Goal: Information Seeking & Learning: Learn about a topic

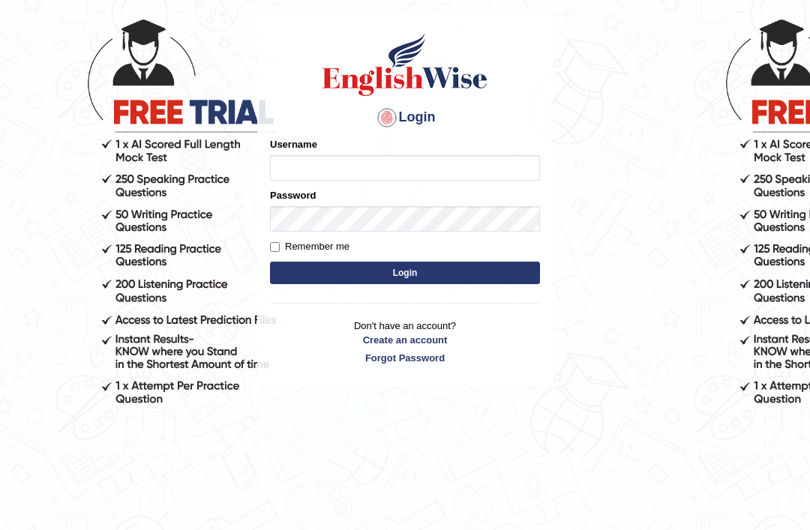
click at [349, 179] on input "Username" at bounding box center [405, 167] width 270 height 25
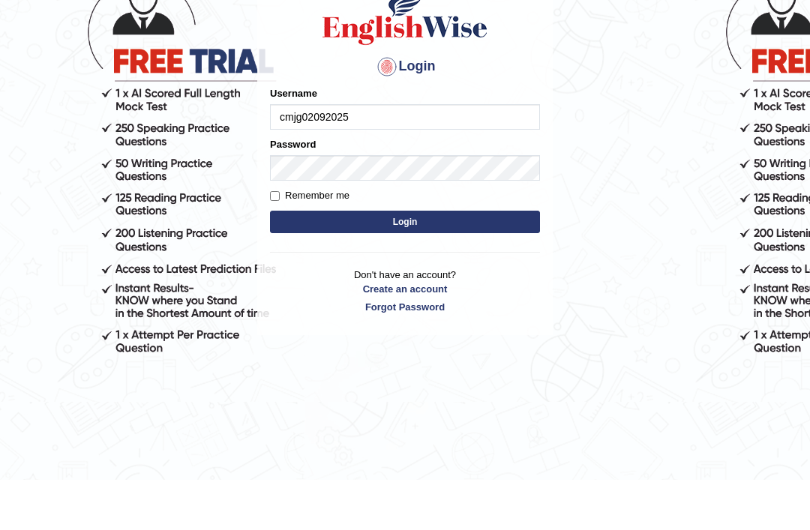
type input "cmjg02092025"
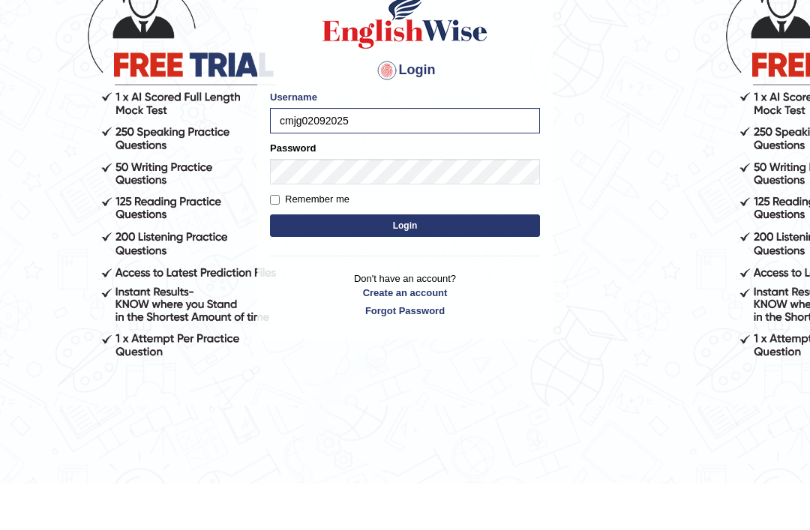
click at [634, 161] on body "Login Please fix the following errors: Username cmjg02092025 Password Remember …" at bounding box center [405, 228] width 810 height 530
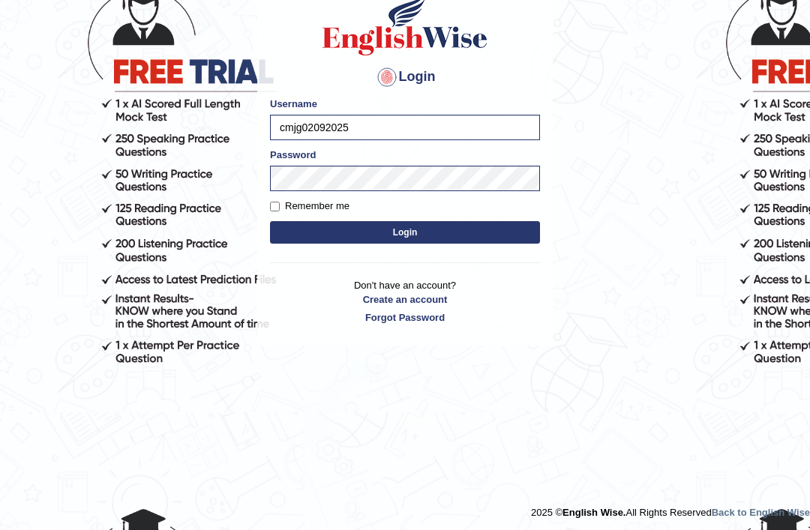
scroll to position [107, 0]
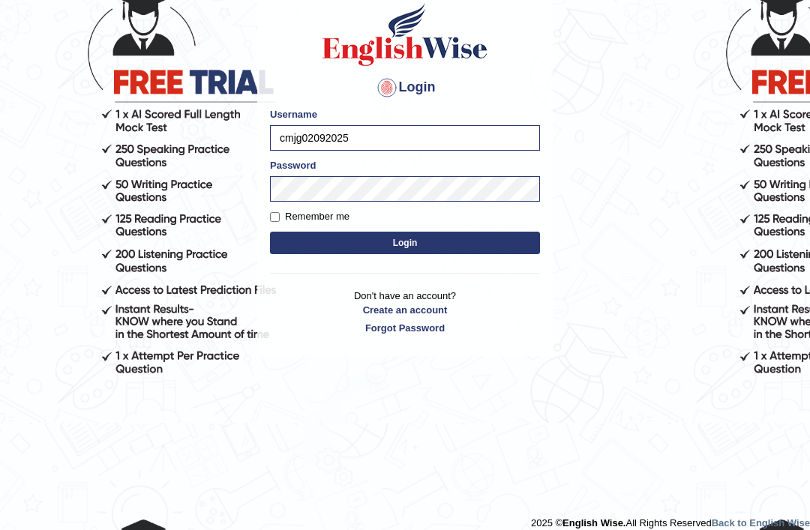
click at [328, 249] on button "Login" at bounding box center [405, 243] width 270 height 22
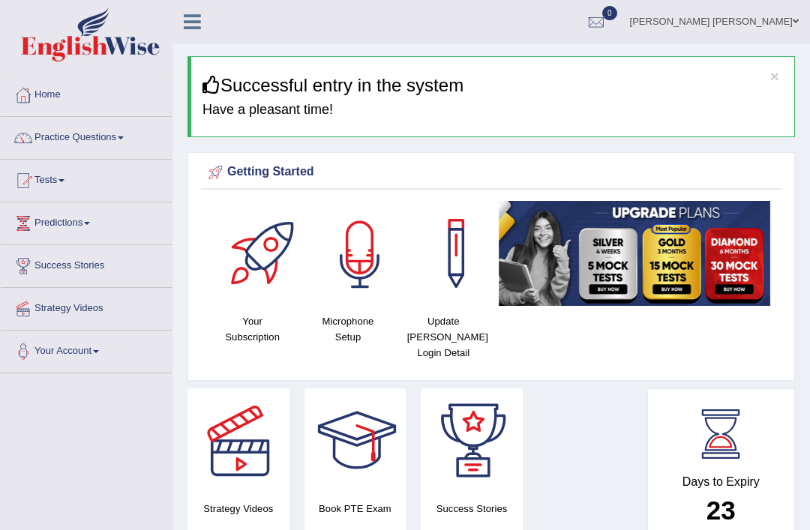
click at [367, 244] on div at bounding box center [359, 253] width 105 height 105
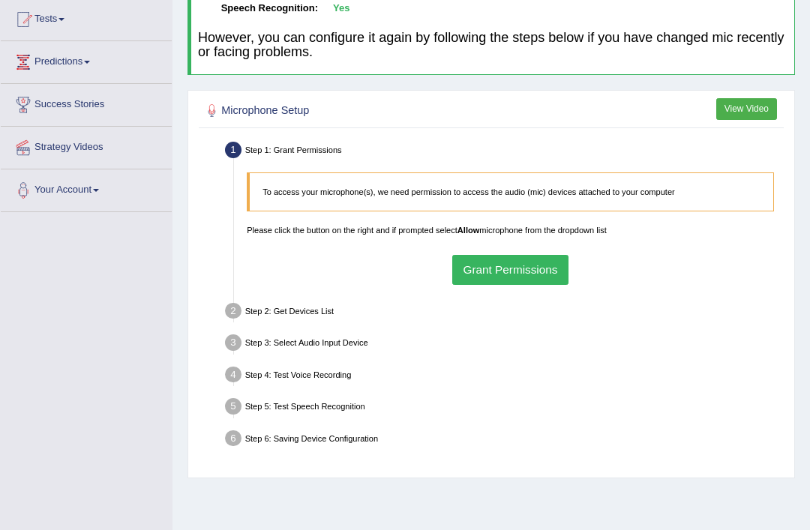
click at [538, 281] on button "Grant Permissions" at bounding box center [510, 269] width 116 height 29
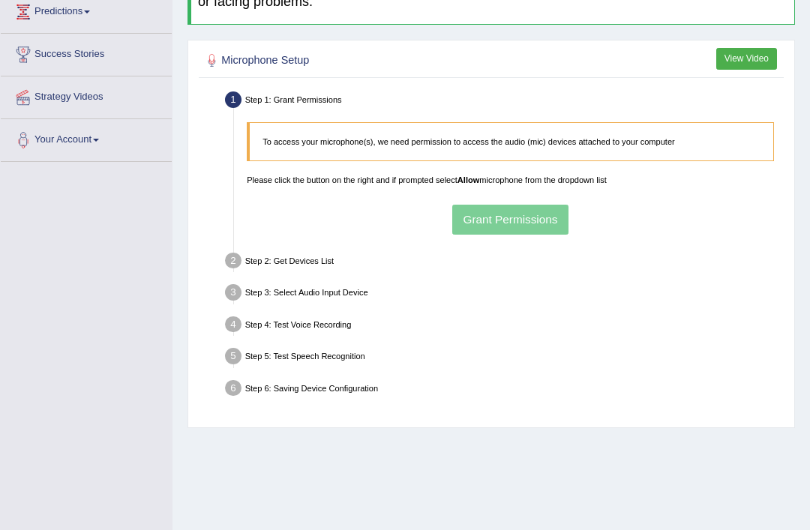
scroll to position [211, 0]
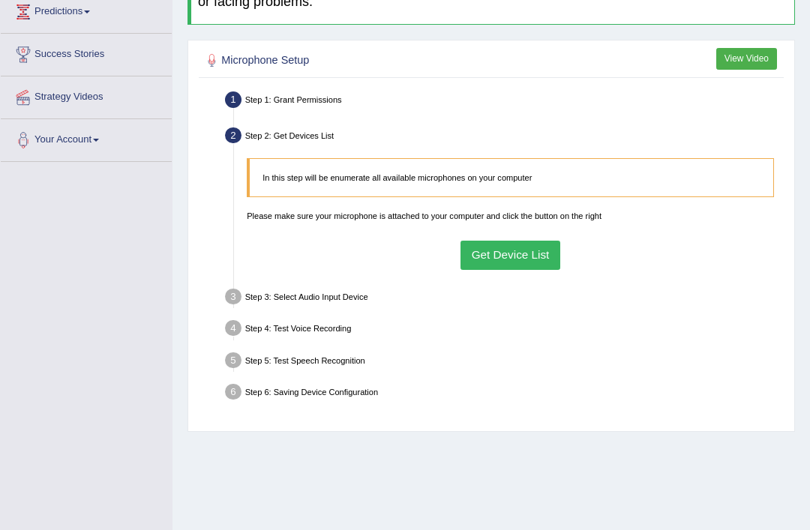
click at [522, 270] on button "Get Device List" at bounding box center [510, 255] width 100 height 29
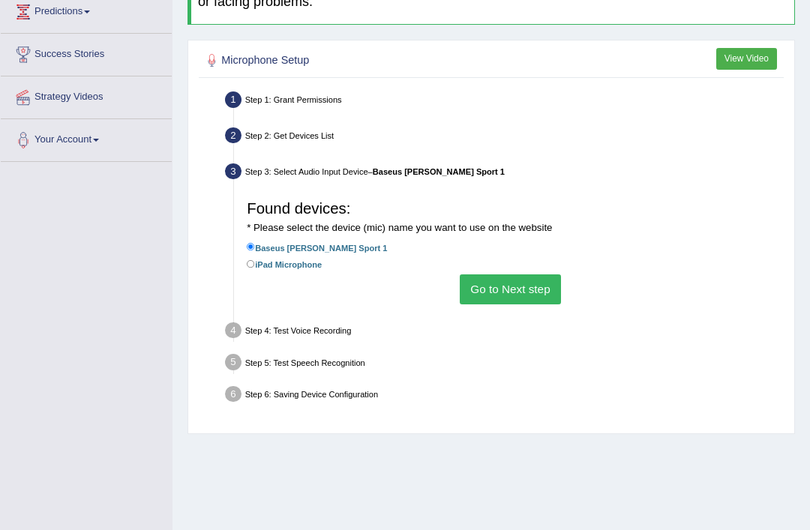
click at [540, 304] on button "Go to Next step" at bounding box center [510, 288] width 101 height 29
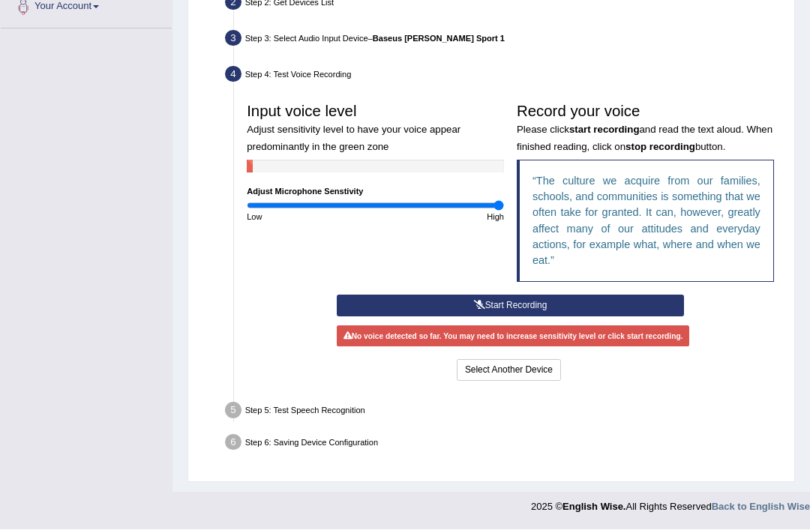
scroll to position [360, 0]
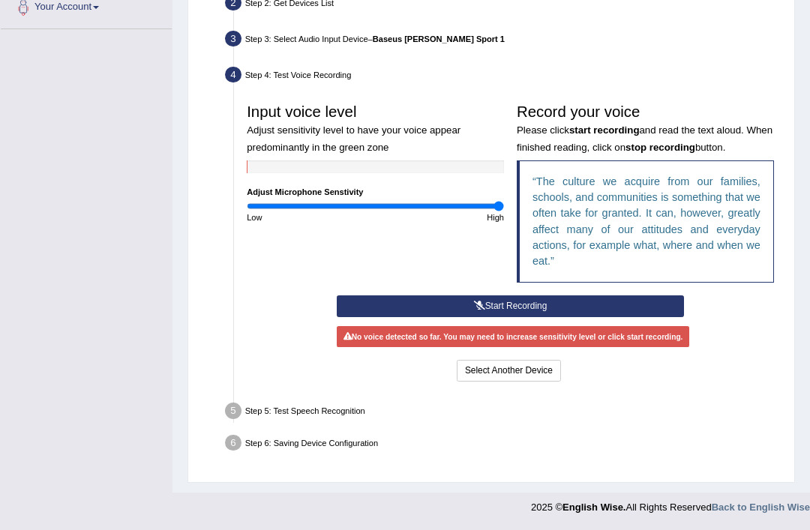
click at [607, 317] on button "Start Recording" at bounding box center [510, 306] width 347 height 22
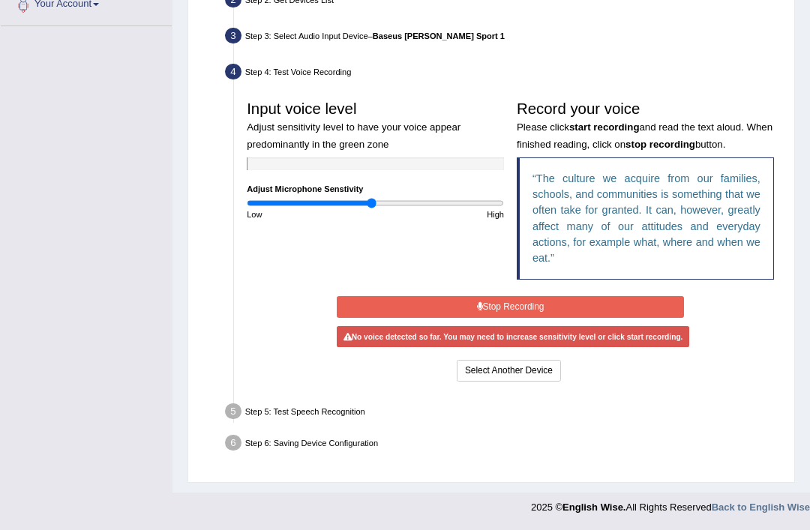
type input "0.98"
click at [610, 318] on button "Stop Recording" at bounding box center [510, 307] width 347 height 22
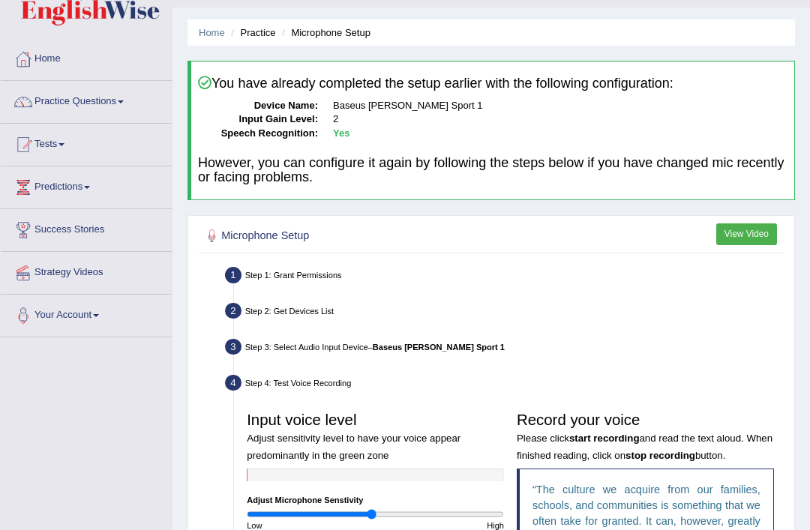
scroll to position [0, 0]
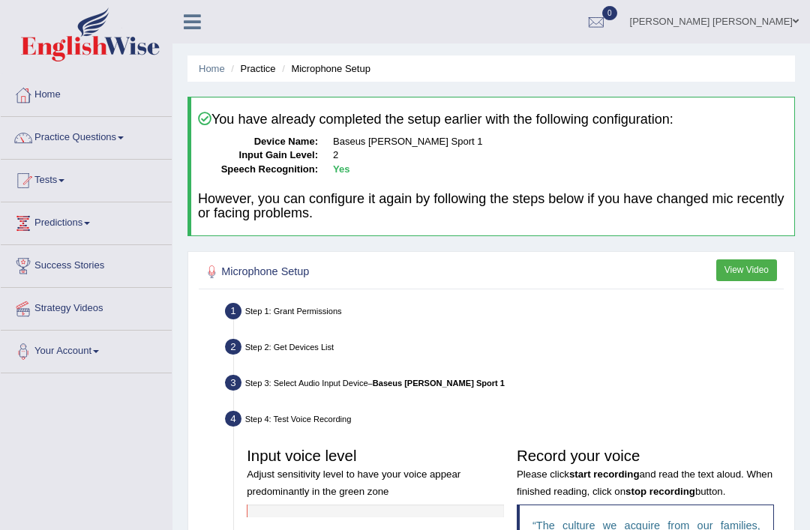
click at [44, 88] on link "Home" at bounding box center [86, 92] width 171 height 37
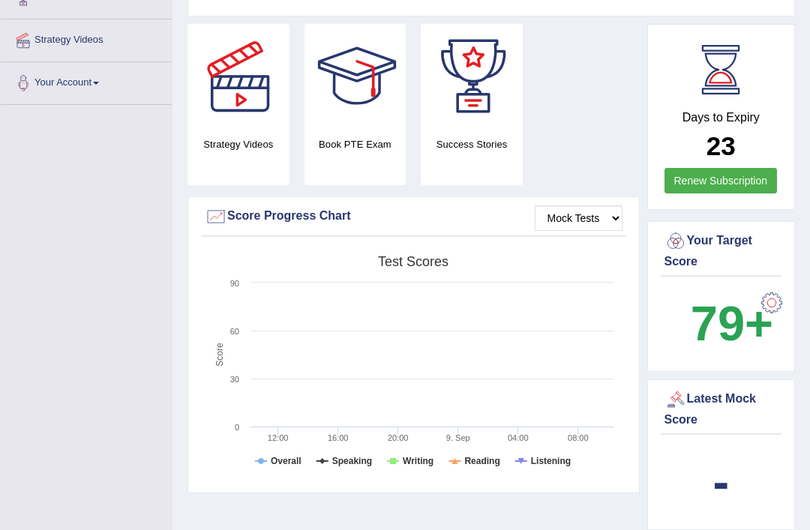
scroll to position [268, 0]
click at [243, 106] on div at bounding box center [239, 76] width 105 height 105
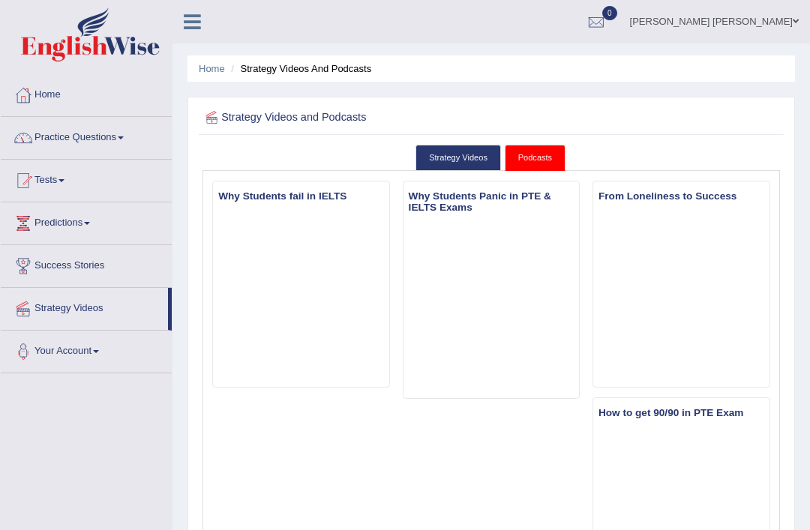
click at [82, 136] on link "Practice Questions" at bounding box center [86, 135] width 171 height 37
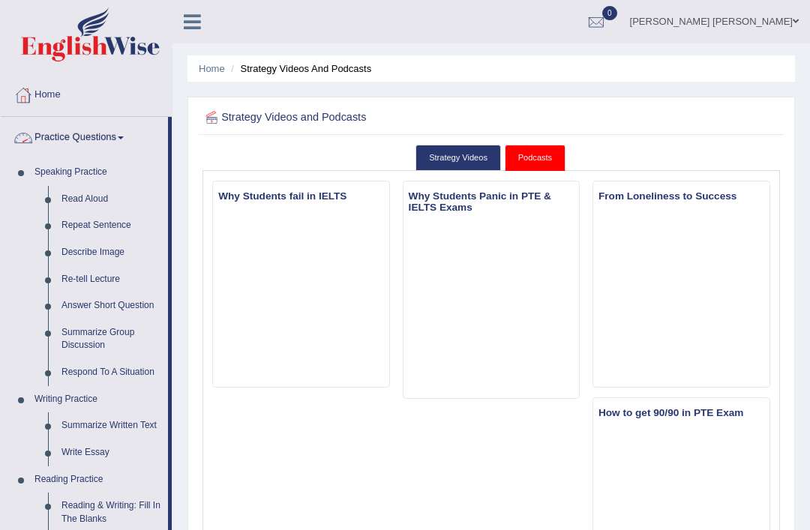
click at [193, 17] on div at bounding box center [405, 265] width 810 height 530
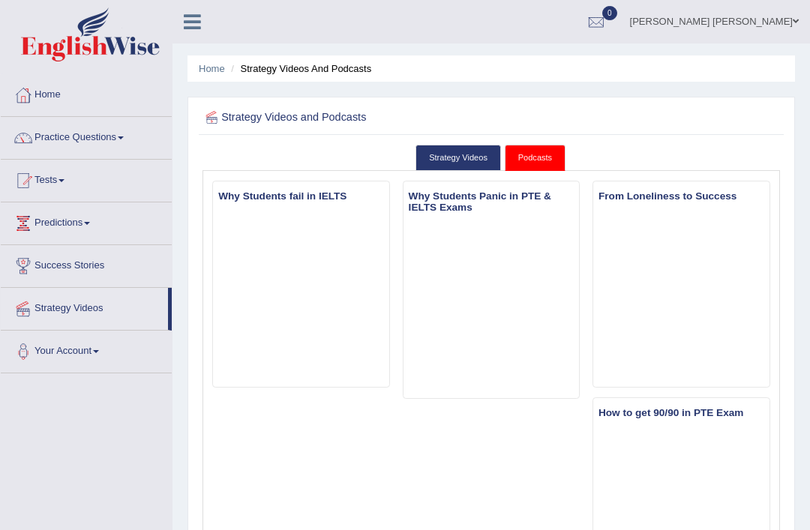
click at [198, 16] on icon at bounding box center [192, 21] width 17 height 19
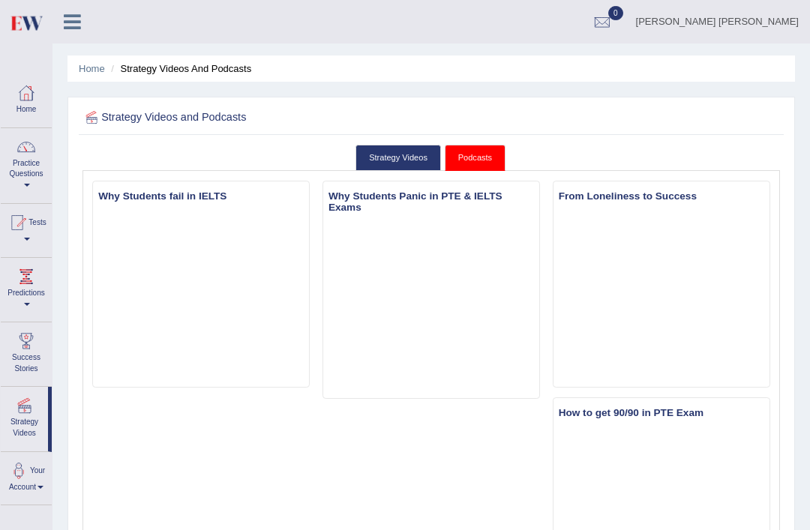
click at [32, 155] on div at bounding box center [26, 147] width 22 height 22
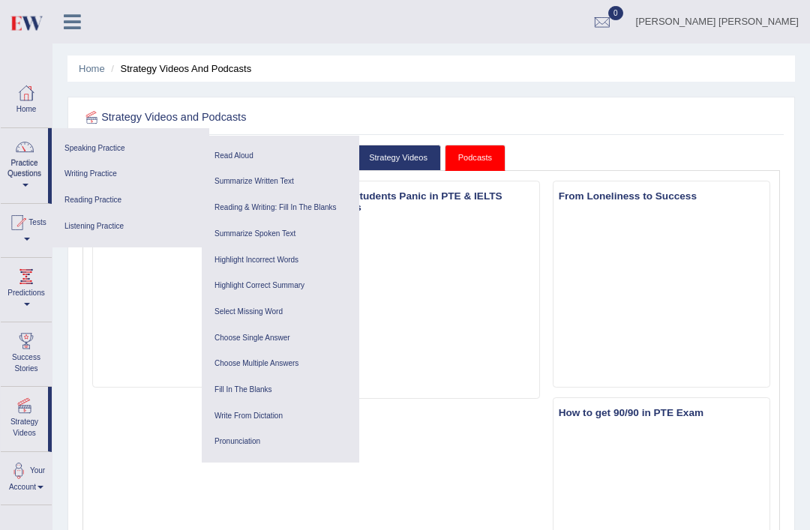
click at [108, 170] on link "Writing Practice" at bounding box center [130, 174] width 142 height 26
click at [109, 174] on link "Writing Practice" at bounding box center [130, 174] width 142 height 26
click at [272, 178] on link "Summarize Written Text" at bounding box center [280, 182] width 142 height 26
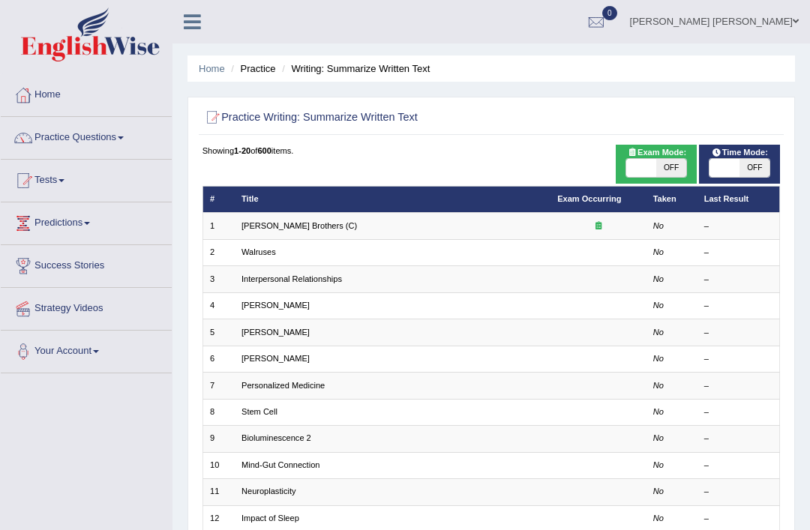
click at [317, 230] on link "Wright Brothers (C)" at bounding box center [298, 225] width 115 height 9
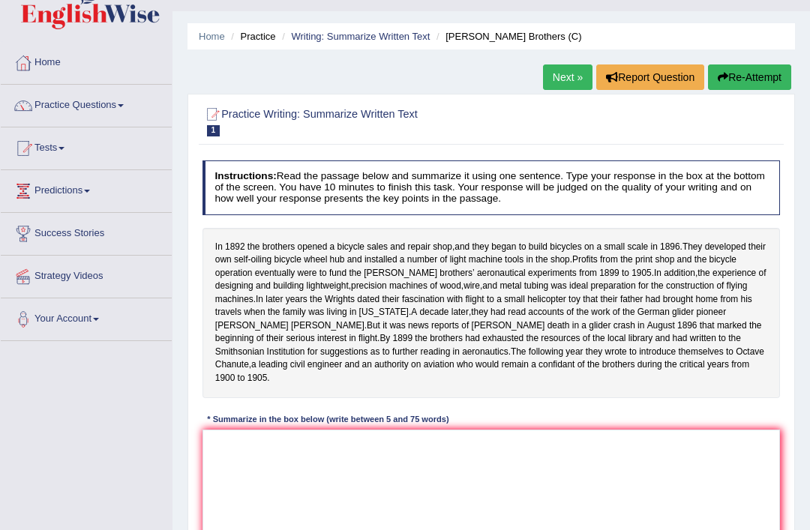
scroll to position [32, 0]
click at [397, 34] on link "Writing: Summarize Written Text" at bounding box center [360, 36] width 139 height 11
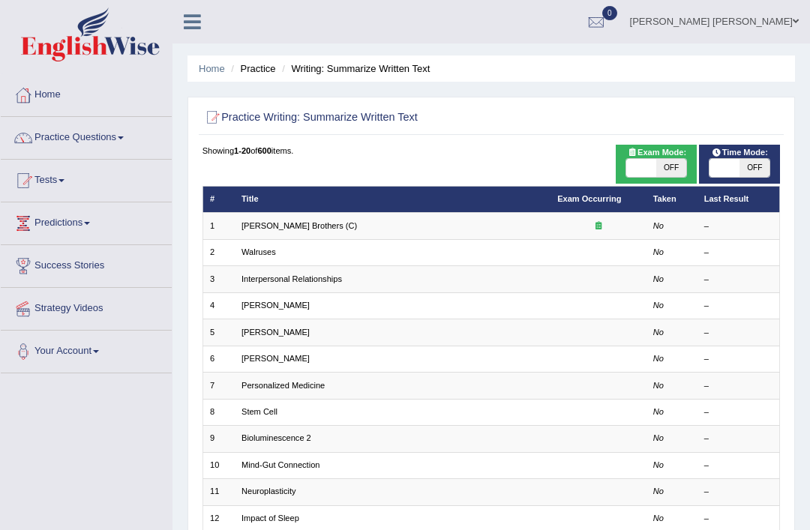
click at [676, 172] on span "OFF" at bounding box center [671, 168] width 30 height 18
checkbox input "true"
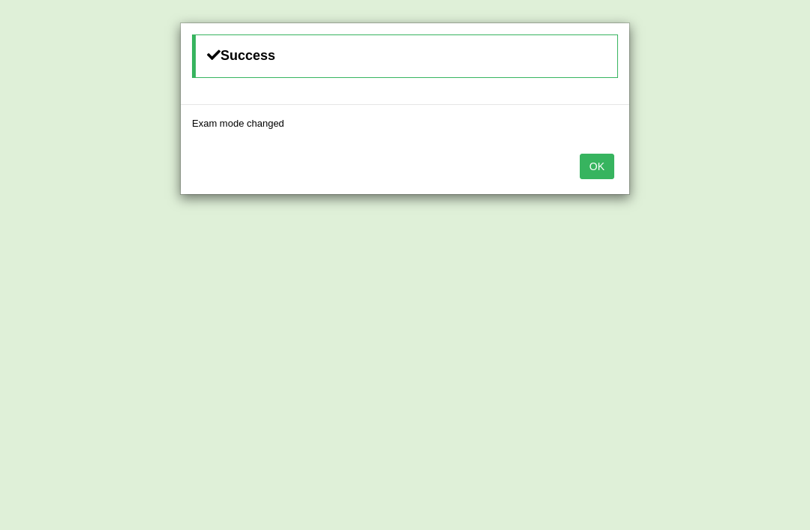
click at [605, 166] on button "OK" at bounding box center [597, 166] width 34 height 25
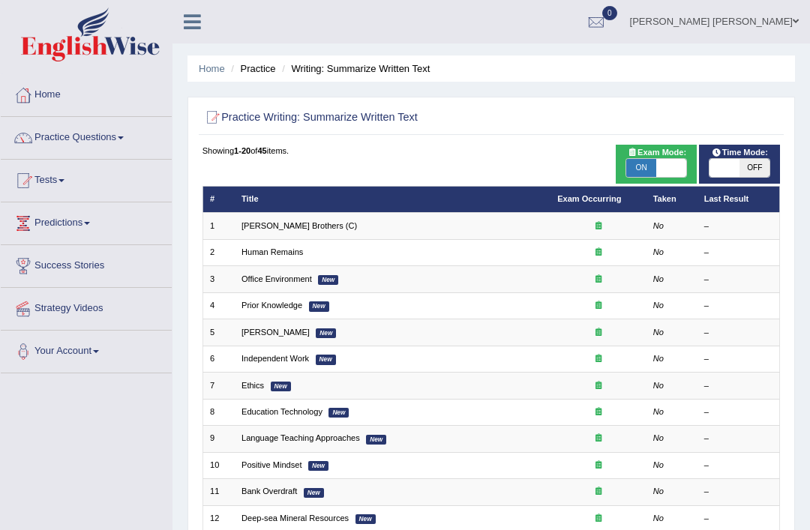
click at [758, 174] on span "OFF" at bounding box center [754, 168] width 30 height 18
checkbox input "true"
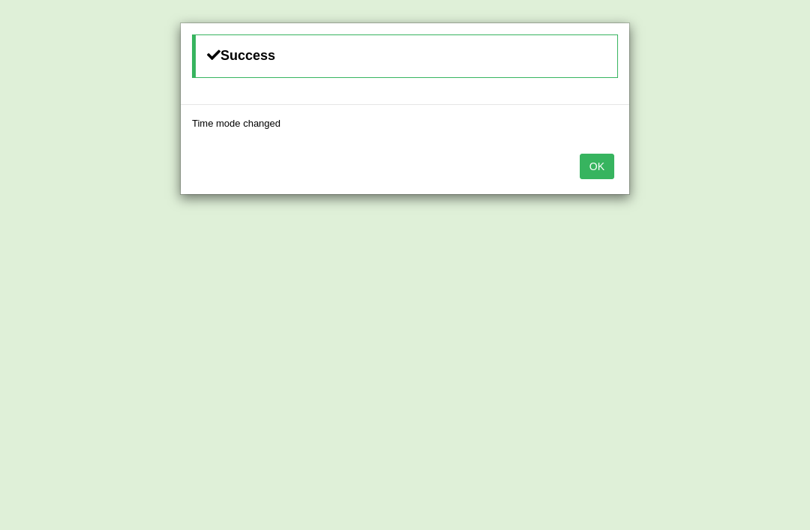
click at [601, 166] on button "OK" at bounding box center [597, 166] width 34 height 25
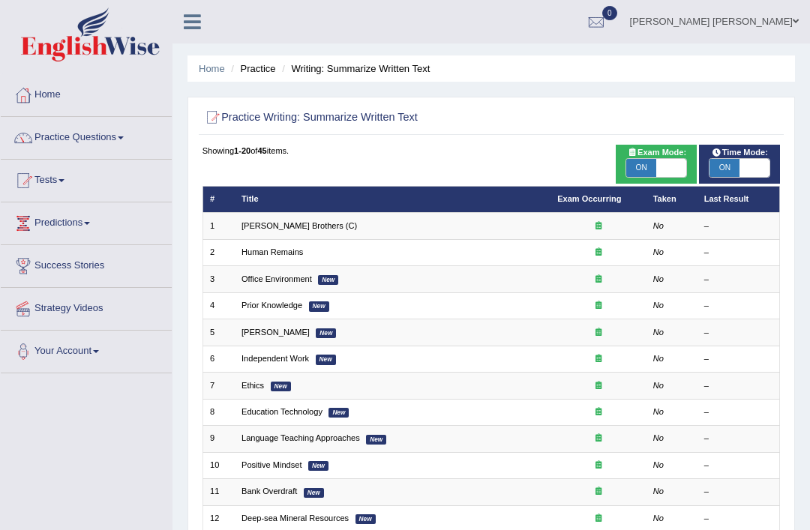
click at [339, 254] on td "Human Remains" at bounding box center [393, 252] width 316 height 26
click at [346, 226] on td "Wright Brothers (C)" at bounding box center [393, 226] width 316 height 26
click at [323, 230] on link "[PERSON_NAME] Brothers (C)" at bounding box center [298, 225] width 115 height 9
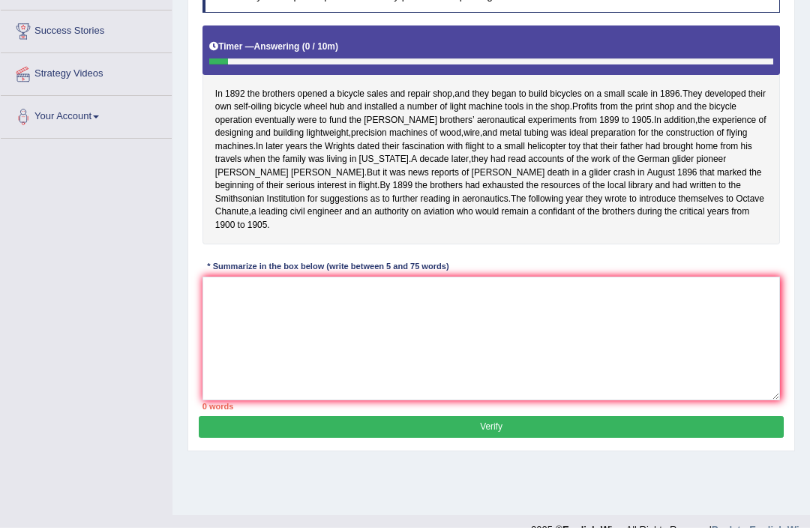
scroll to position [232, 0]
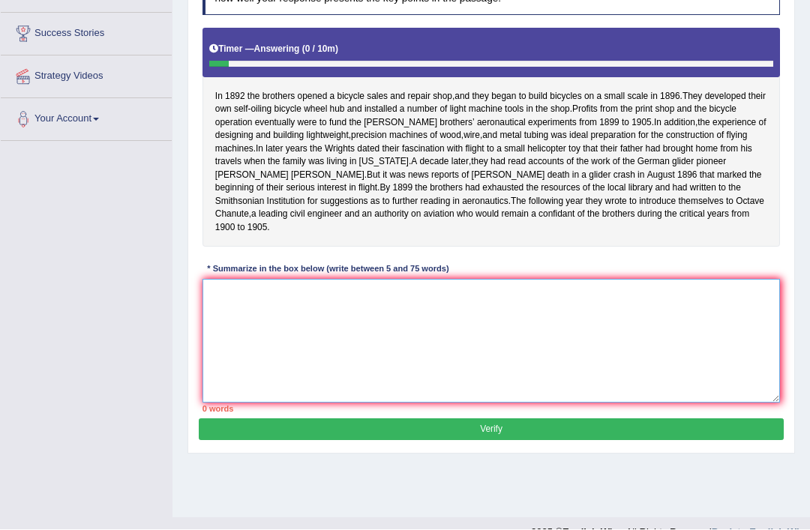
click at [245, 370] on textarea at bounding box center [491, 342] width 578 height 124
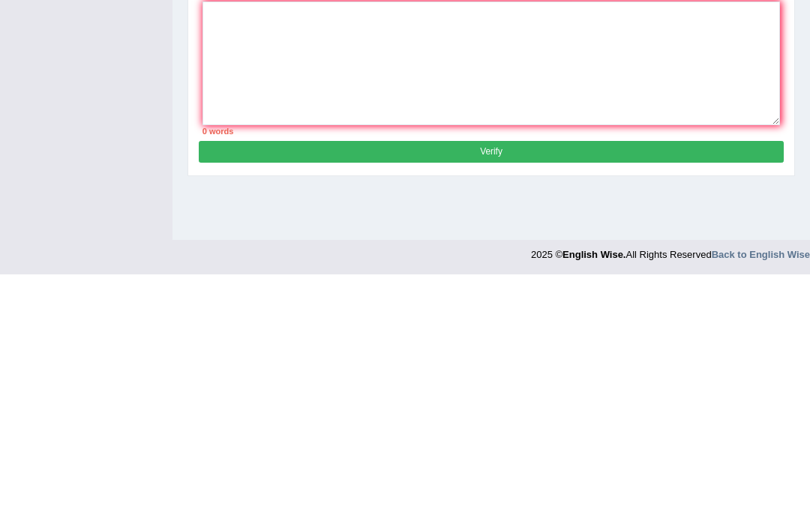
click at [95, 193] on div "Toggle navigation Home Practice Questions Speaking Practice Read Aloud Repeat S…" at bounding box center [405, 137] width 810 height 780
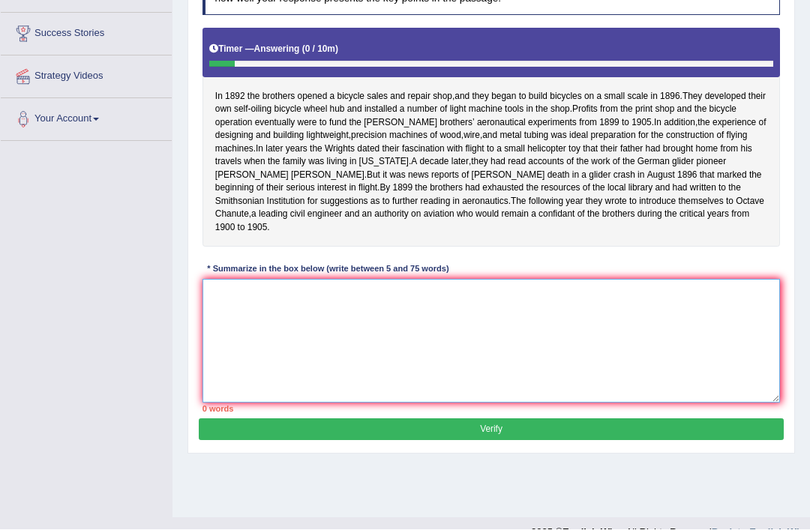
click at [302, 395] on textarea at bounding box center [491, 342] width 578 height 124
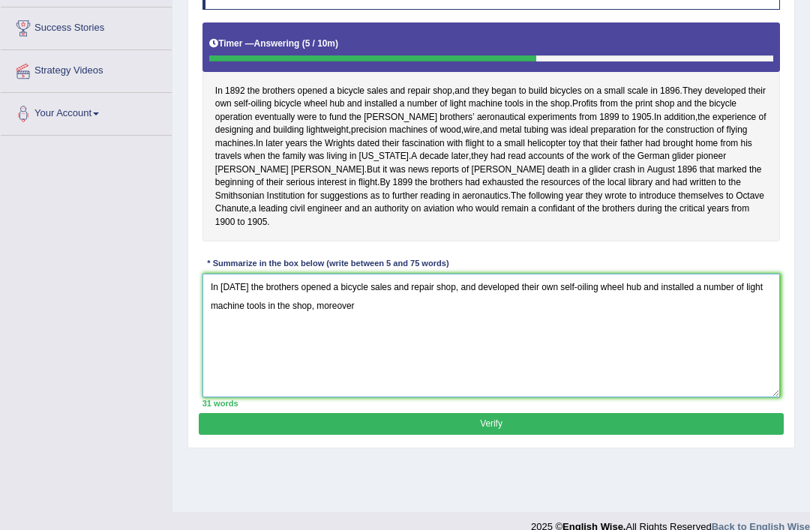
scroll to position [235, 0]
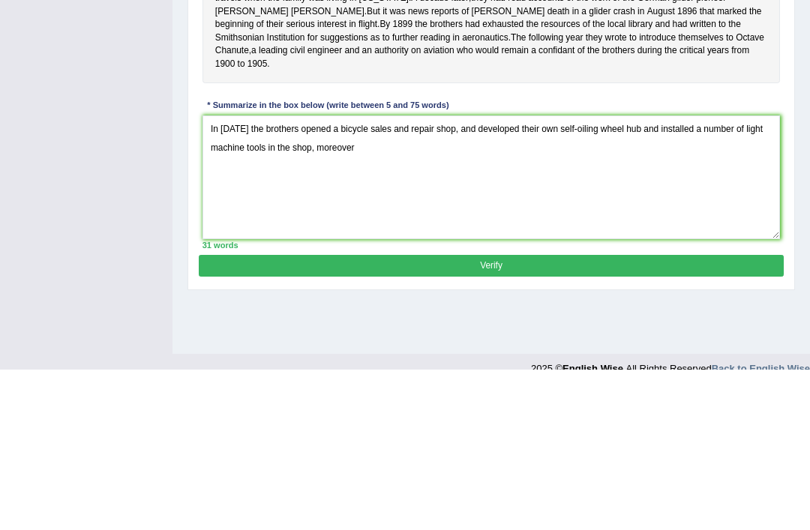
click at [661, 136] on div "In 1892 the brothers opened a bicycle sales and repair shop , and they began to…" at bounding box center [491, 135] width 578 height 220
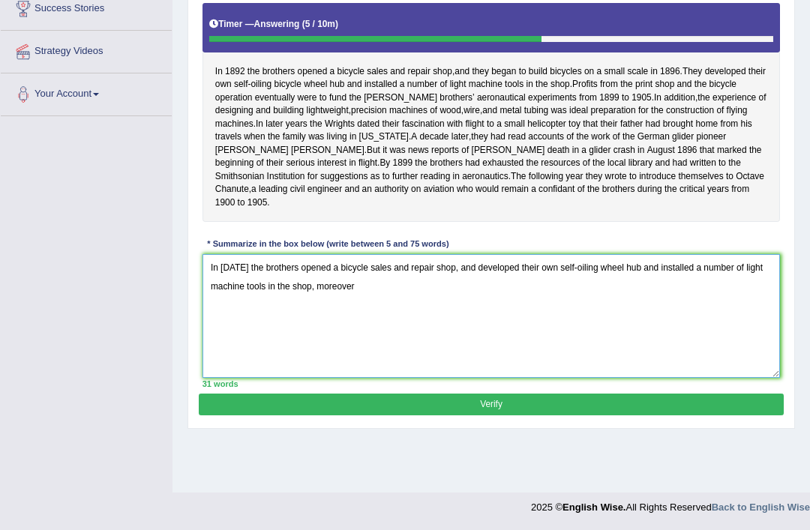
click at [405, 339] on textarea "In 1892 the brothers opened a bicycle sales and repair shop, and developed thei…" at bounding box center [491, 316] width 578 height 124
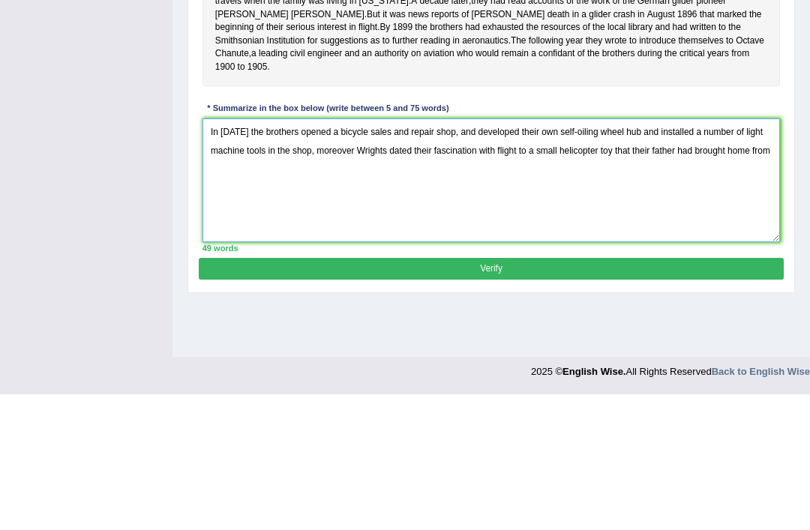
click at [357, 254] on textarea "In 1892 the brothers opened a bicycle sales and repair shop, and developed thei…" at bounding box center [491, 316] width 578 height 124
click at [337, 254] on textarea "In 1892 the brothers opened a bicycle sales and repair shop, and developed thei…" at bounding box center [491, 316] width 578 height 124
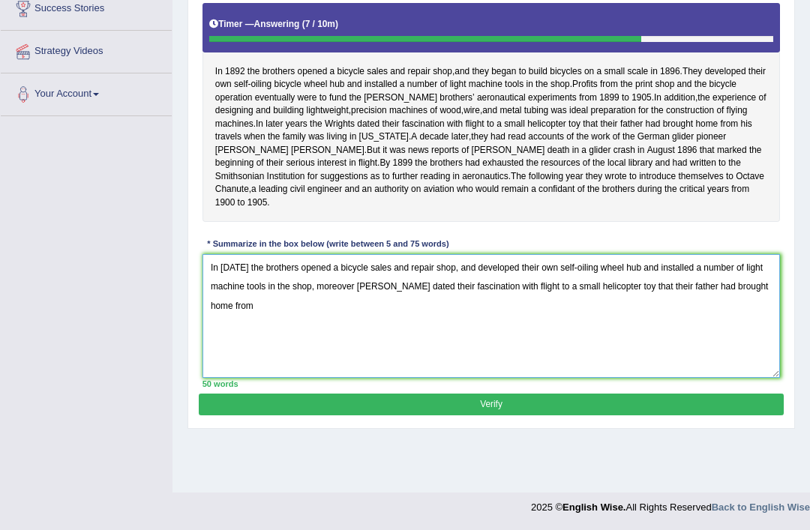
scroll to position [240, 0]
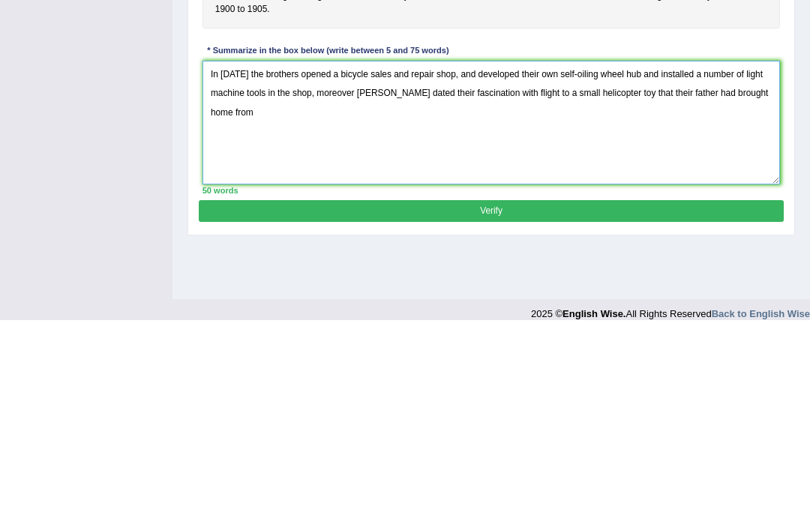
click at [619, 121] on div "Instructions: Read the passage below and summarize it using one sentence. Type …" at bounding box center [491, 179] width 584 height 464
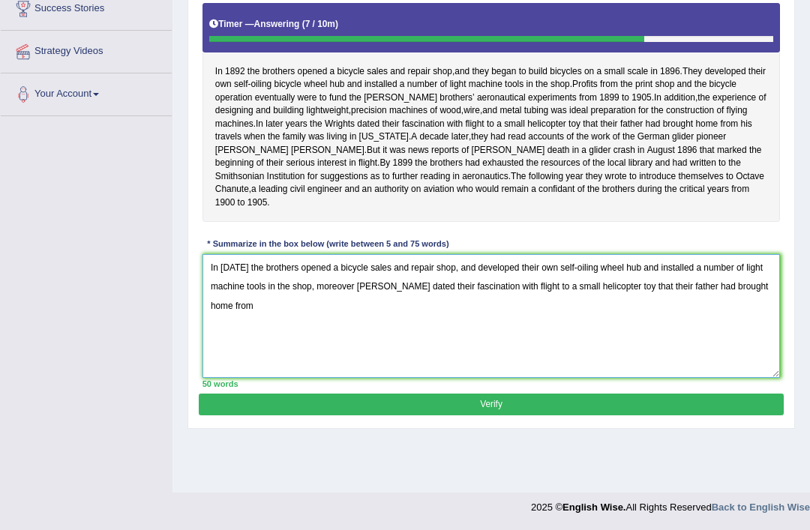
click at [365, 353] on textarea "In 1892 the brothers opened a bicycle sales and repair shop, and developed thei…" at bounding box center [491, 316] width 578 height 124
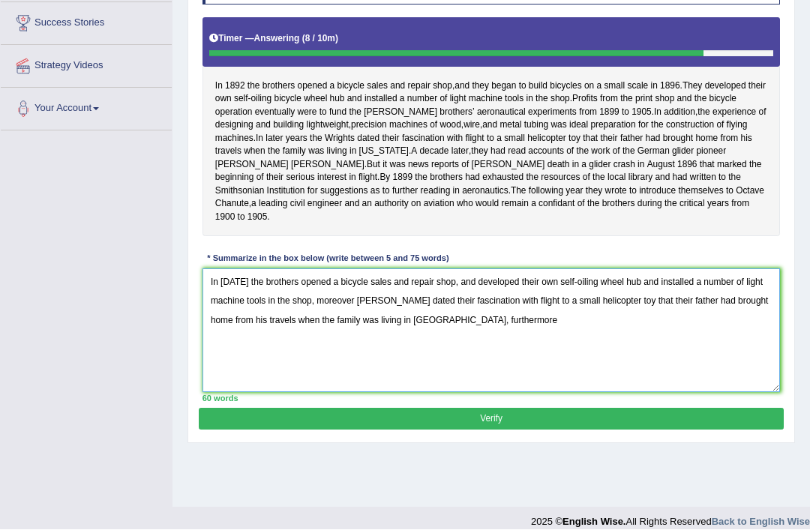
scroll to position [233, 0]
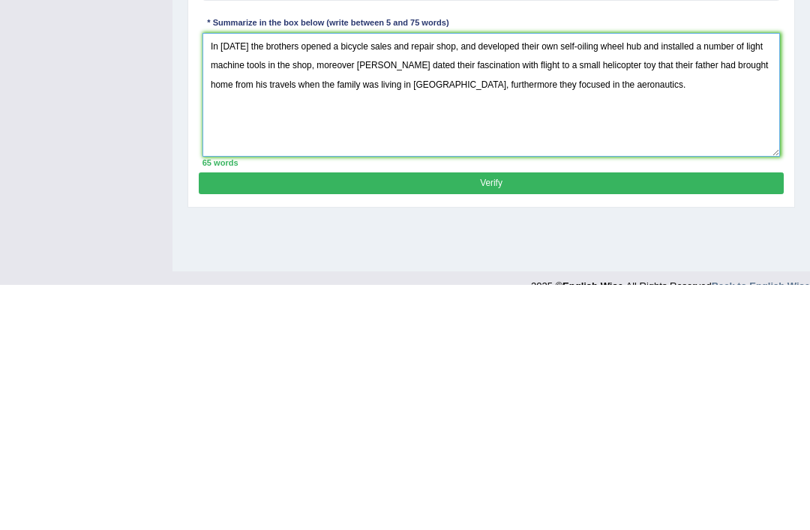
click at [460, 278] on textarea "In 1892 the brothers opened a bicycle sales and repair shop, and developed thei…" at bounding box center [491, 340] width 578 height 124
click at [463, 278] on textarea "In 1892 the brothers opened a bicycle sales and repair shop, and developed thei…" at bounding box center [491, 340] width 578 height 124
type textarea "In 1892 the brothers opened a bicycle sales and repair shop, and developed thei…"
click at [703, 60] on div "In 1892 the brothers opened a bicycle sales and repair shop , and they began to…" at bounding box center [491, 137] width 578 height 220
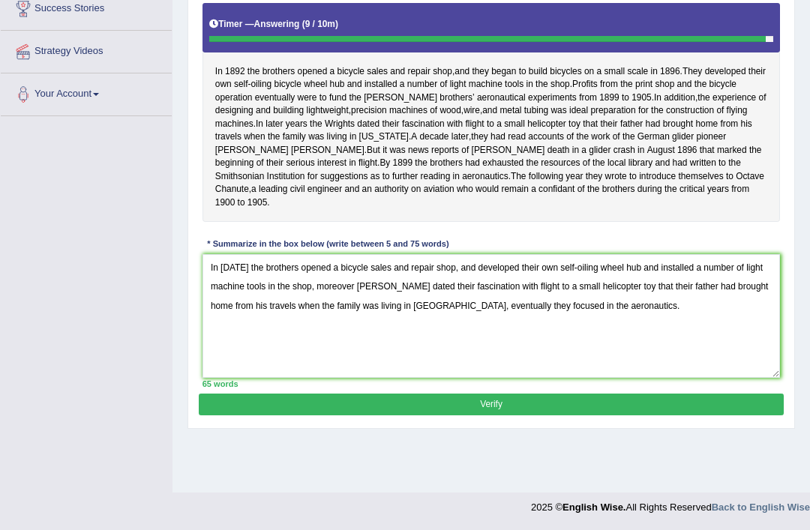
click at [668, 415] on button "Verify" at bounding box center [491, 405] width 584 height 22
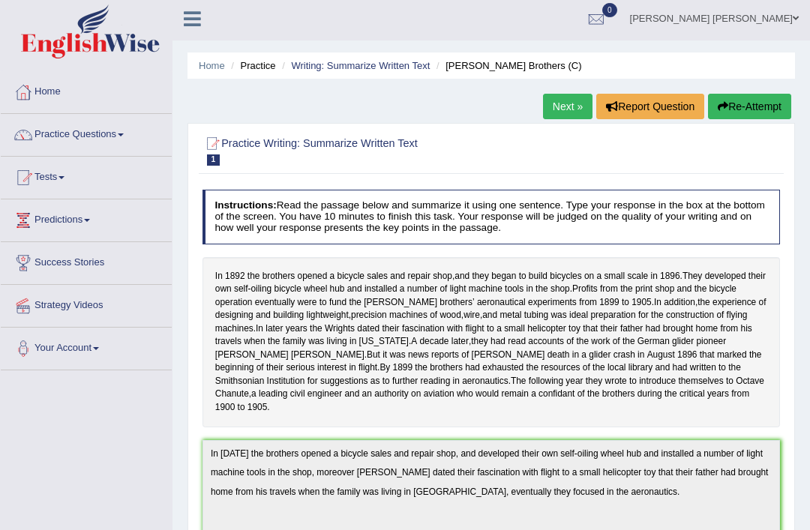
scroll to position [0, 0]
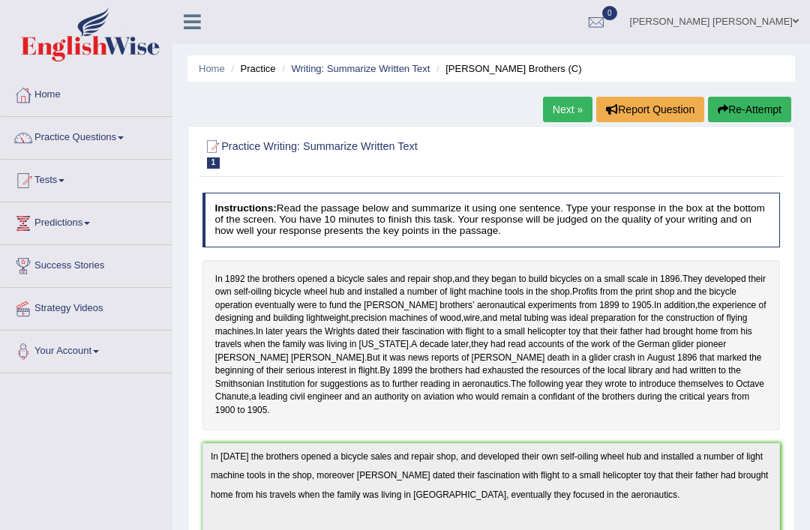
click at [561, 106] on link "Next »" at bounding box center [567, 109] width 49 height 25
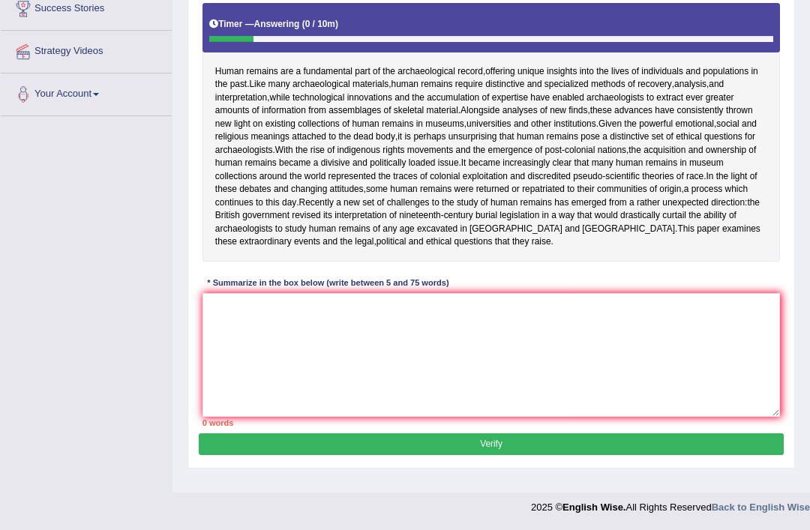
scroll to position [287, 0]
click at [319, 409] on textarea at bounding box center [491, 355] width 578 height 124
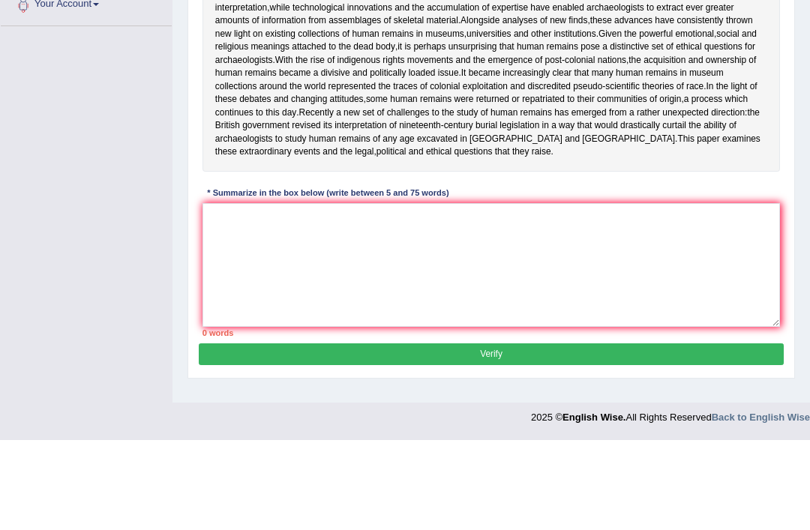
click at [327, 183] on span "changing" at bounding box center [309, 189] width 36 height 13
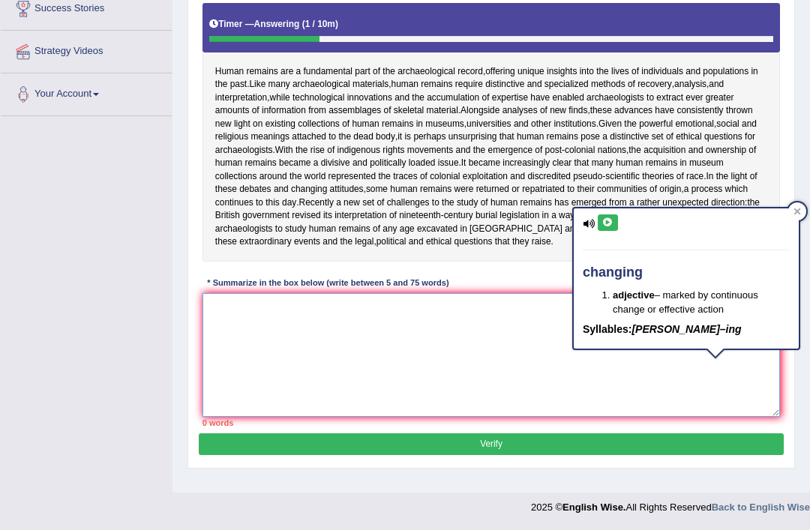
click at [292, 404] on textarea at bounding box center [491, 355] width 578 height 124
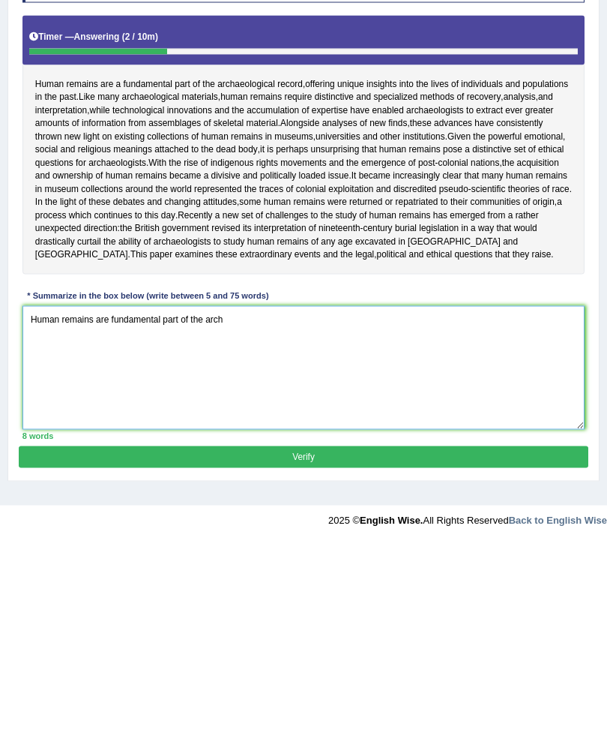
scroll to position [82, 0]
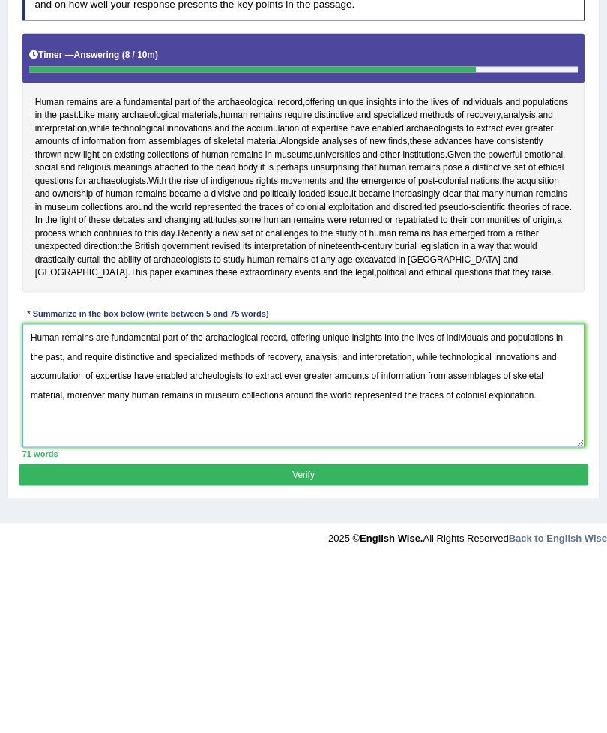
type textarea "Human remains are fundamental part of the archaelogical record, offering unique…"
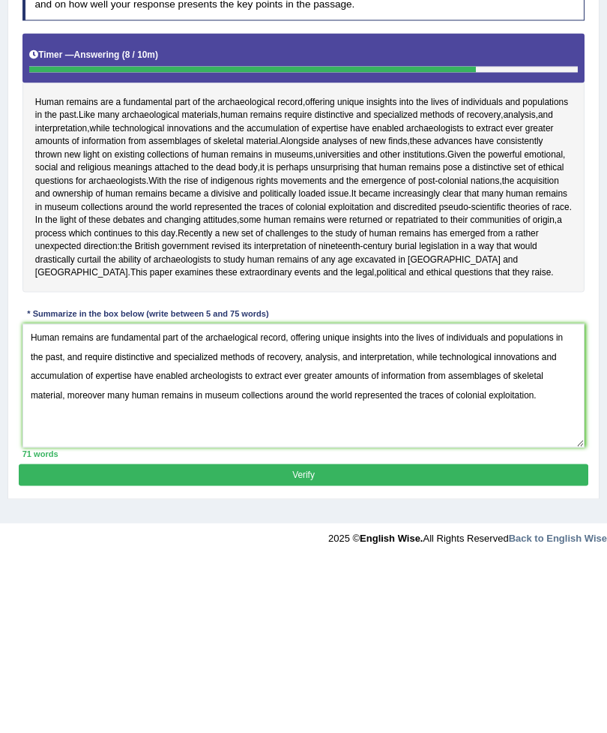
click at [395, 412] on span "burial" at bounding box center [406, 418] width 22 height 13
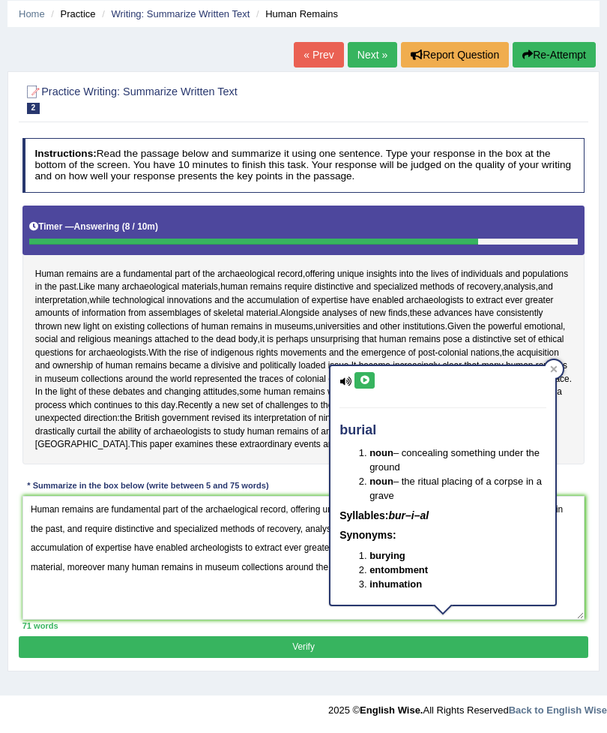
click at [153, 386] on span "around" at bounding box center [139, 379] width 28 height 13
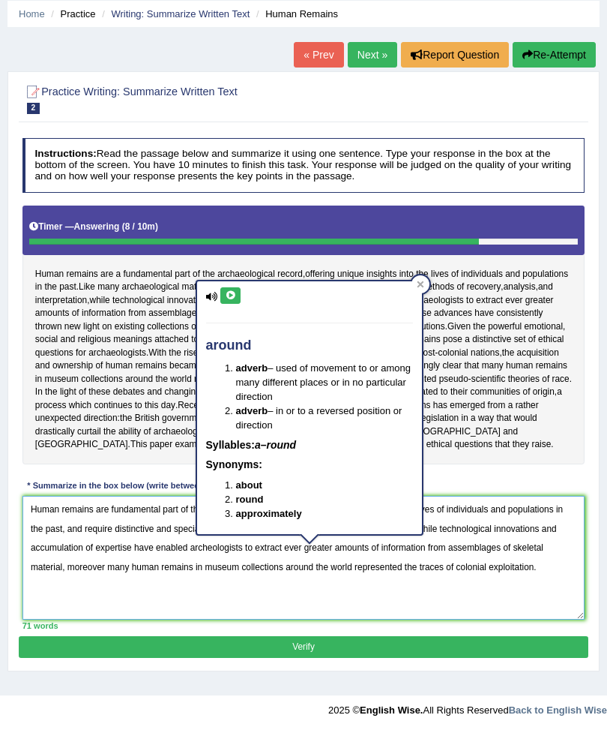
click at [332, 529] on textarea "Human remains are fundamental part of the archaelogical record, offering unique…" at bounding box center [303, 558] width 563 height 124
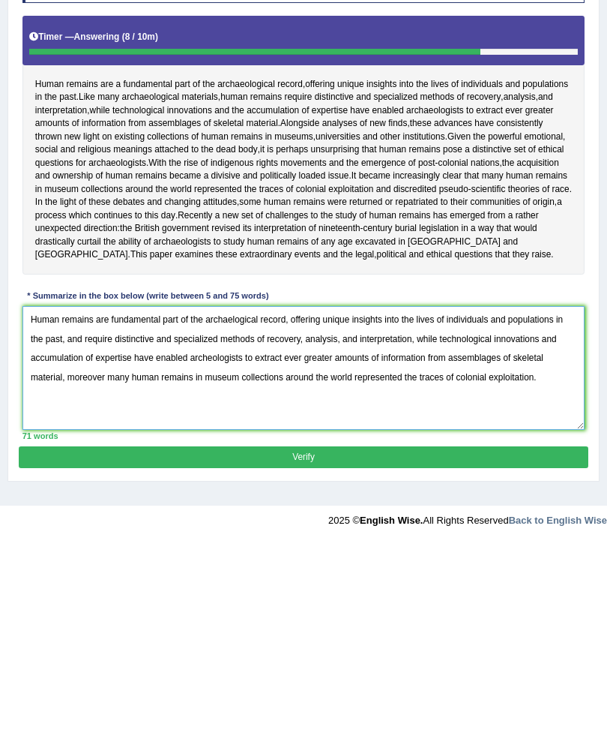
scroll to position [162, 0]
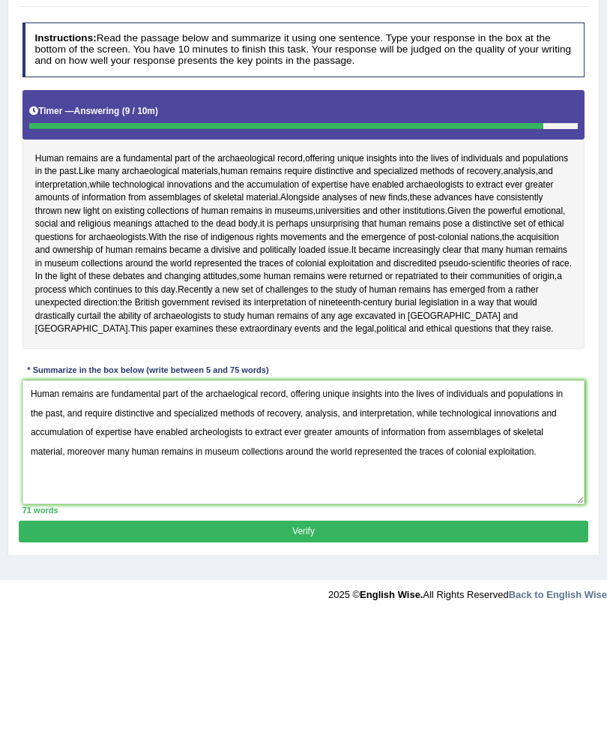
click at [237, 385] on span "attitudes" at bounding box center [220, 391] width 34 height 13
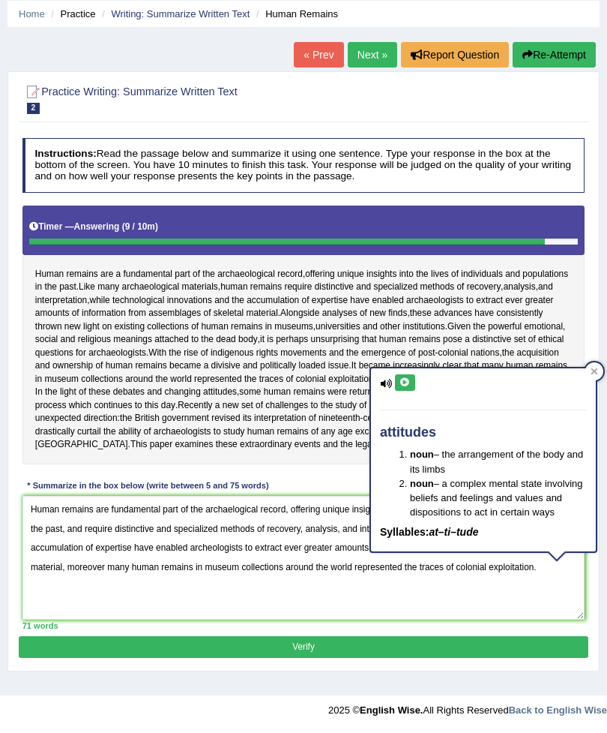
click at [443, 529] on button "Verify" at bounding box center [303, 647] width 569 height 22
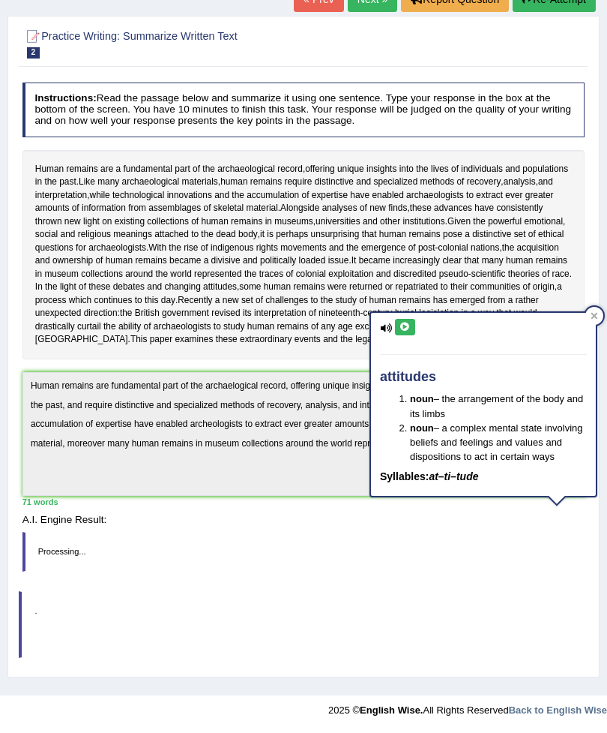
scroll to position [10, 0]
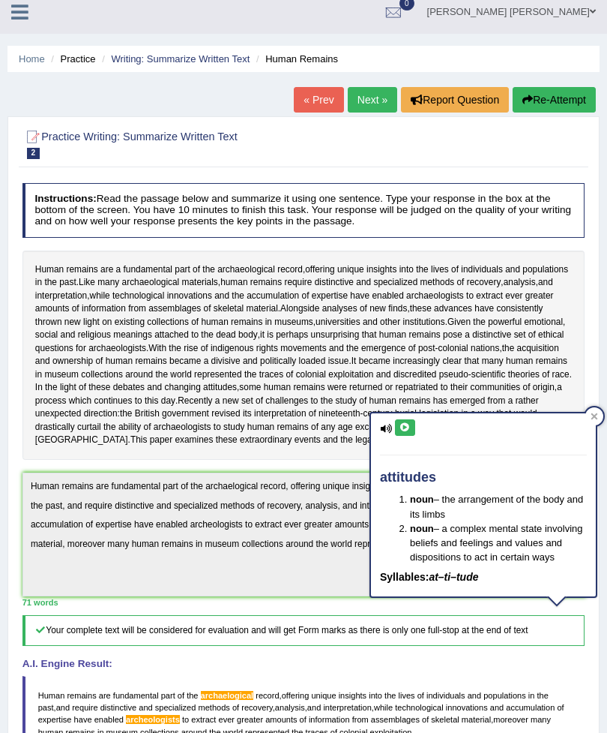
click at [406, 342] on span "human" at bounding box center [392, 334] width 27 height 13
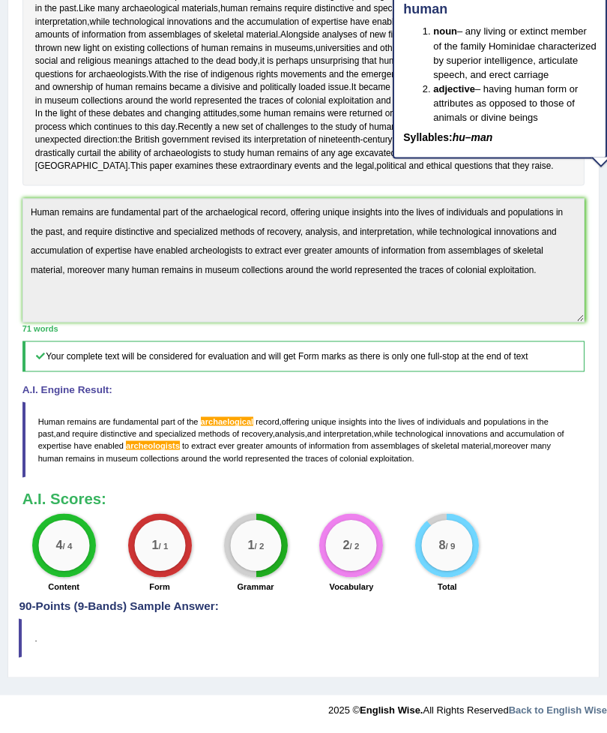
scroll to position [355, 0]
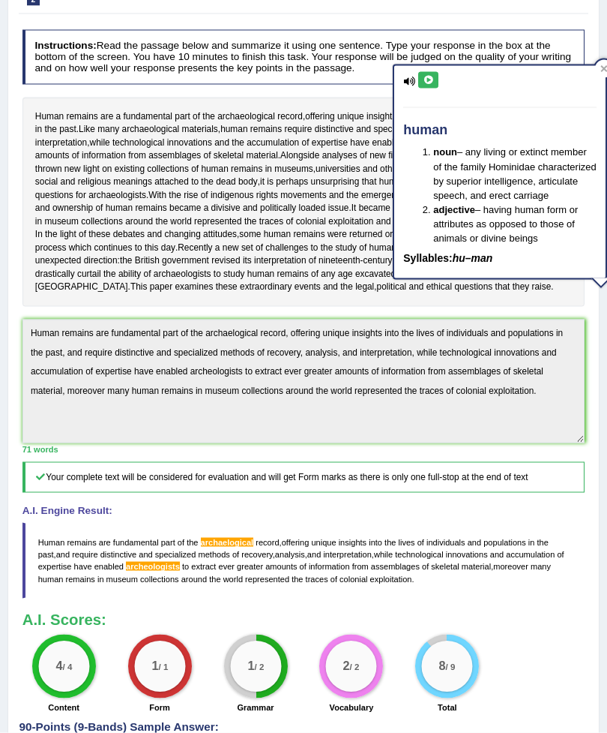
click at [357, 251] on div "Human remains are a fundamental part of the archaeological record , offering un…" at bounding box center [303, 201] width 563 height 209
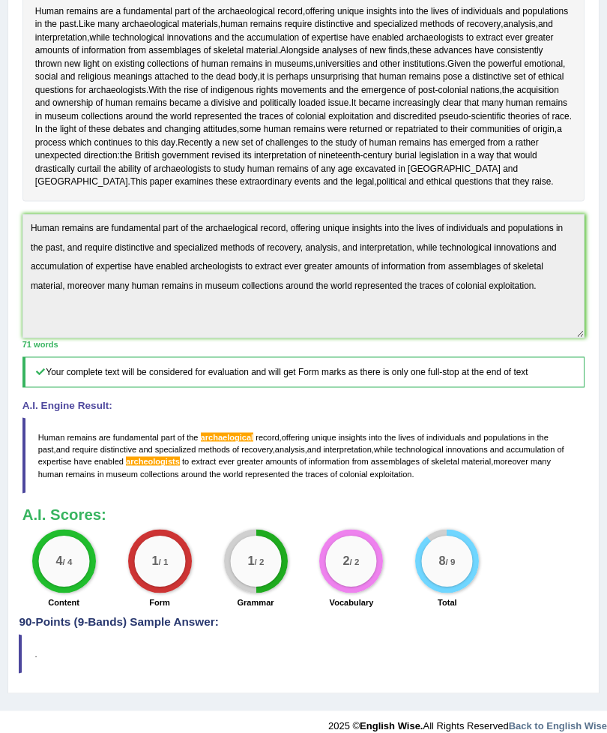
scroll to position [269, 0]
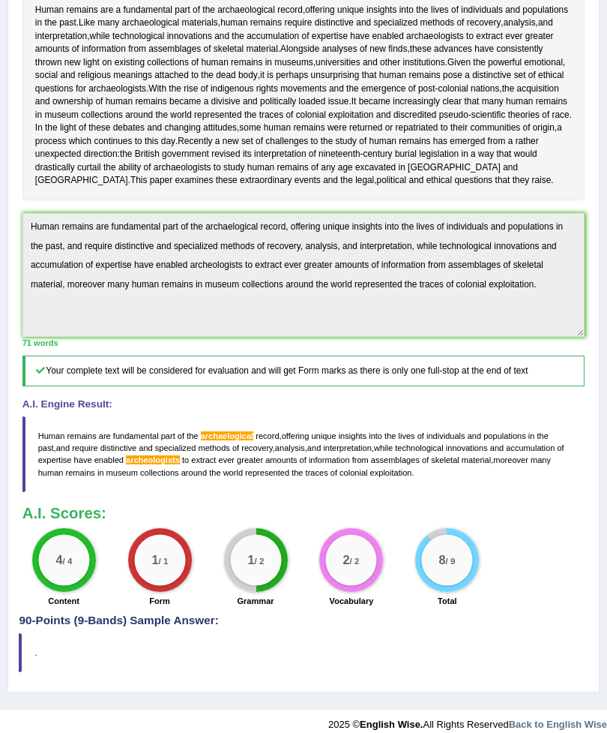
click at [254, 440] on span "archaelogical" at bounding box center [227, 435] width 53 height 9
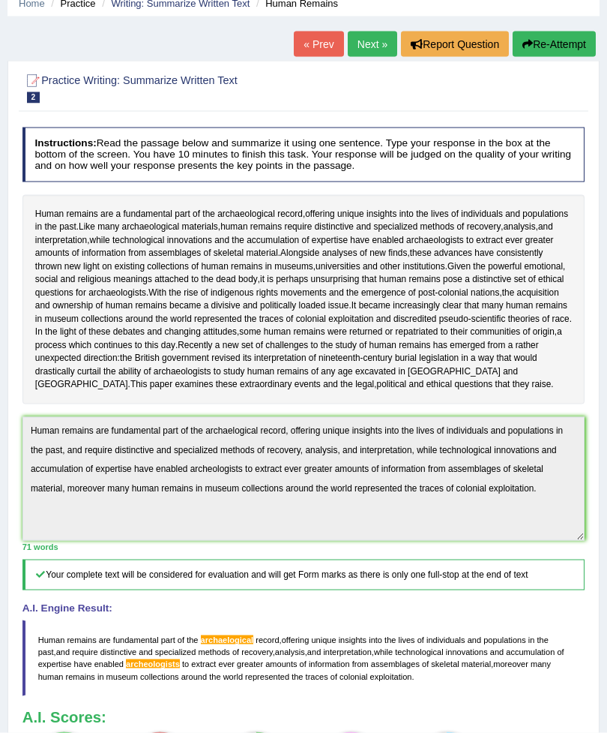
scroll to position [0, 0]
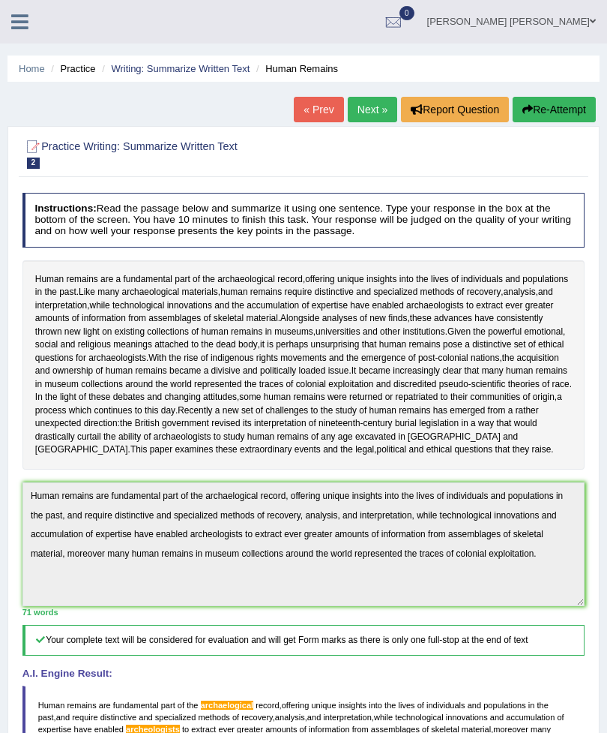
click at [192, 71] on link "Writing: Summarize Written Text" at bounding box center [180, 68] width 139 height 11
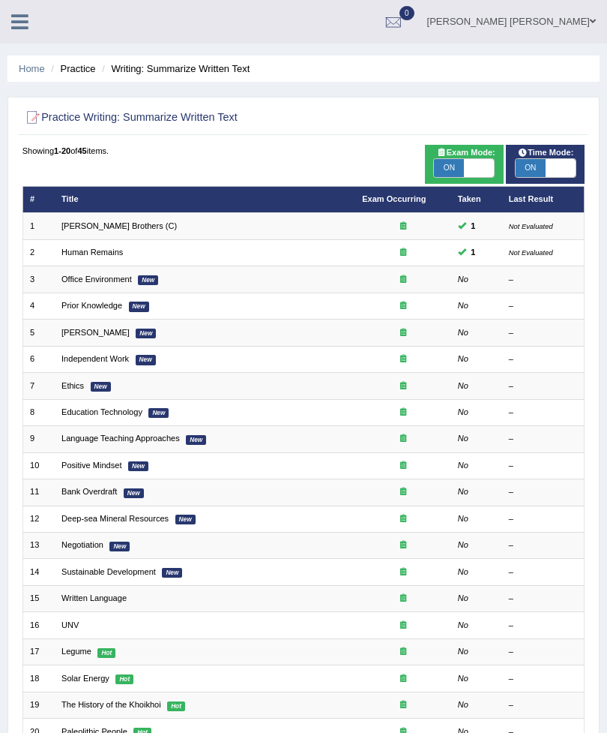
click at [405, 229] on icon at bounding box center [403, 225] width 6 height 8
click at [412, 232] on div at bounding box center [403, 226] width 82 height 12
click at [553, 230] on small "Not Evaluated" at bounding box center [531, 226] width 44 height 8
click at [220, 239] on td "[PERSON_NAME] Brothers (C)" at bounding box center [205, 226] width 301 height 26
click at [109, 230] on link "[PERSON_NAME] Brothers (C)" at bounding box center [118, 225] width 115 height 9
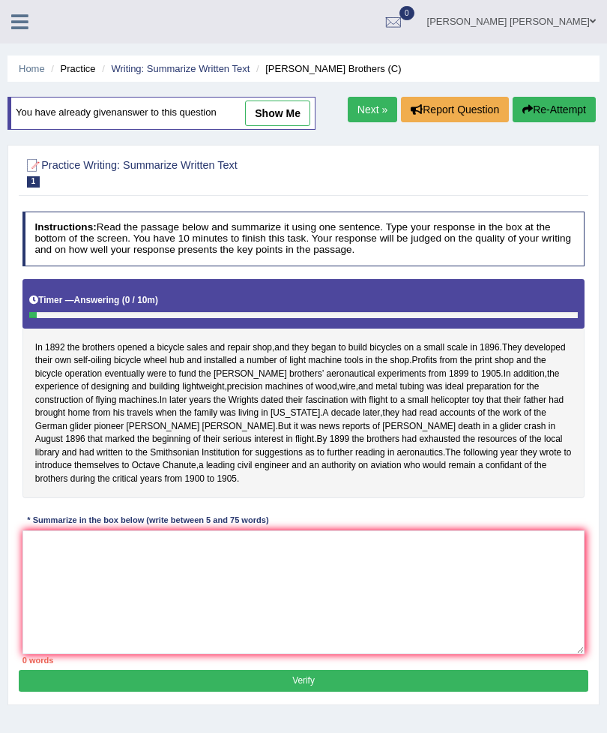
click at [220, 65] on link "Writing: Summarize Written Text" at bounding box center [180, 68] width 139 height 11
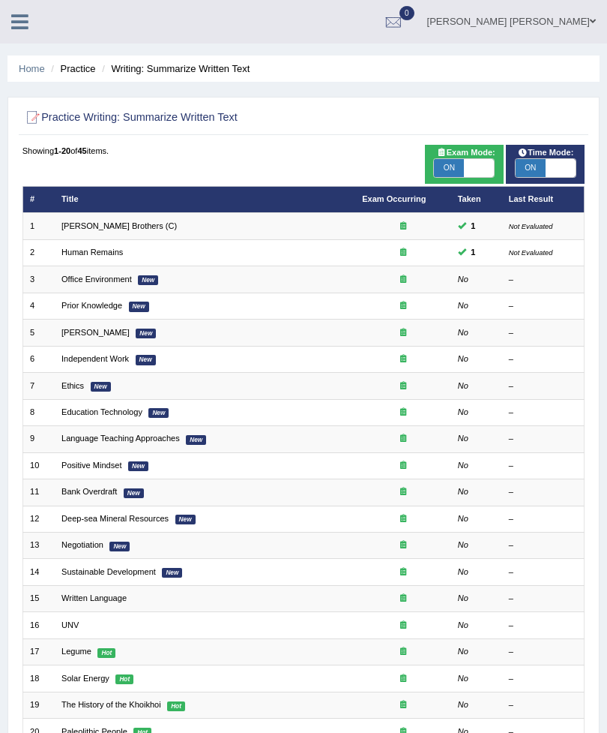
click at [27, 28] on icon at bounding box center [19, 21] width 17 height 19
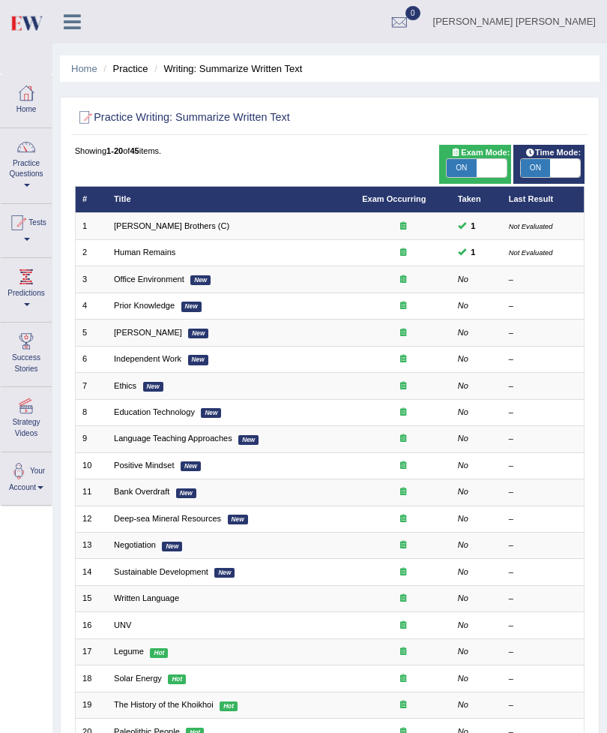
click at [34, 154] on div at bounding box center [26, 147] width 22 height 22
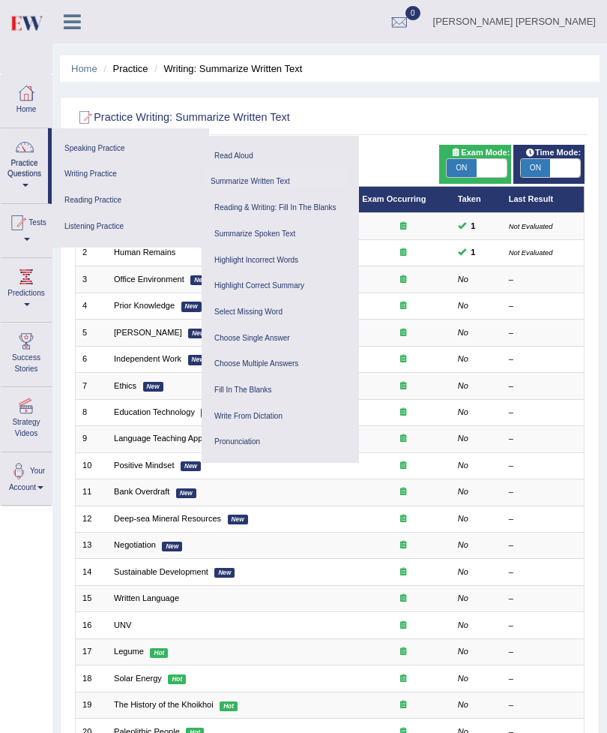
click at [104, 174] on link "Writing Practice" at bounding box center [128, 174] width 139 height 26
click at [257, 187] on ul "Reading & Writing: Fill In The Blanks Choose Multiple Answers Re-order Paragrap…" at bounding box center [280, 259] width 157 height 145
click at [240, 176] on link "Summarize Written Text" at bounding box center [276, 182] width 142 height 26
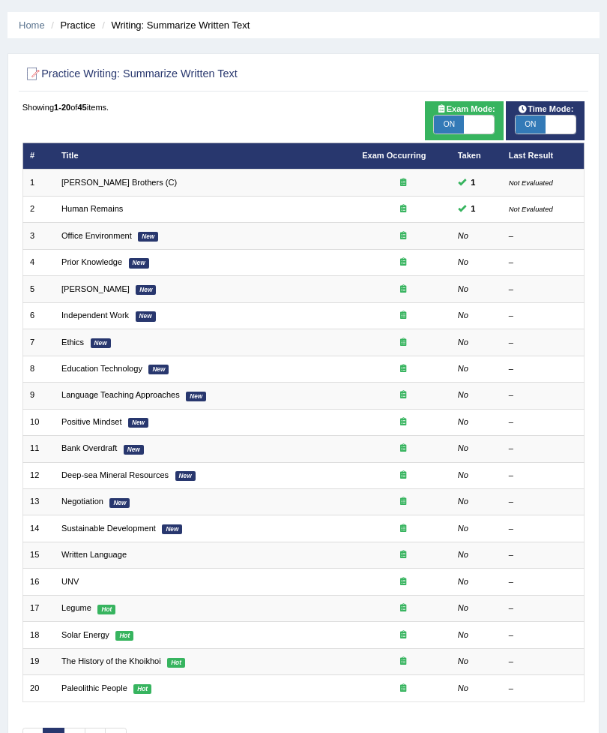
scroll to position [44, 0]
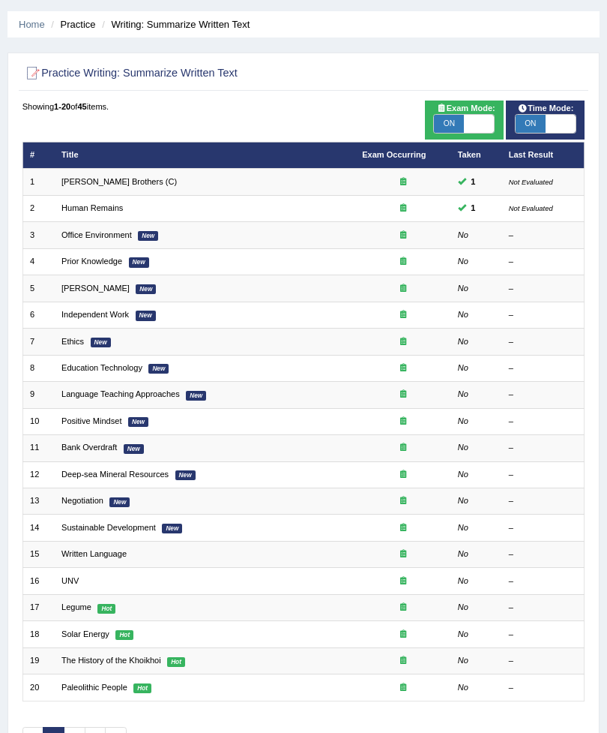
click at [122, 239] on link "Office Environment" at bounding box center [96, 234] width 70 height 9
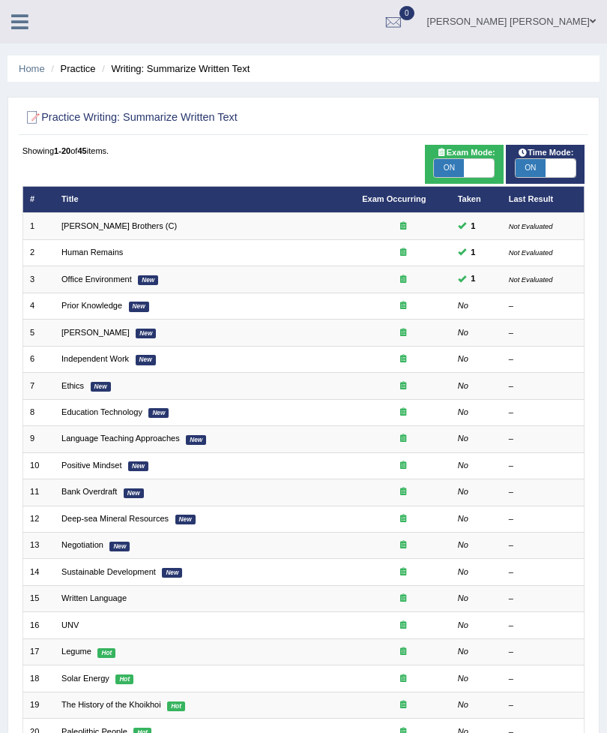
click at [415, 232] on div at bounding box center [403, 226] width 82 height 12
click at [22, 67] on link "Home" at bounding box center [32, 68] width 26 height 11
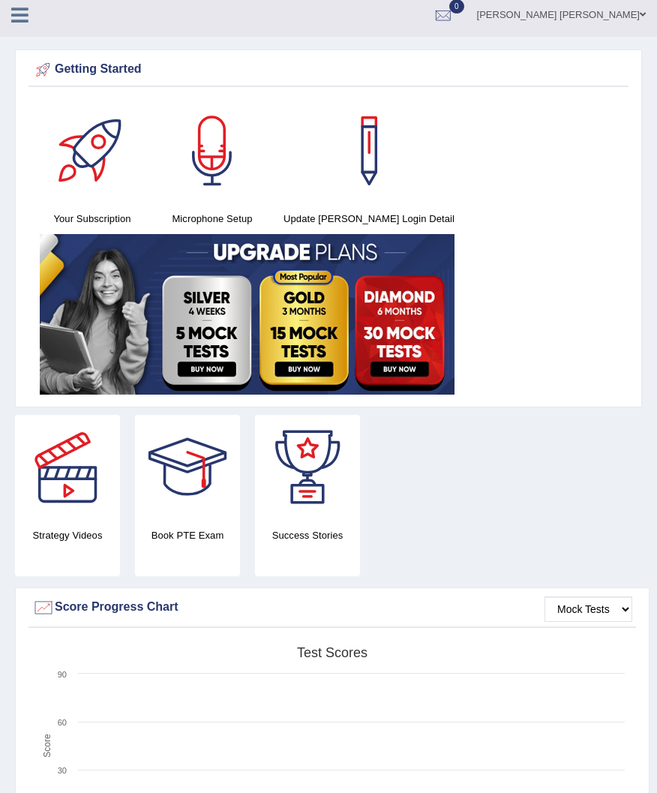
click at [13, 20] on icon at bounding box center [19, 14] width 17 height 19
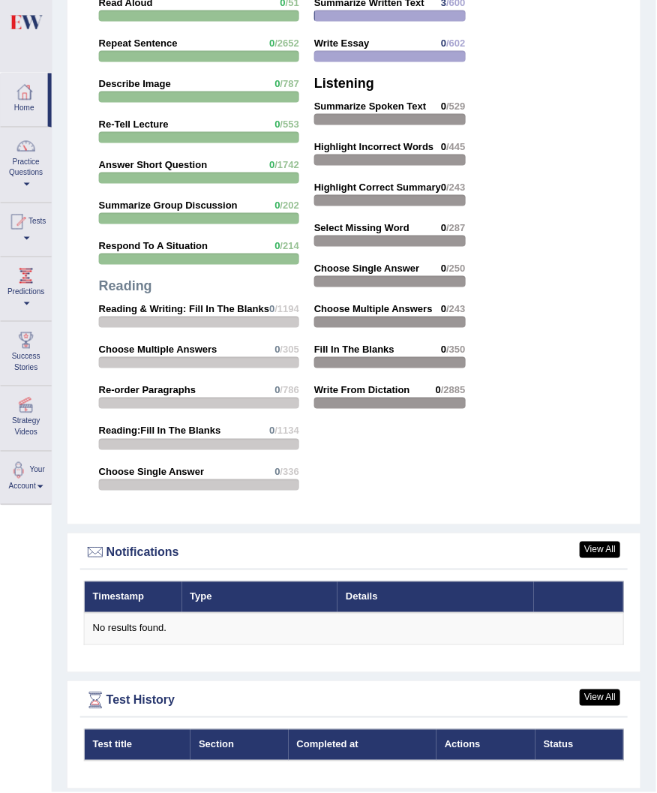
scroll to position [1915, 1]
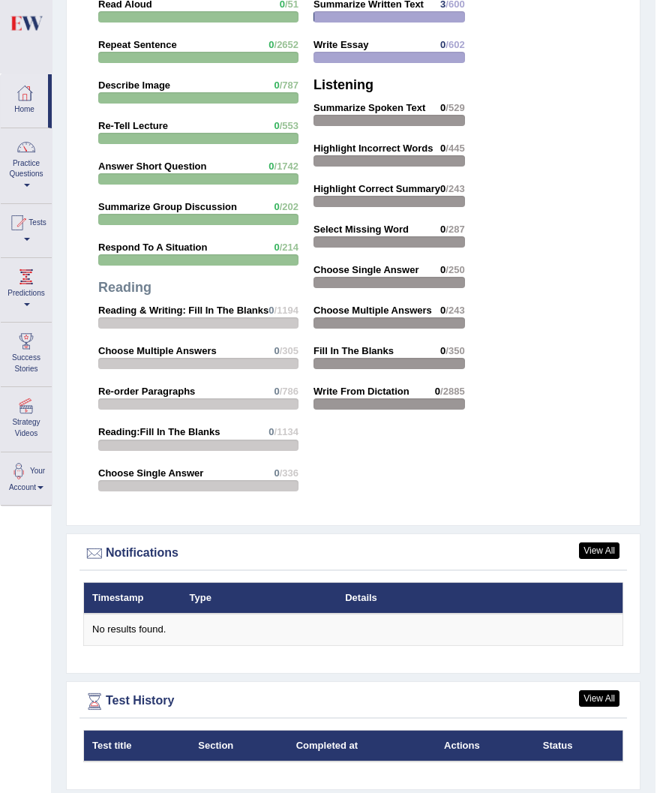
click at [597, 704] on link "View All" at bounding box center [599, 698] width 40 height 16
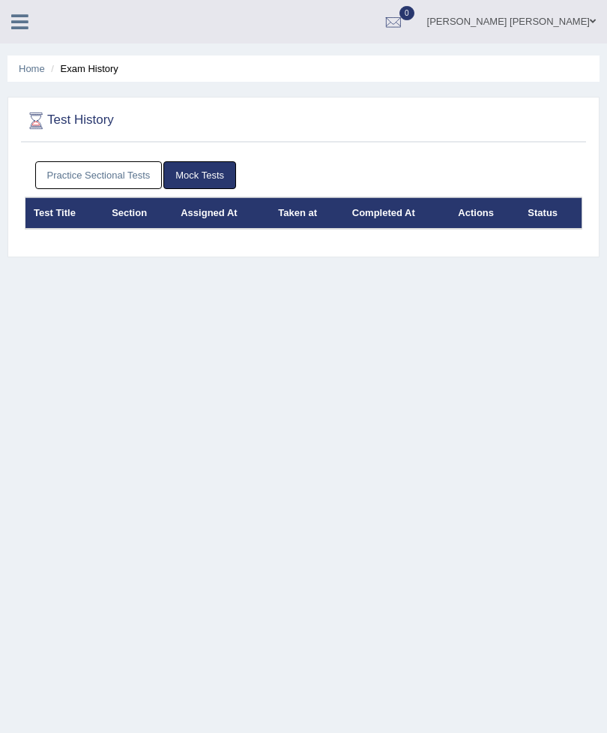
click at [112, 178] on link "Practice Sectional Tests" at bounding box center [98, 175] width 127 height 28
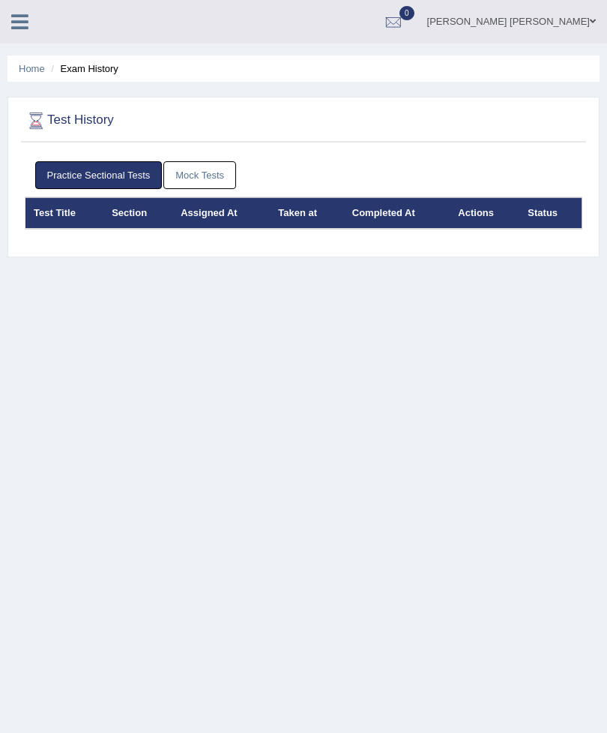
click at [30, 71] on link "Home" at bounding box center [32, 68] width 26 height 11
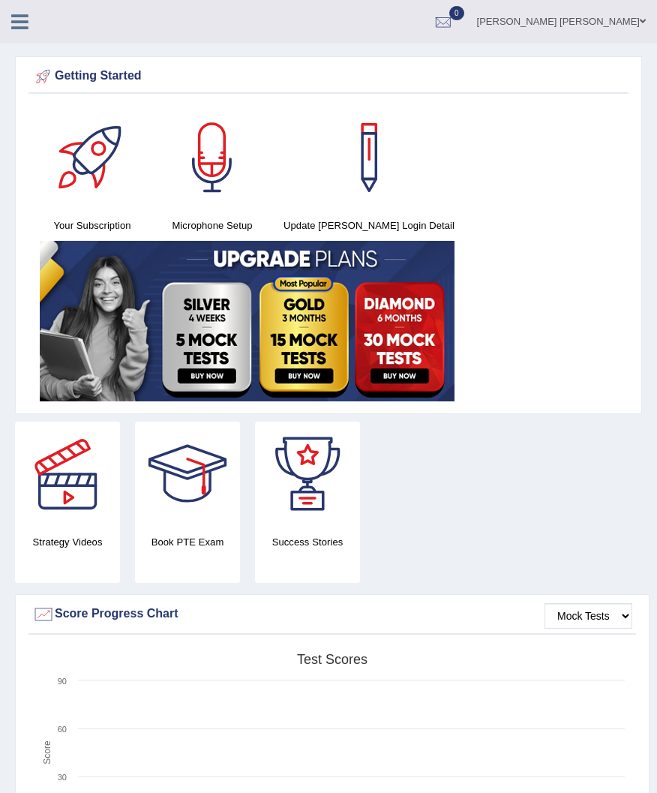
click at [22, 22] on icon at bounding box center [19, 21] width 17 height 19
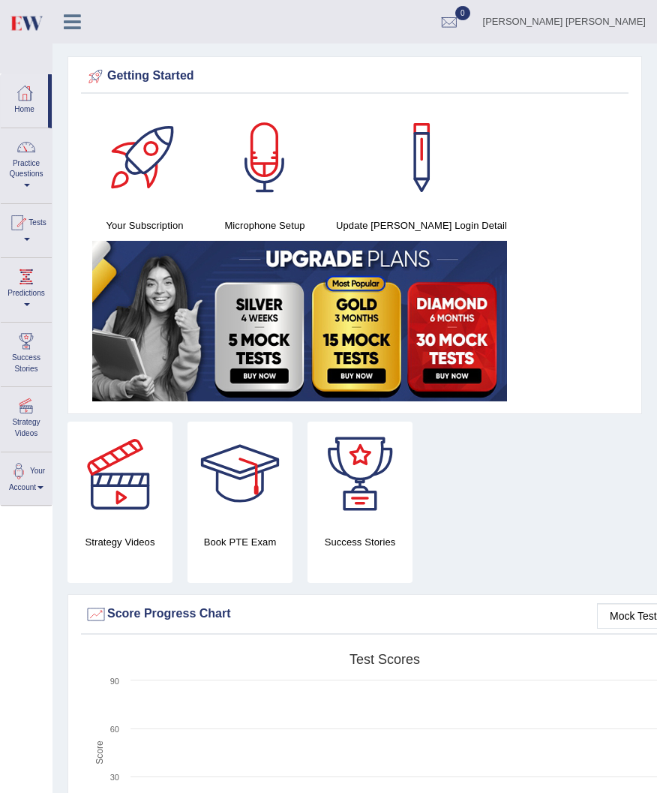
click at [27, 160] on link "Practice Questions" at bounding box center [26, 163] width 51 height 70
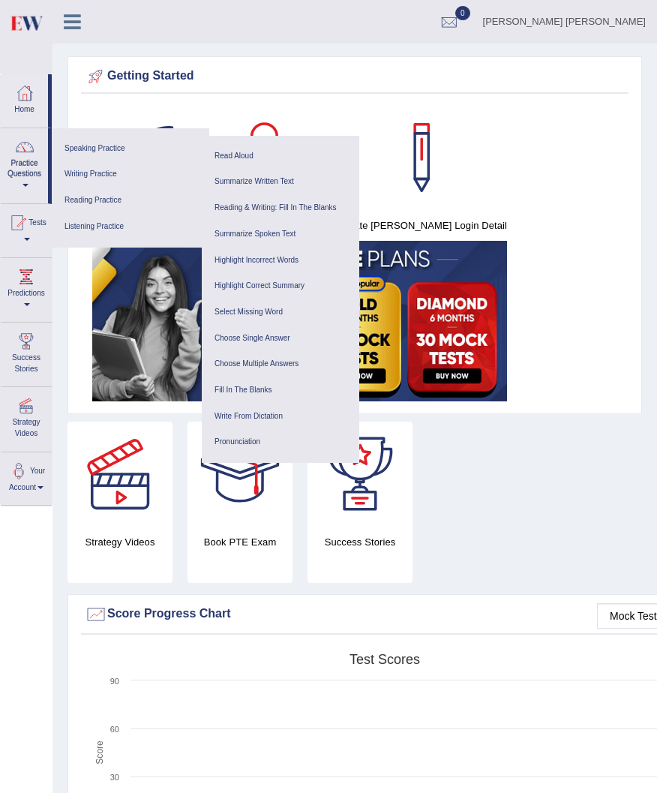
click at [98, 178] on link "Writing Practice" at bounding box center [130, 174] width 142 height 26
click at [259, 184] on link "Summarize Written Text" at bounding box center [280, 182] width 142 height 26
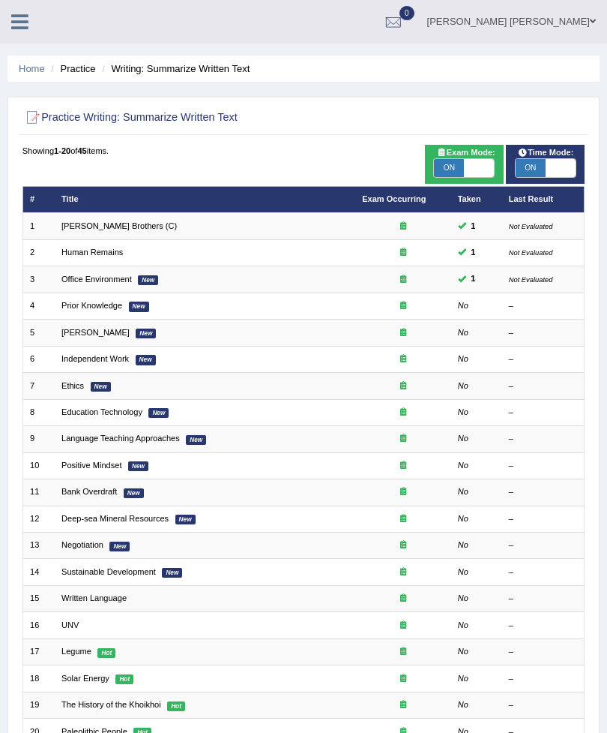
click at [101, 310] on link "Prior Knowledge" at bounding box center [91, 305] width 61 height 9
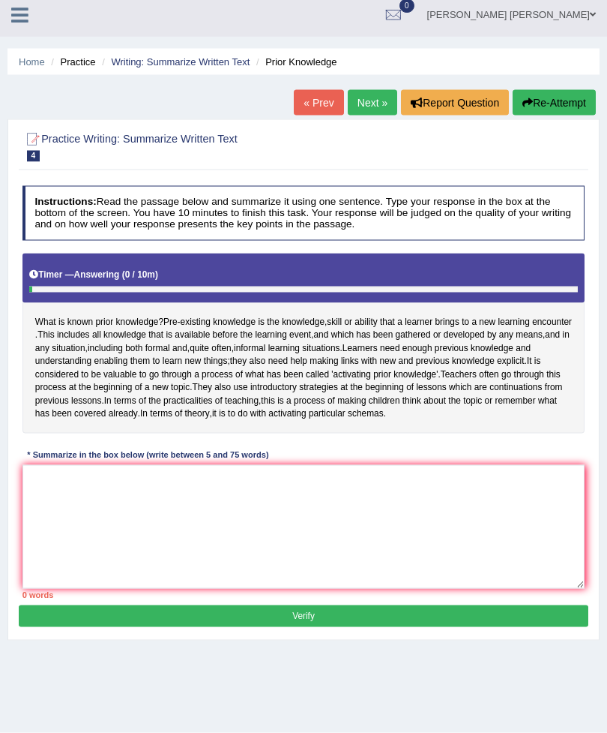
scroll to position [7, 0]
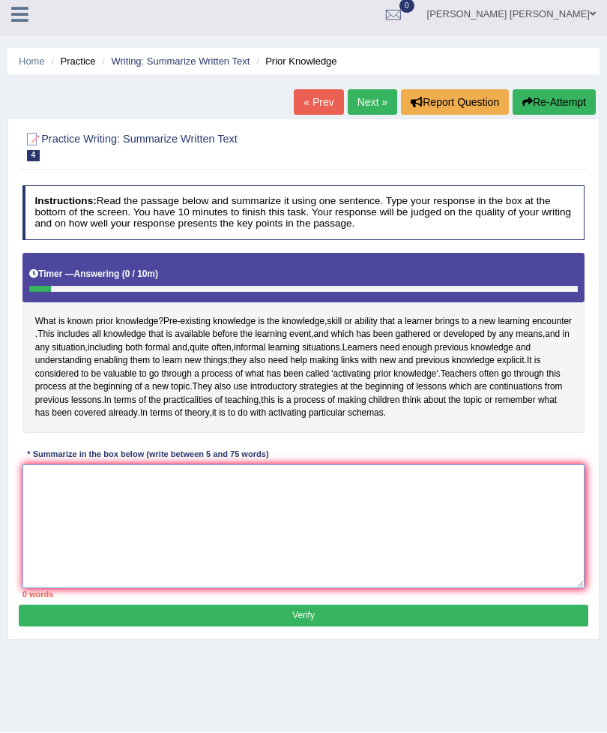
click at [81, 577] on textarea at bounding box center [303, 527] width 563 height 124
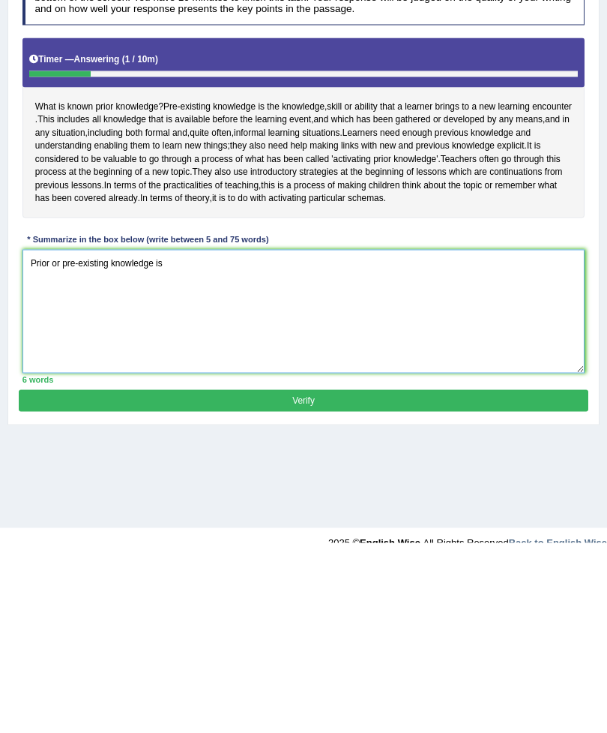
scroll to position [32, 0]
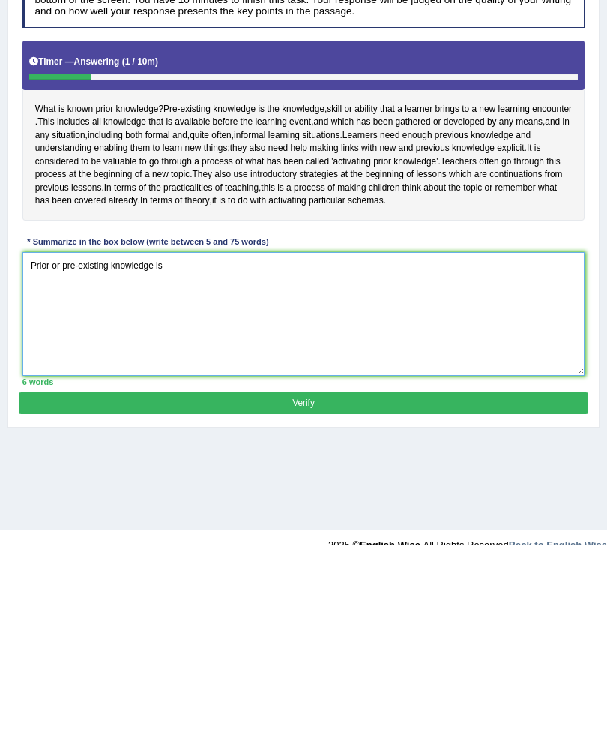
click at [80, 439] on textarea "Prior or pre-existing knowledge is" at bounding box center [303, 501] width 563 height 124
click at [76, 439] on textarea "Prior or pre-existing knowledge is" at bounding box center [303, 501] width 563 height 124
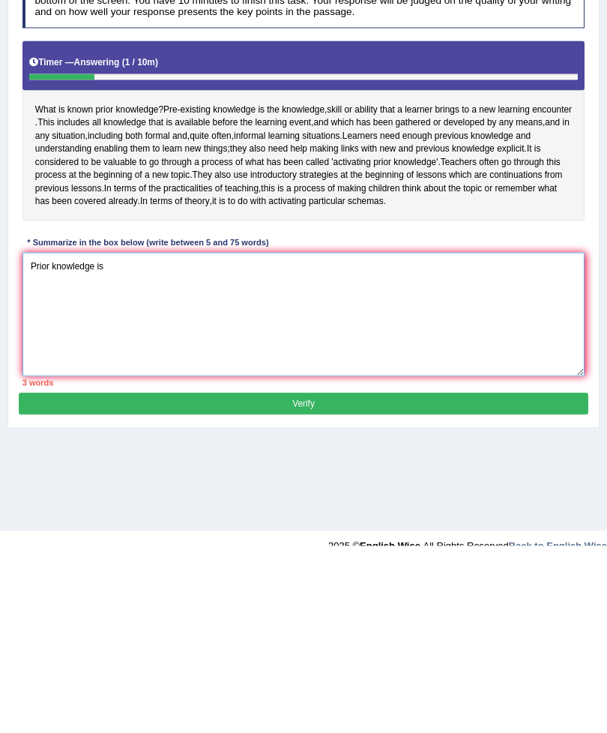
click at [194, 439] on textarea "Prior knowledge is" at bounding box center [303, 501] width 563 height 124
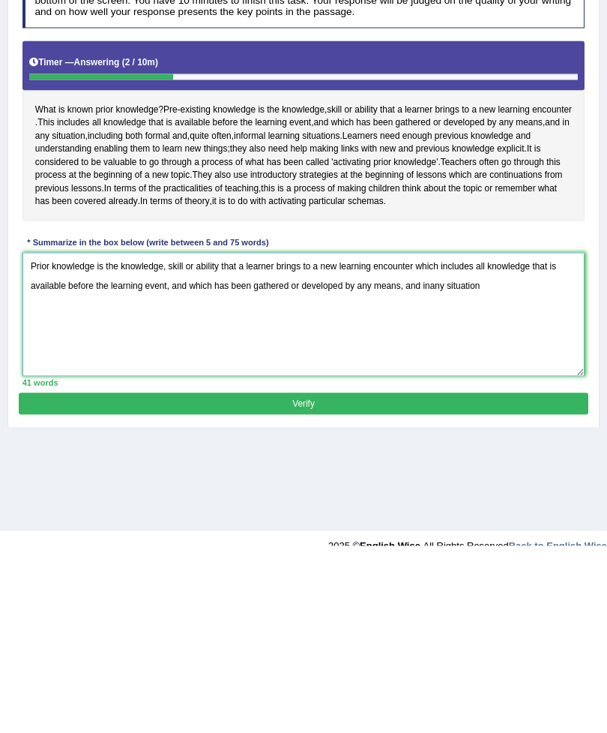
click at [441, 439] on textarea "Prior knowledge is the knowledge, skill or ability that a learner brings to a n…" at bounding box center [303, 501] width 563 height 124
click at [505, 439] on textarea "Prior knowledge is the knowledge, skill or ability that a learner brings to a n…" at bounding box center [303, 501] width 563 height 124
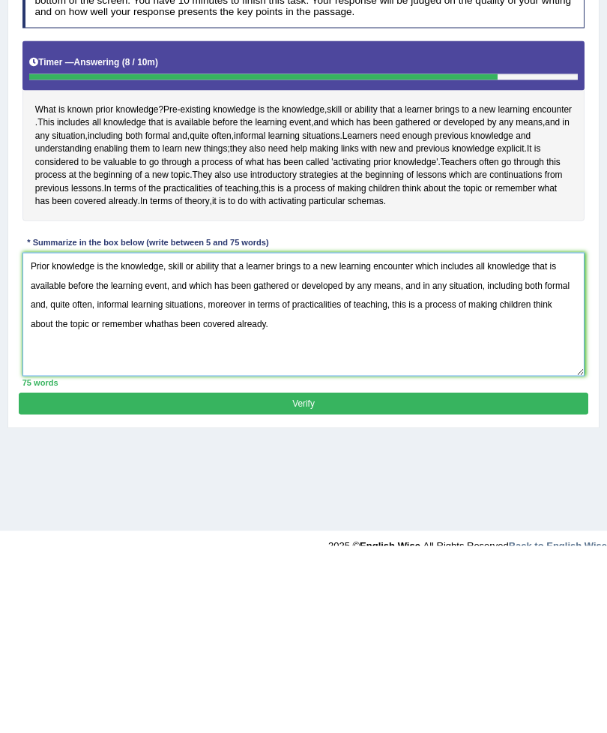
click at [169, 439] on textarea "Prior knowledge is the knowledge, skill or ability that a learner brings to a n…" at bounding box center [303, 501] width 563 height 124
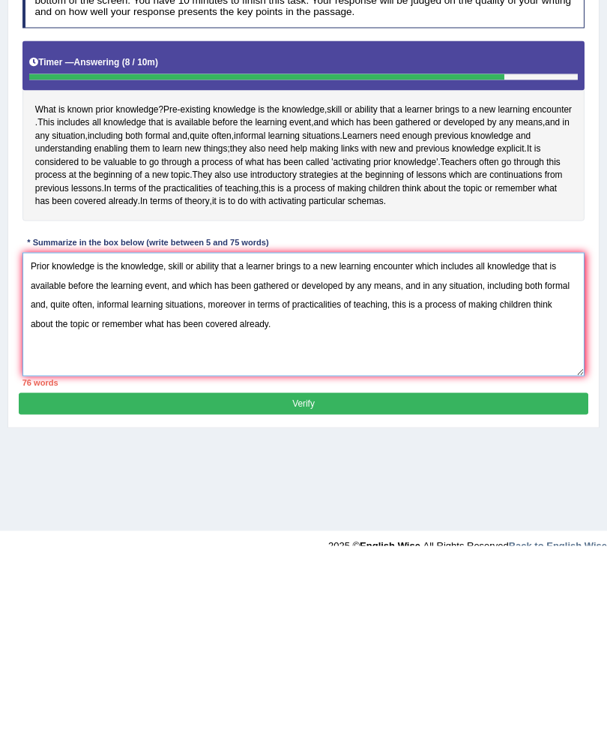
click at [274, 439] on textarea "Prior knowledge is the knowledge, skill or ability that a learner brings to a n…" at bounding box center [303, 501] width 563 height 124
click at [173, 439] on textarea "Prior knowledge is the knowledge, skill or ability that a learner brings to a n…" at bounding box center [303, 501] width 563 height 124
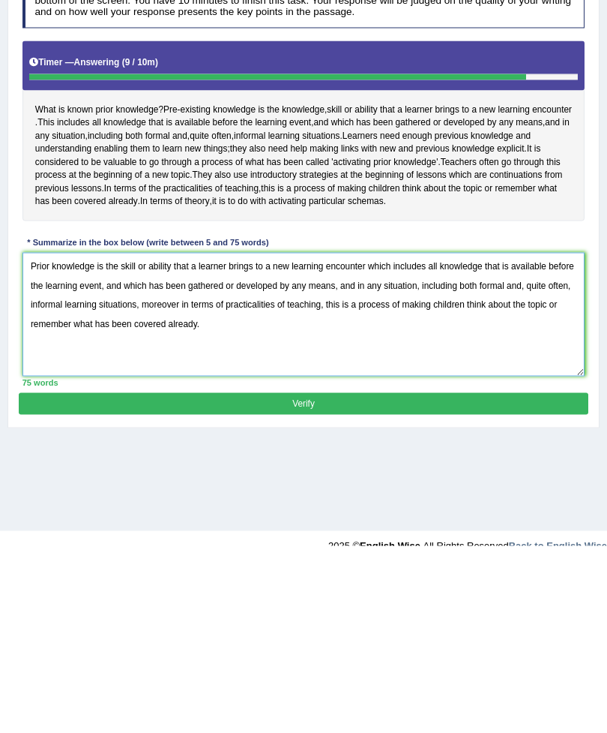
click at [281, 439] on textarea "Prior knowledge is the skill or ability that a learner brings to a new learning…" at bounding box center [303, 501] width 563 height 124
type textarea "Prior knowledge is the skill or ability that a learner brings to a new learning…"
click at [385, 580] on button "Verify" at bounding box center [303, 591] width 569 height 22
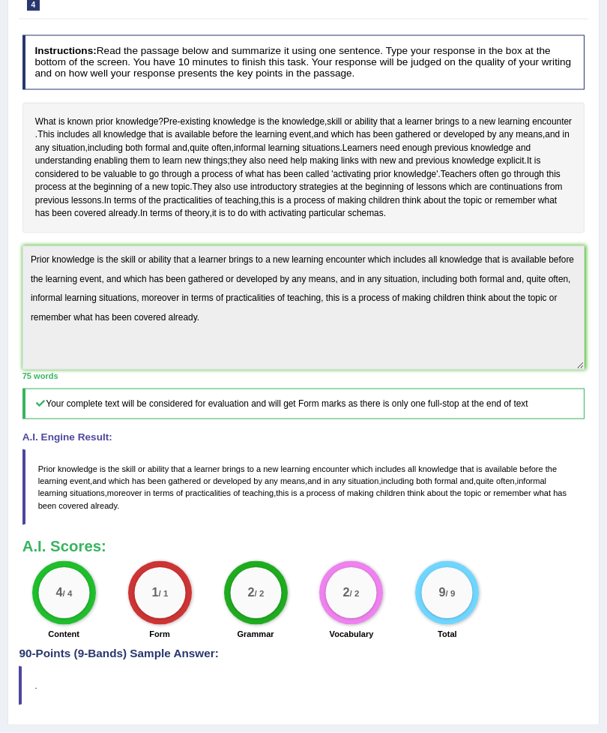
scroll to position [0, 0]
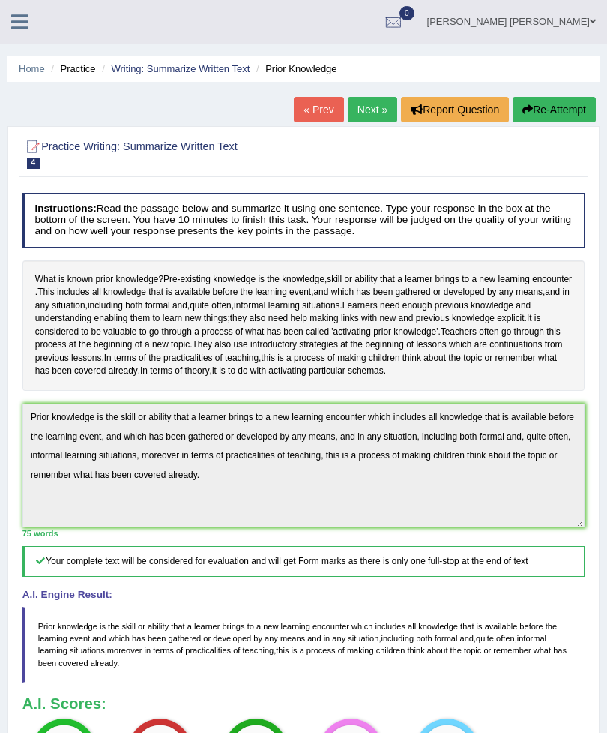
click at [205, 64] on link "Writing: Summarize Written Text" at bounding box center [180, 68] width 139 height 11
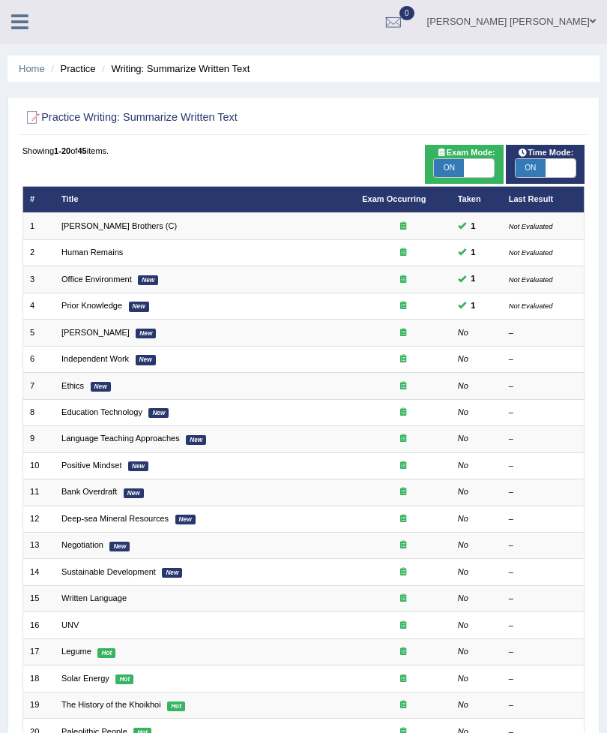
click at [100, 337] on link "[PERSON_NAME]" at bounding box center [95, 332] width 68 height 9
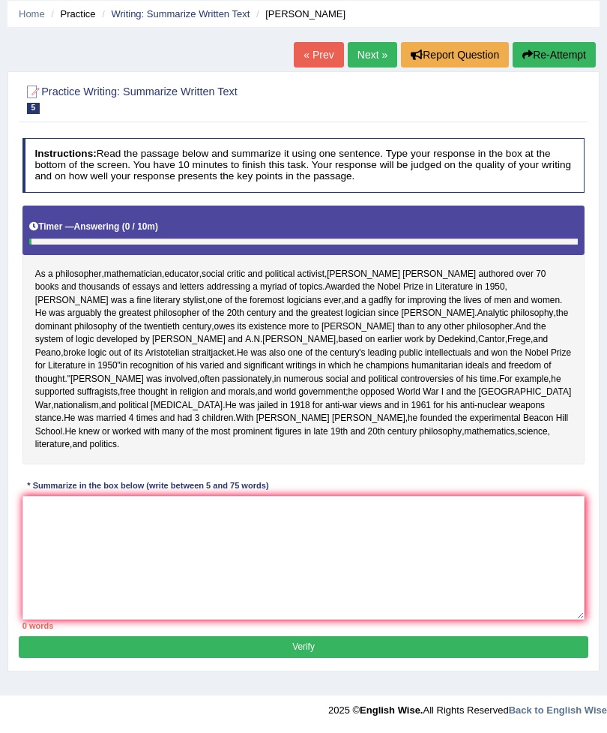
scroll to position [112, 0]
click at [148, 595] on textarea at bounding box center [303, 558] width 563 height 124
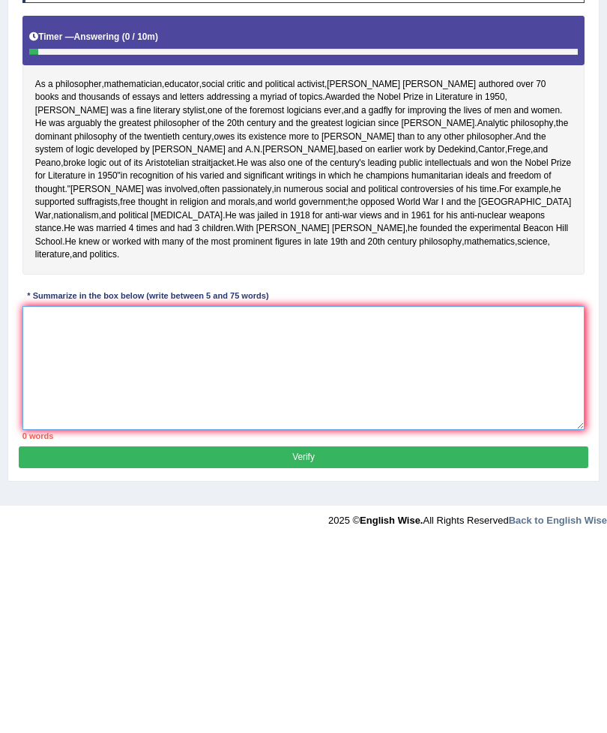
scroll to position [192, 0]
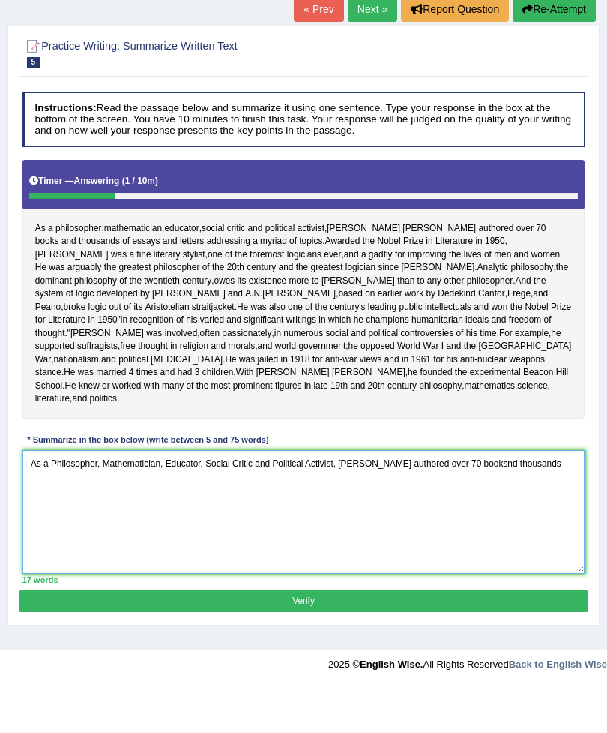
click at [504, 496] on textarea "As a Philosopher, Mathematician, Educator, Social Critic and Political Activist…" at bounding box center [303, 558] width 563 height 124
click at [501, 496] on textarea "As a Philosopher, Mathematician, Educator, Social Critic and Political Activist…" at bounding box center [303, 558] width 563 height 124
click at [572, 496] on textarea "As a Philosopher, Mathematician, Educator, Social Critic and Political Activist…" at bounding box center [303, 558] width 563 height 124
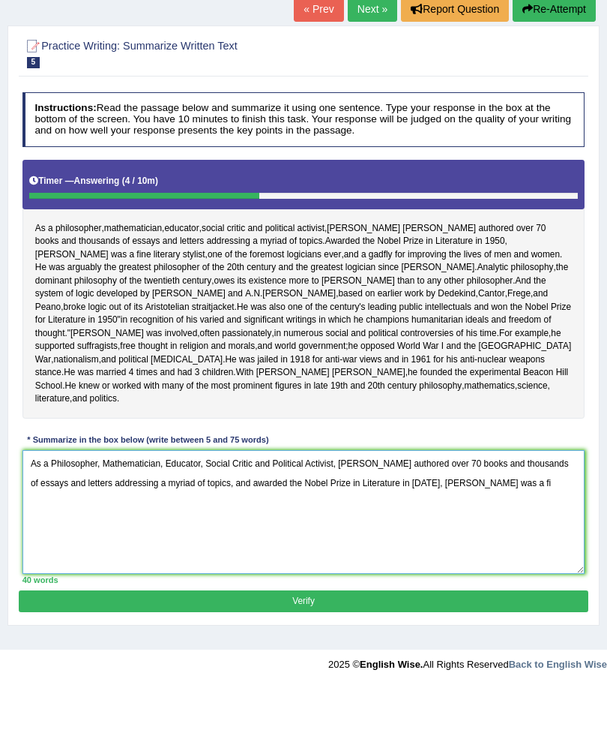
click at [259, 496] on textarea "As a Philosopher, Mathematician, Educator, Social Critic and Political Activist…" at bounding box center [303, 558] width 563 height 124
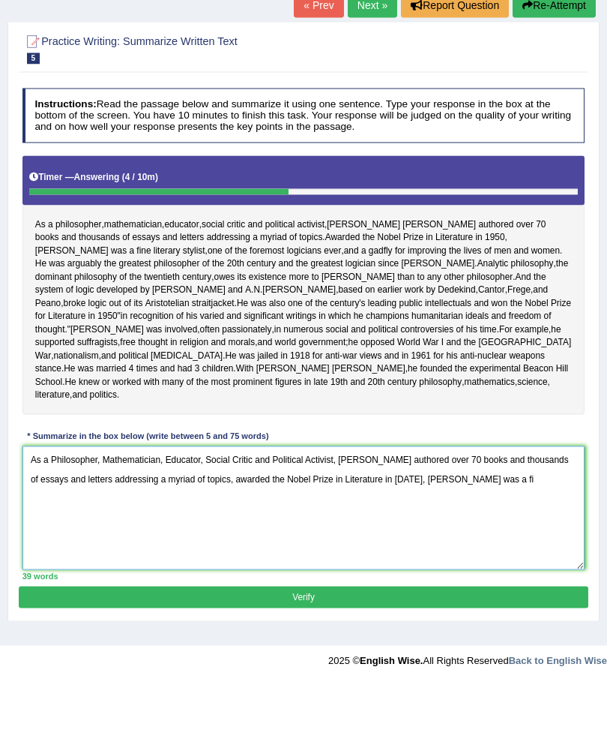
click at [437, 496] on textarea "As a Philosopher, Mathematician, Educator, Social Critic and Political Activist…" at bounding box center [303, 558] width 563 height 124
click at [439, 496] on textarea "As a Philosopher, Mathematician, Educator, Social Critic and Political Activist…" at bounding box center [303, 558] width 563 height 124
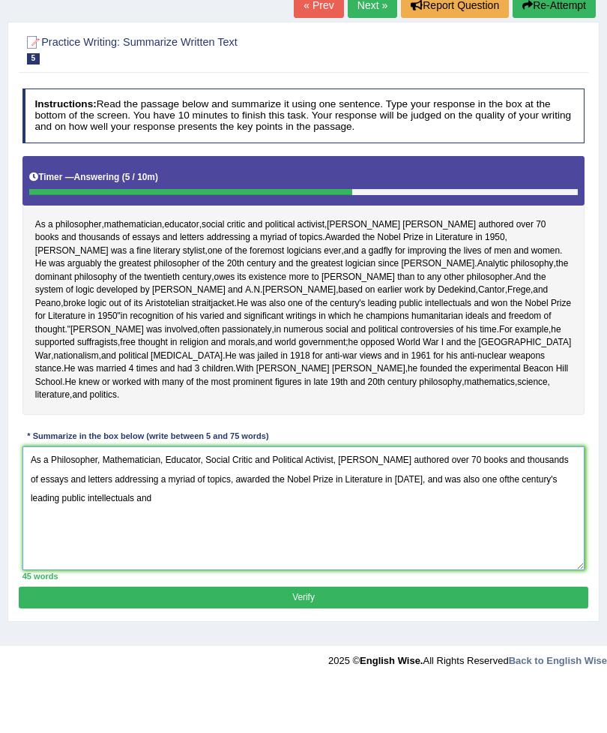
click at [253, 496] on textarea "As a Philosopher, Mathematician, Educator, Social Critic and Political Activist…" at bounding box center [303, 558] width 563 height 124
click at [254, 496] on textarea "As a Philosopher, Mathematician, Educator, Social Critic and Political Activist…" at bounding box center [303, 558] width 563 height 124
click at [474, 496] on textarea "As a Philosopher, Mathematician, Educator, Social Critic and Political Activist…" at bounding box center [303, 558] width 563 height 124
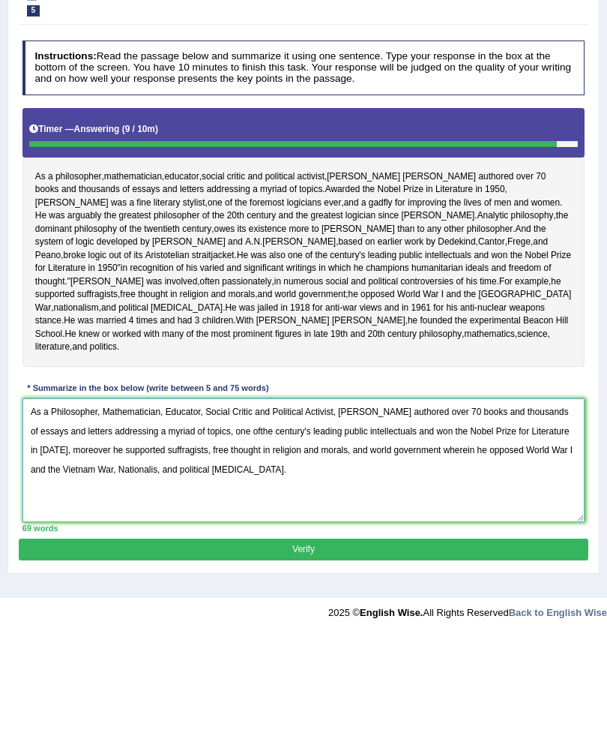
click at [157, 496] on textarea "As a Philosopher, Mathematician, Educator, Social Critic and Political Activist…" at bounding box center [303, 558] width 563 height 124
click at [130, 496] on textarea "As a Philosopher, Mathematician, Educator, Social Critic and Political Activist…" at bounding box center [303, 558] width 563 height 124
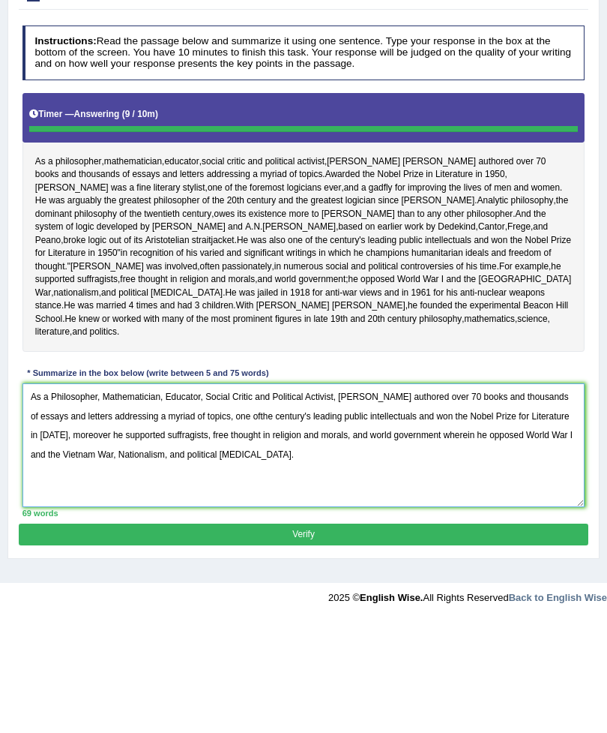
type textarea "As a Philosopher, Mathematician, Educator, Social Critic and Political Activist…"
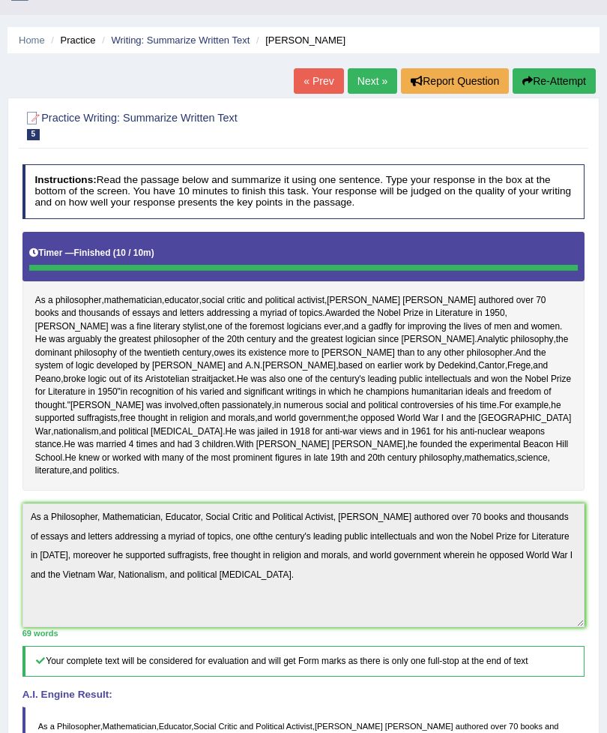
scroll to position [0, 0]
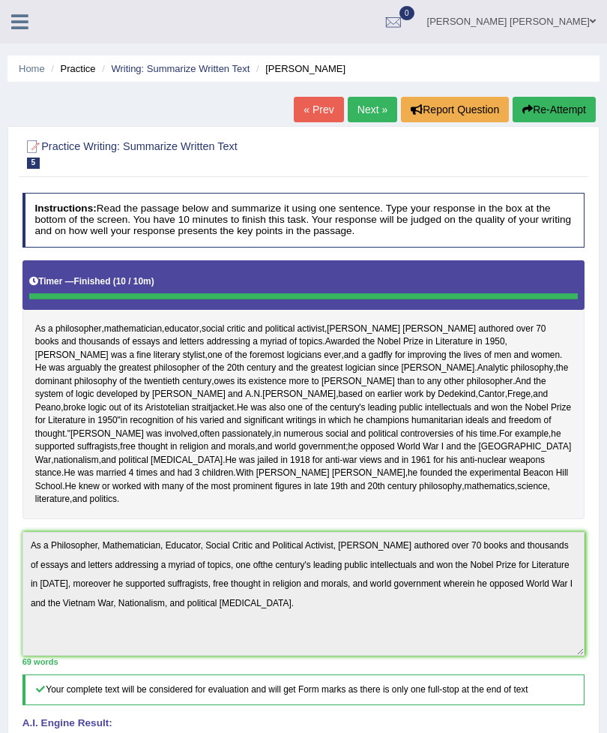
click at [200, 69] on link "Writing: Summarize Written Text" at bounding box center [180, 68] width 139 height 11
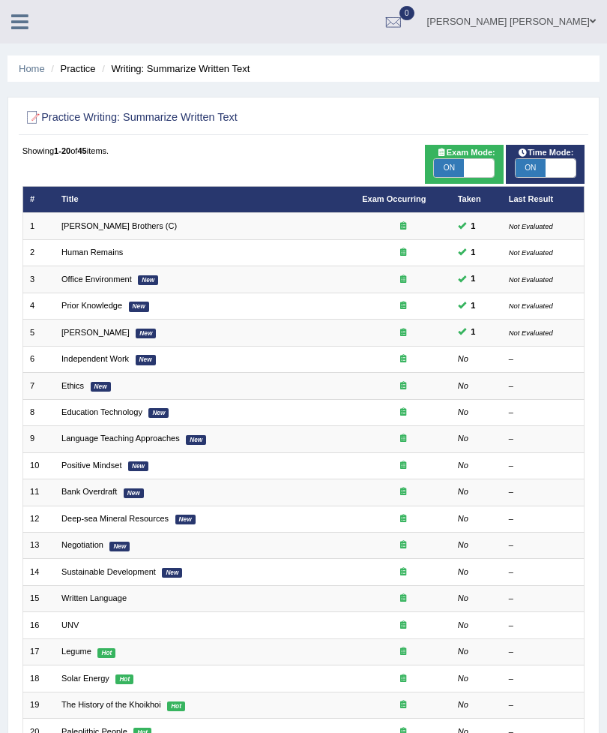
scroll to position [4, 0]
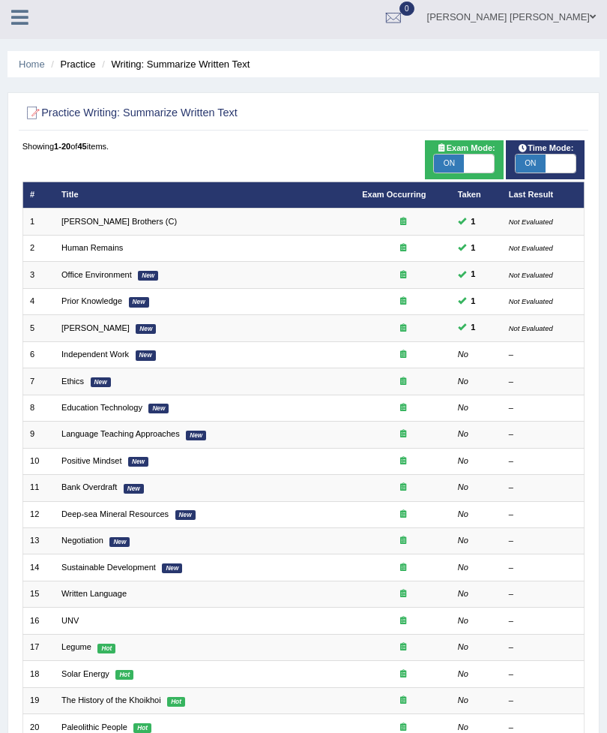
click at [214, 367] on td "Independent Work New" at bounding box center [205, 354] width 301 height 26
click at [117, 358] on link "Independent Work" at bounding box center [94, 353] width 67 height 9
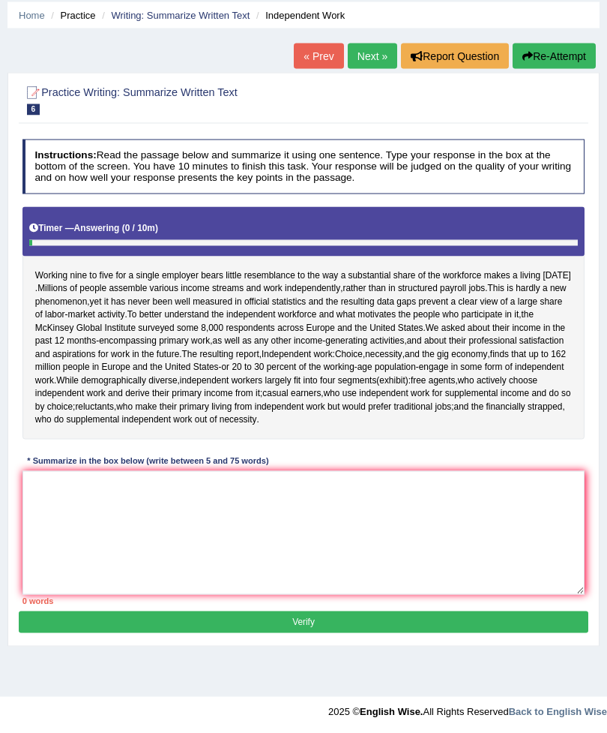
scroll to position [52, 0]
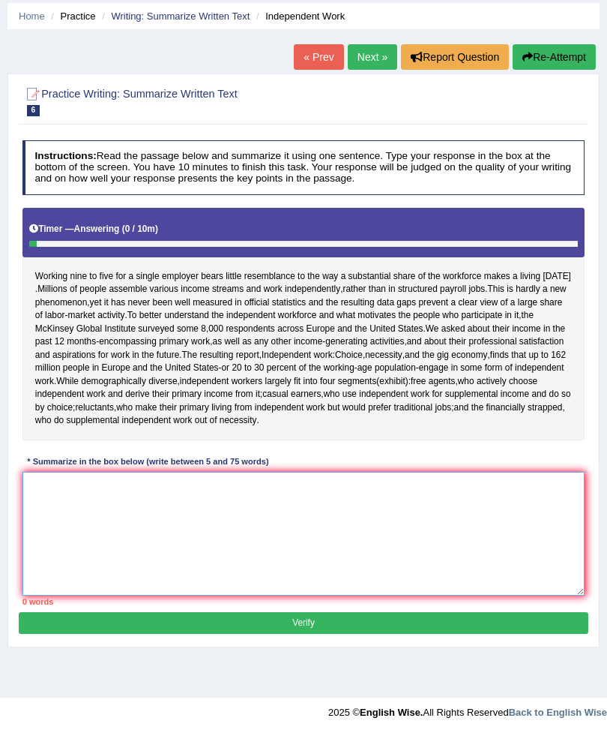
click at [80, 573] on textarea at bounding box center [303, 534] width 563 height 124
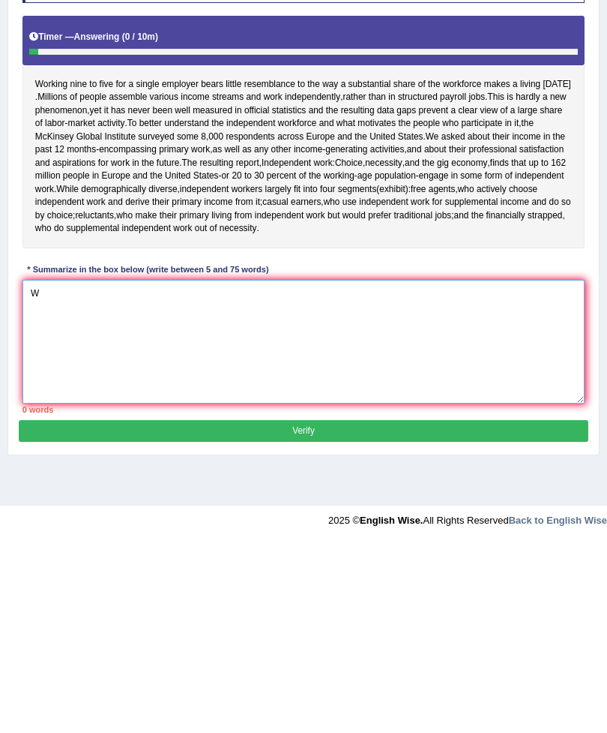
scroll to position [102, 0]
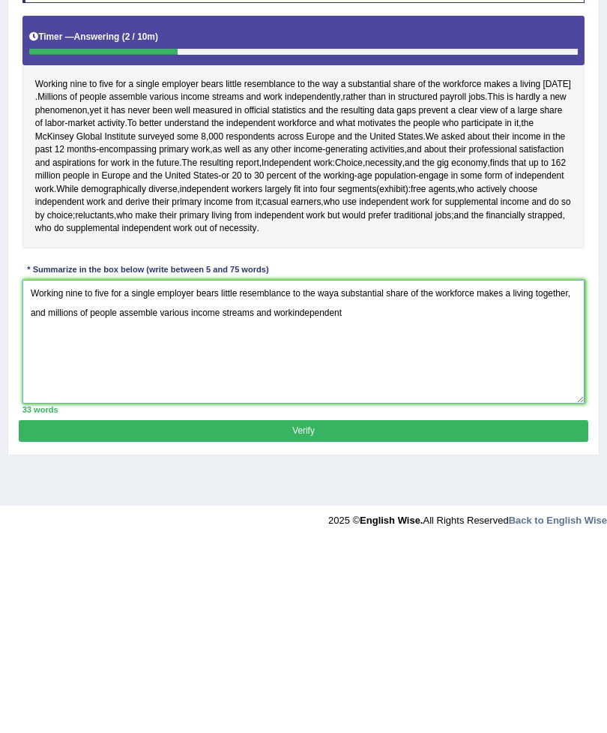
click at [302, 469] on textarea "Working nine to five for a single employer bears little resemblance to the waya…" at bounding box center [303, 531] width 563 height 124
click at [304, 469] on textarea "Working nine to five for a single employer bears little resemblance to the waya…" at bounding box center [303, 531] width 563 height 124
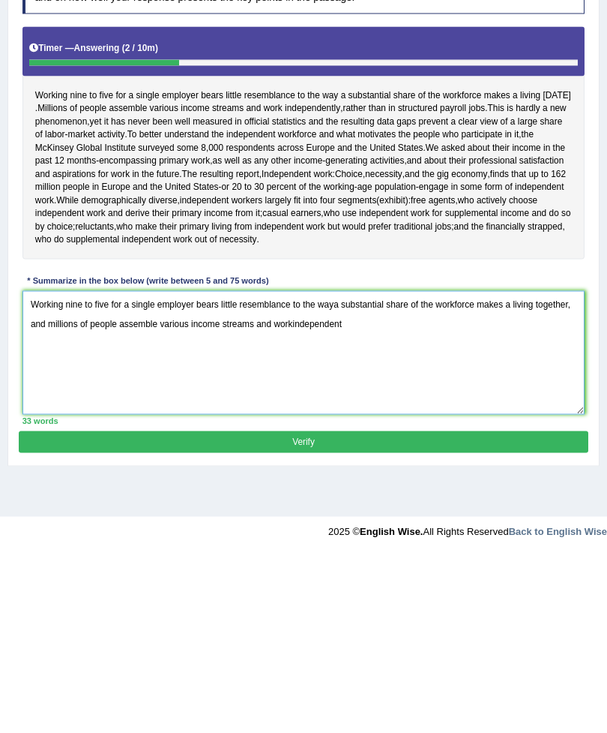
click at [311, 469] on textarea "Working nine to five for a single employer bears little resemblance to the waya…" at bounding box center [303, 531] width 563 height 124
click at [325, 469] on textarea "Working nine to five for a single employer bears little resemblance to the waya…" at bounding box center [303, 531] width 563 height 124
click at [320, 469] on textarea "Working nine to five for a single employer bears little resemblance to the waya…" at bounding box center [303, 531] width 563 height 124
click at [391, 469] on textarea "Working nine to five for a single employer bears little resemblance to the waya…" at bounding box center [303, 531] width 563 height 124
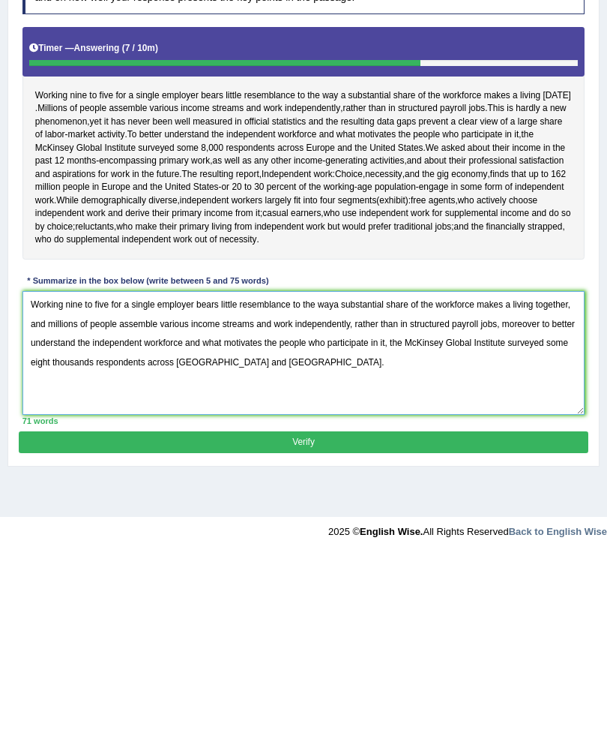
click at [341, 469] on textarea "Working nine to five for a single employer bears little resemblance to the waya…" at bounding box center [303, 531] width 563 height 124
click at [67, 469] on textarea "Working nine to five for a single employer bears little resemblance to the way …" at bounding box center [303, 531] width 563 height 124
click at [38, 469] on textarea "Working nine to five for a single employer bears little resemblance to the way …" at bounding box center [303, 531] width 563 height 124
click at [156, 469] on textarea "Working nine to five for a single employer bears little resemblance to the way …" at bounding box center [303, 531] width 563 height 124
click at [386, 469] on textarea "Working nine to five for a single employer bears little resemblance to the way …" at bounding box center [303, 531] width 563 height 124
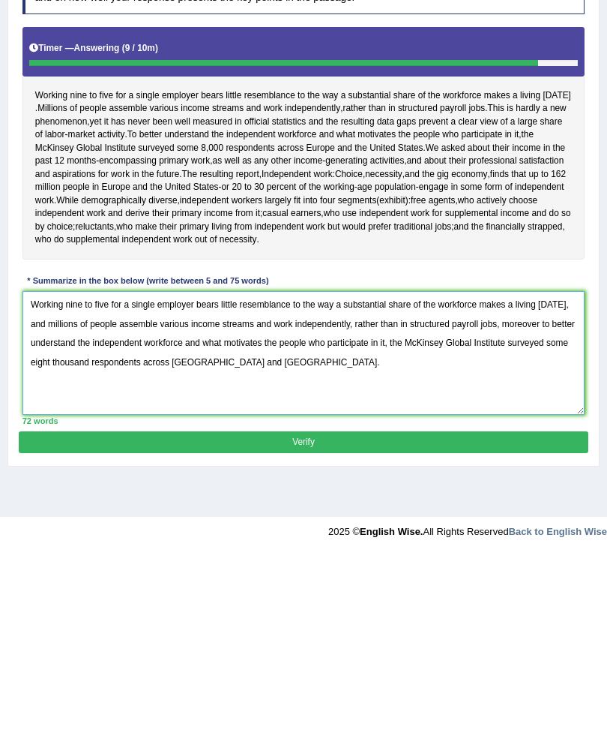
click at [157, 469] on textarea "Working nine to five for a single employer bears little resemblance to the way …" at bounding box center [303, 531] width 563 height 124
click at [153, 469] on textarea "Working nine to five for a single employer bears little resemblance to the way …" at bounding box center [303, 531] width 563 height 124
click at [113, 469] on textarea "Working nine to five for a single employer bears little resemblance to the way …" at bounding box center [303, 531] width 563 height 124
click at [106, 469] on textarea "Working nine to five for a single employer bears little resemblance to the way …" at bounding box center [303, 531] width 563 height 124
click at [357, 469] on textarea "Working nine to five for a single employer bears little resemblance to the way …" at bounding box center [303, 531] width 563 height 124
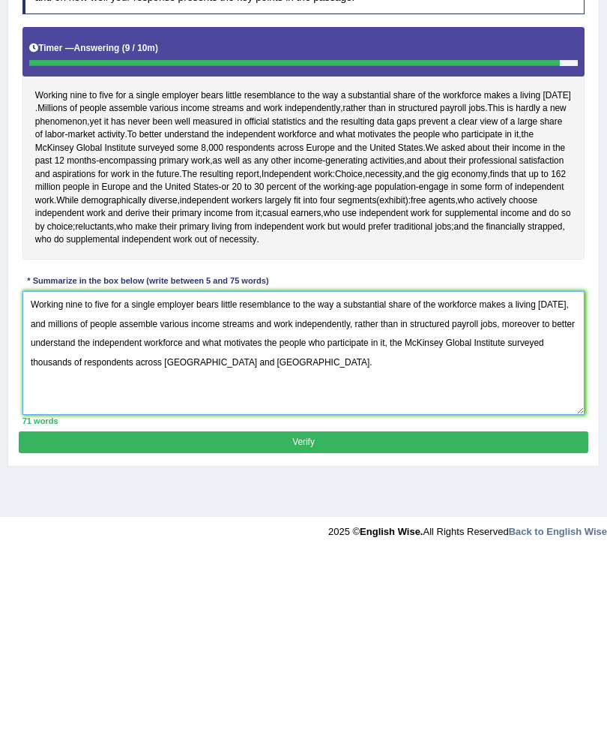
type textarea "Working nine to five for a single employer bears little resemblance to the way …"
click at [450, 610] on button "Verify" at bounding box center [303, 621] width 569 height 22
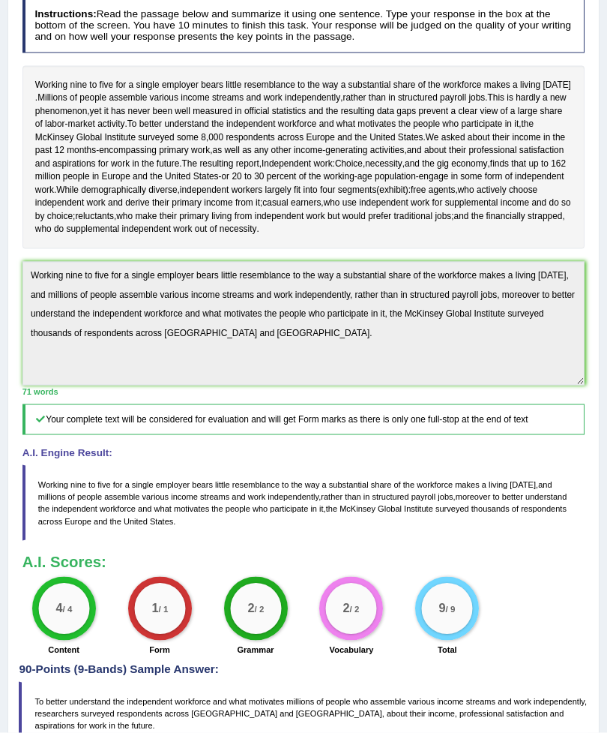
scroll to position [0, 0]
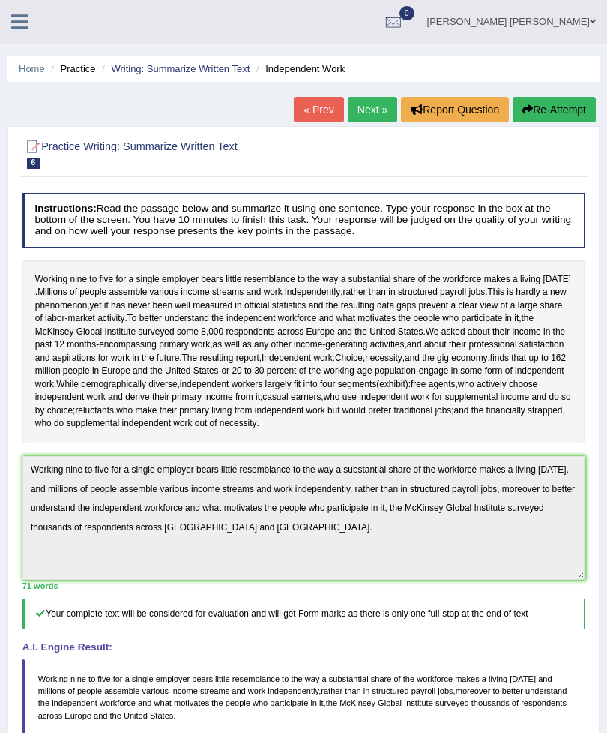
click at [185, 67] on link "Writing: Summarize Written Text" at bounding box center [180, 68] width 139 height 11
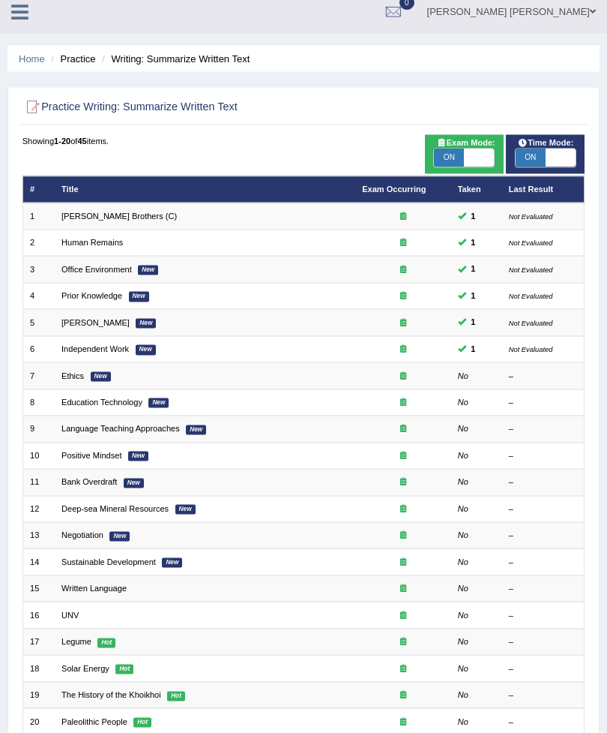
scroll to position [10, 0]
click at [84, 379] on link "Ethics" at bounding box center [72, 374] width 22 height 9
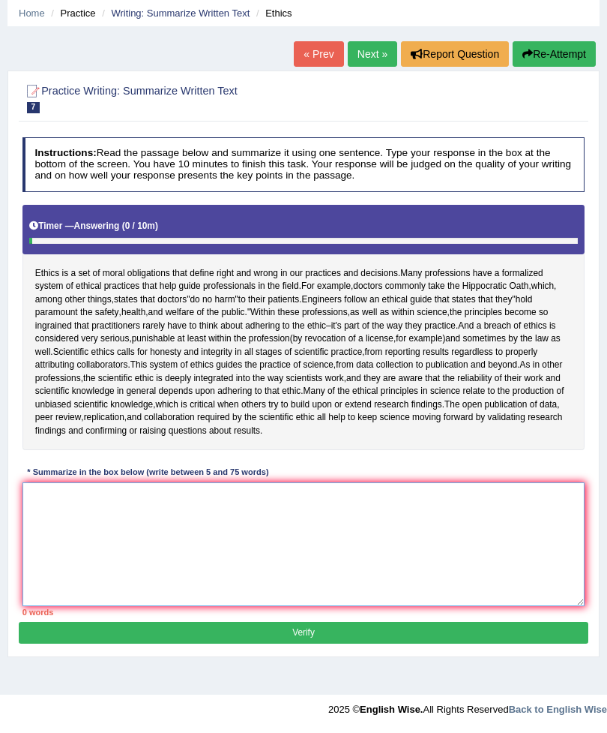
click at [199, 559] on textarea at bounding box center [303, 545] width 563 height 124
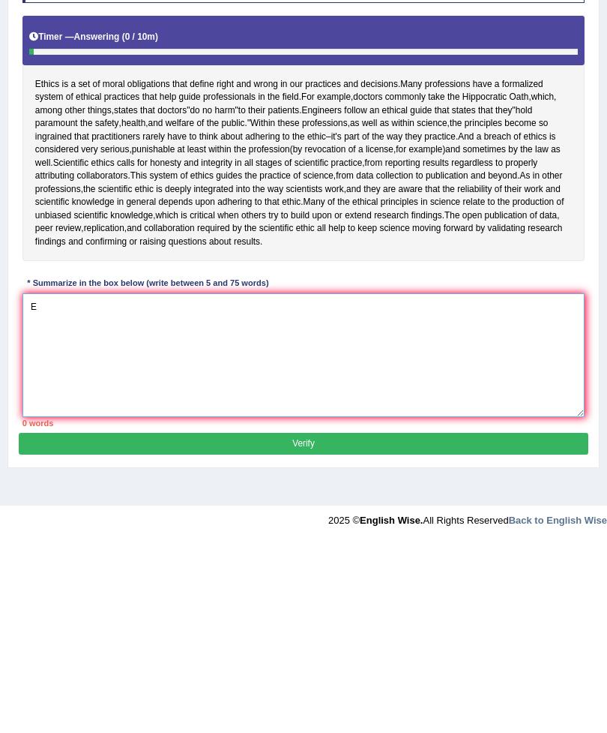
scroll to position [132, 0]
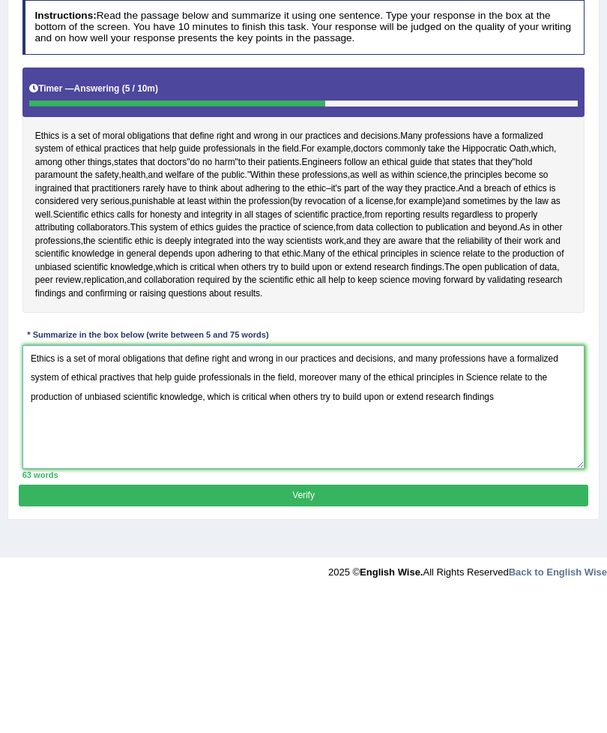
click at [136, 483] on textarea "Ethics is a set of moral obligations that define right and wrong in our practic…" at bounding box center [303, 545] width 563 height 124
click at [343, 483] on textarea "Ethics is a set of moral obligations that define right and wrong in our practic…" at bounding box center [303, 545] width 563 height 124
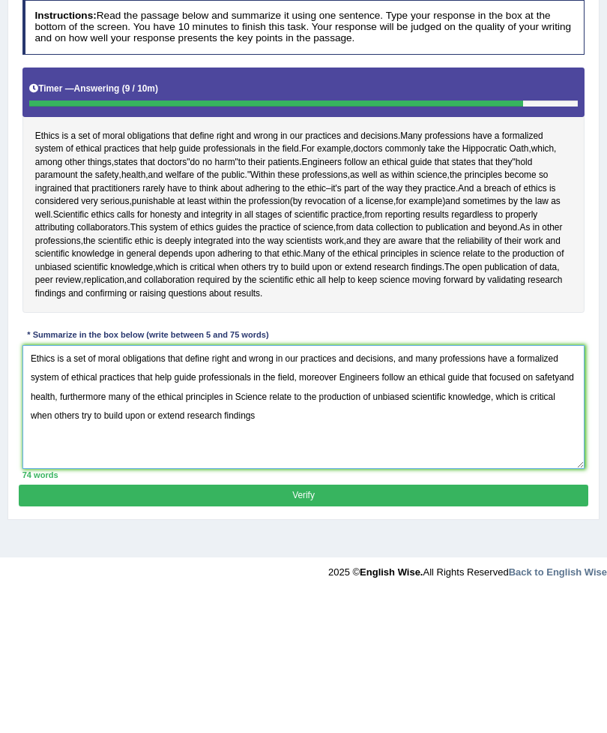
click at [56, 483] on textarea "Ethics is a set of moral obligations that define right and wrong in our practic…" at bounding box center [303, 545] width 563 height 124
click at [307, 483] on textarea "Ethics is a set of moral obligations that define right and wrong in our practic…" at bounding box center [303, 545] width 563 height 124
type textarea "Ethics is a set of moral obligations that define right and wrong in our practic…"
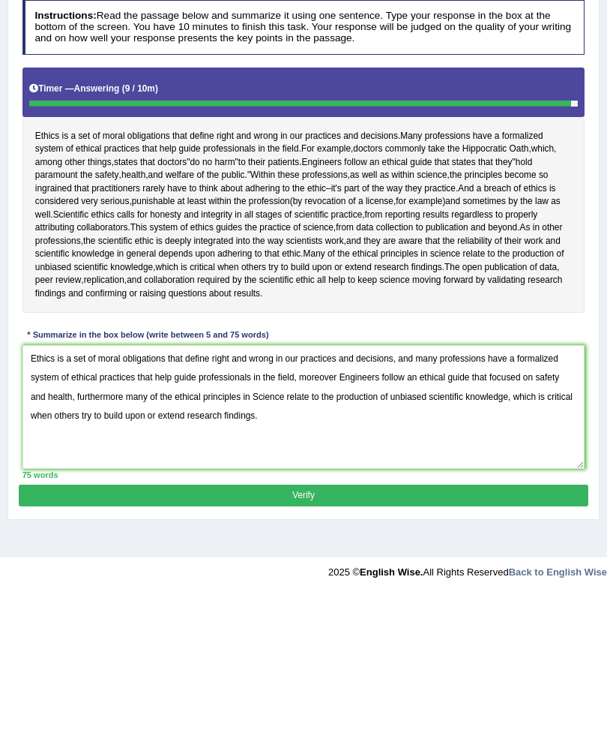
click at [388, 622] on button "Verify" at bounding box center [303, 633] width 569 height 22
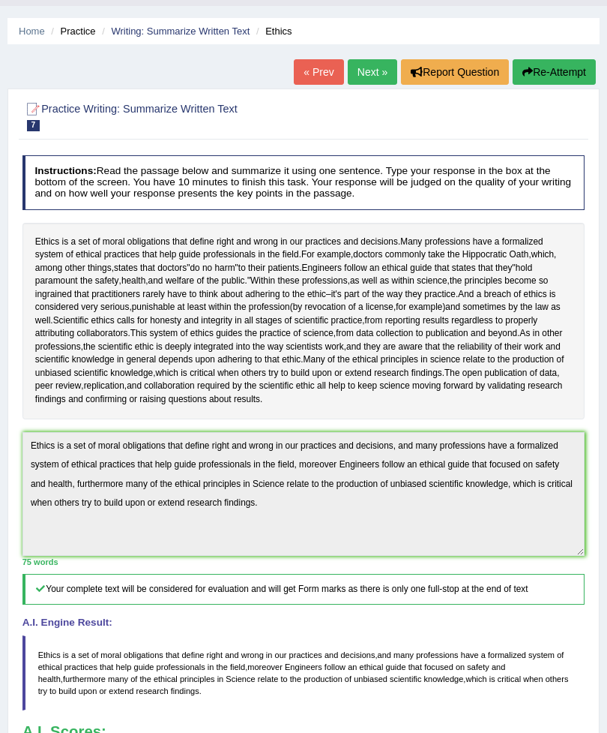
scroll to position [0, 0]
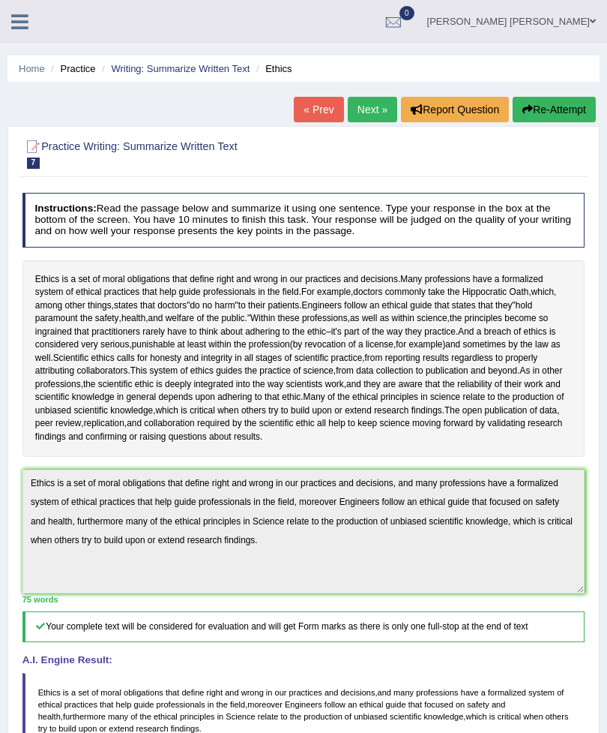
click at [217, 70] on link "Writing: Summarize Written Text" at bounding box center [180, 68] width 139 height 11
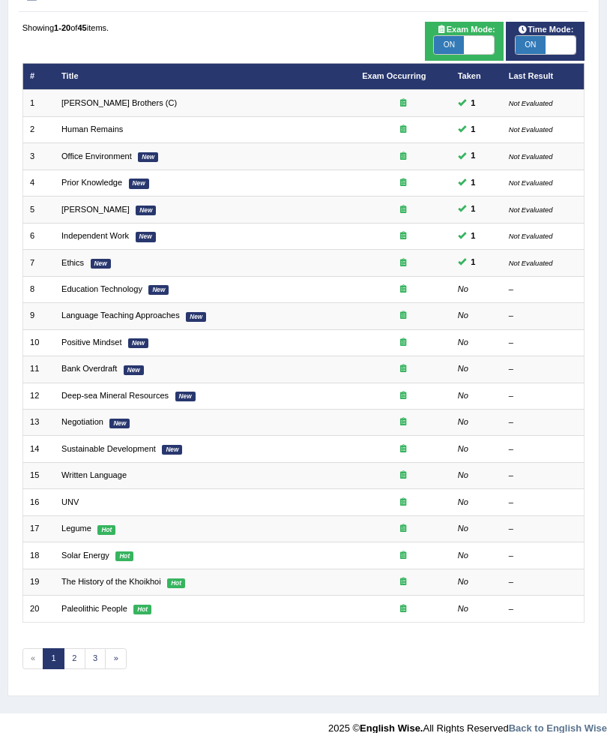
scroll to position [133, 0]
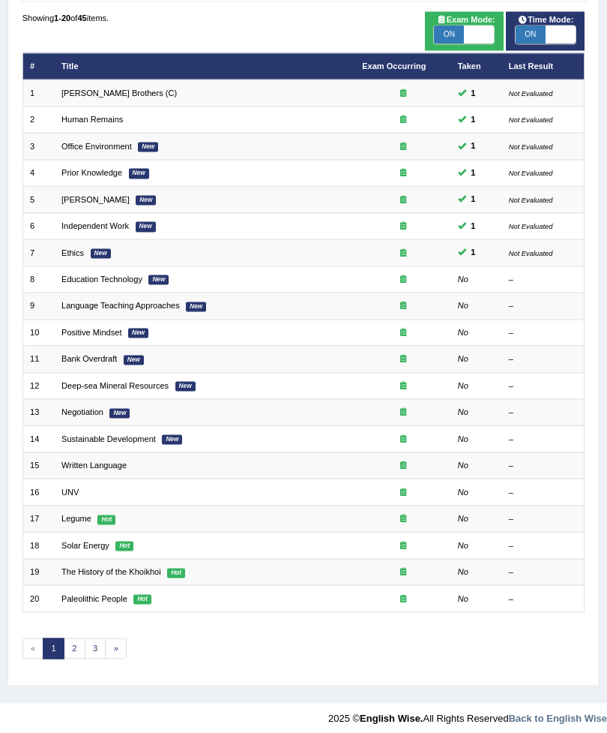
click at [74, 659] on link "2" at bounding box center [75, 648] width 22 height 21
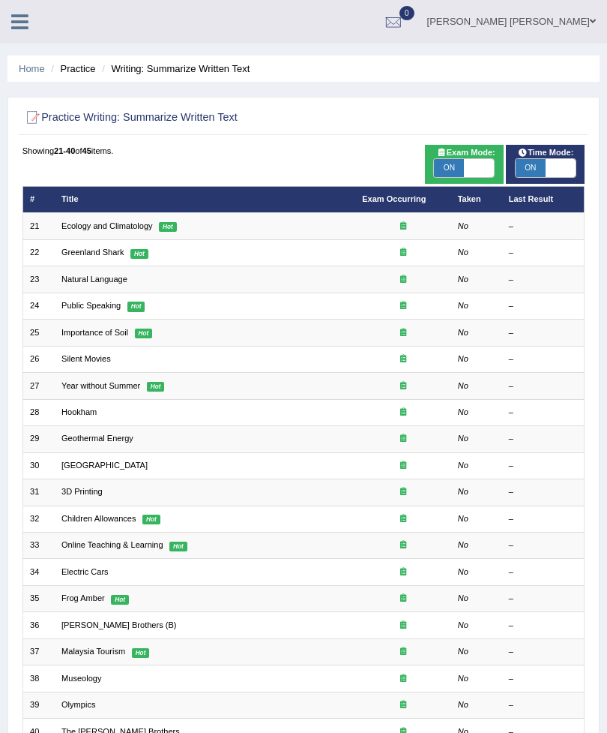
scroll to position [133, 0]
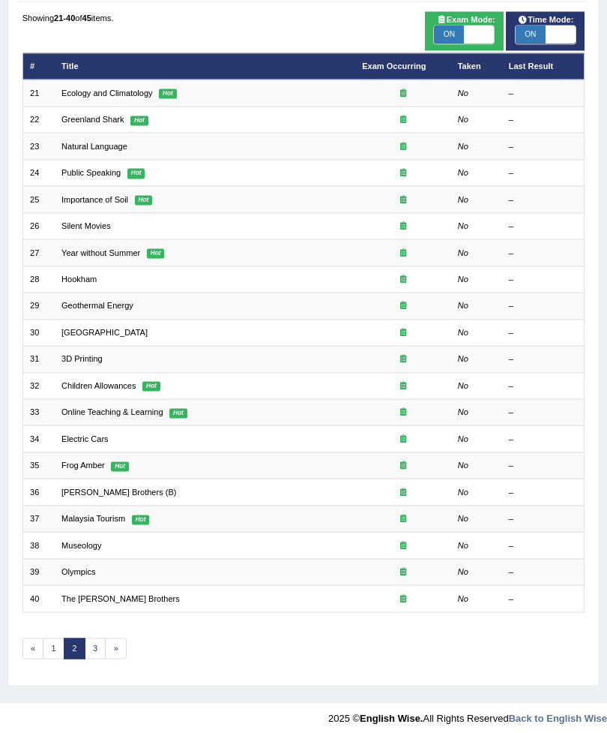
click at [103, 659] on link "3" at bounding box center [96, 648] width 22 height 21
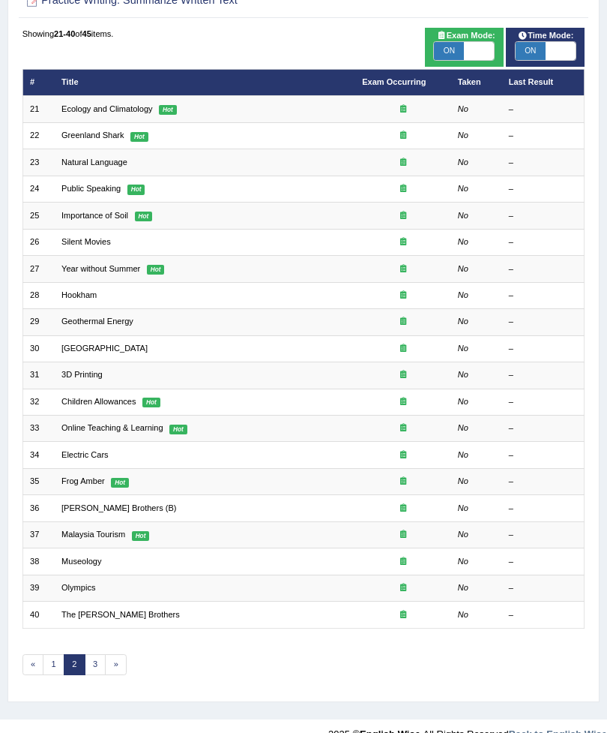
scroll to position [133, 0]
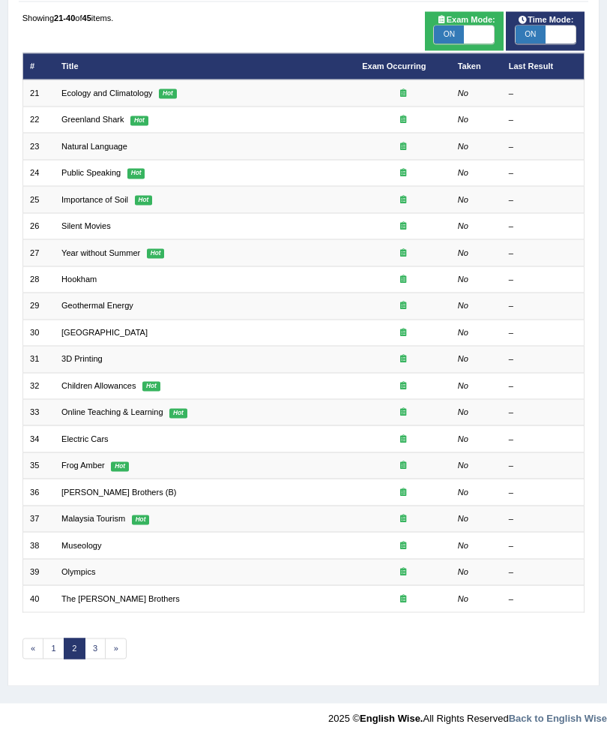
click at [53, 659] on link "1" at bounding box center [54, 648] width 22 height 21
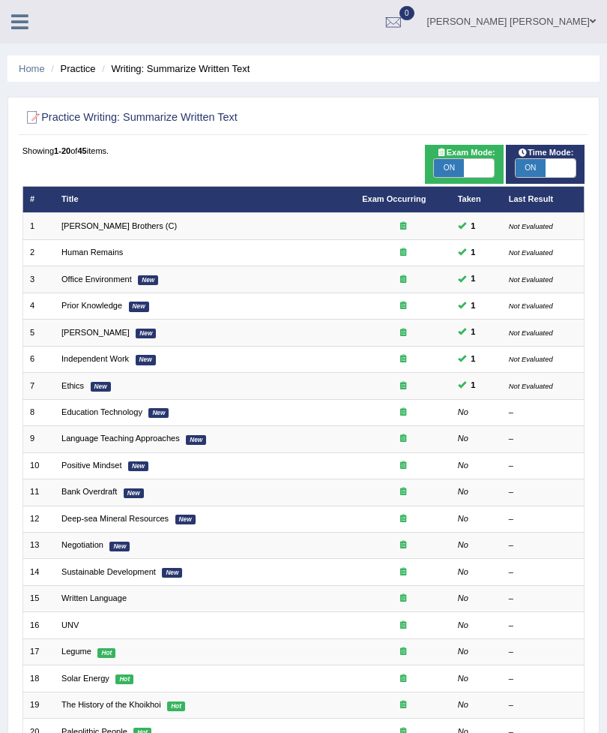
click at [129, 416] on link "Education Technology" at bounding box center [101, 411] width 81 height 9
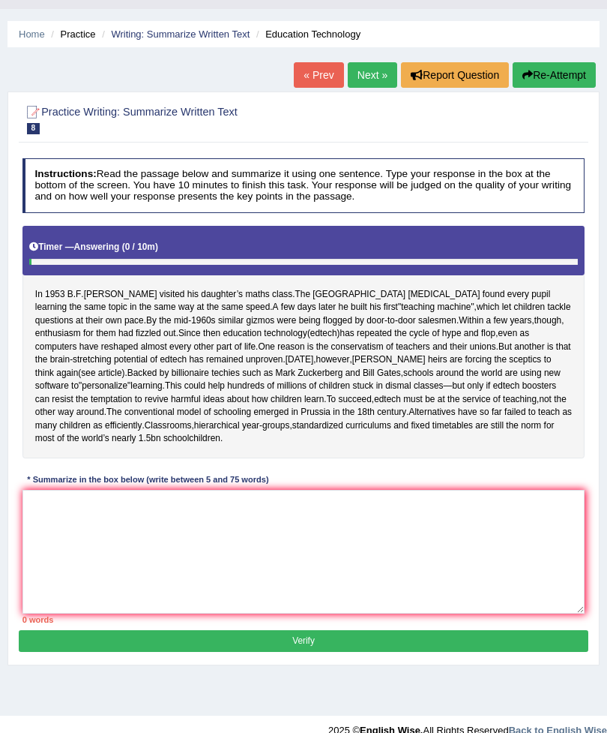
scroll to position [48, 0]
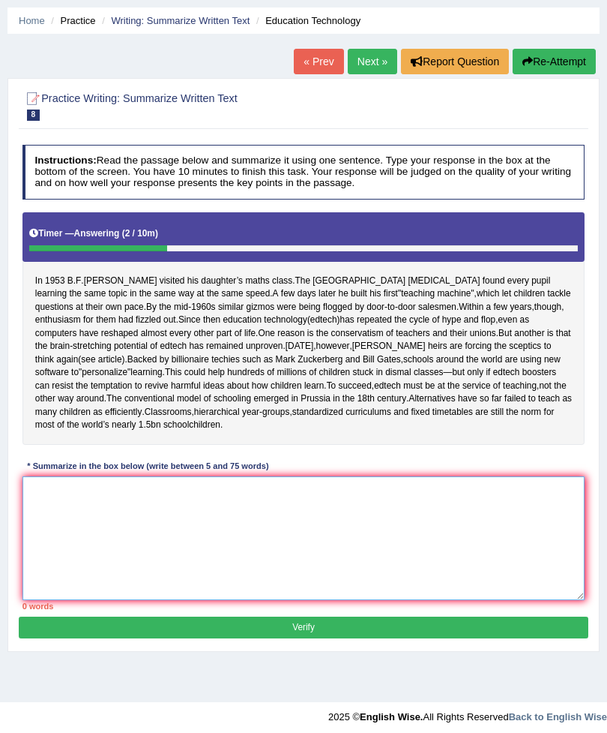
click at [71, 594] on textarea at bounding box center [303, 538] width 563 height 124
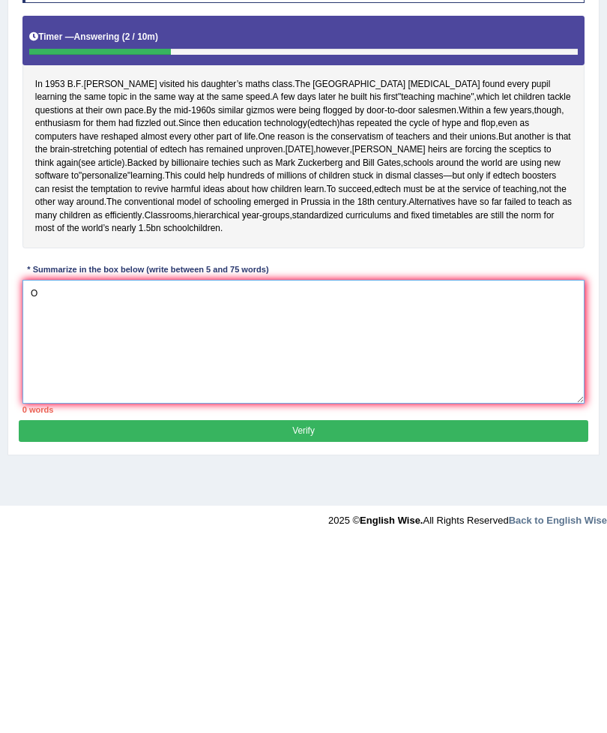
scroll to position [117, 0]
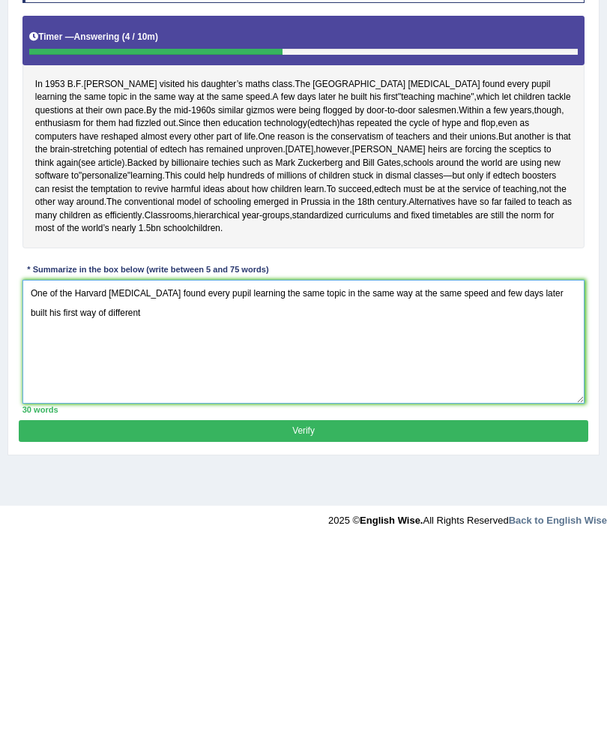
click at [73, 469] on textarea "One of the Harvard Psychologist found every pupil learning the same topic in th…" at bounding box center [303, 531] width 563 height 124
click at [72, 469] on textarea "One of the Harvard Psychologist found every pupil learning the same topic in th…" at bounding box center [303, 531] width 563 height 124
click at [475, 469] on textarea "One of the Harvard Psychologist found every pupil learning the same topic in th…" at bounding box center [303, 531] width 563 height 124
click at [554, 469] on textarea "One of the Harvard Psychologist found every pupil learning the same topic in th…" at bounding box center [303, 531] width 563 height 124
click at [179, 469] on textarea "One of the Harvard Psychologist found every pupil learning the same topic in th…" at bounding box center [303, 531] width 563 height 124
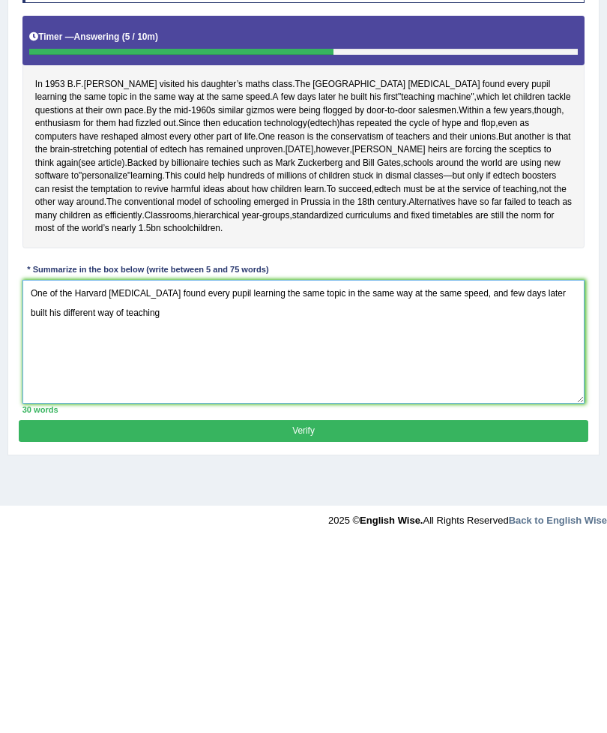
click at [37, 469] on textarea "One of the Harvard Psychologist found every pupil learning the same topic in th…" at bounding box center [303, 531] width 563 height 124
click at [38, 469] on textarea "One of the Harvard Psychologist found every pupil learning the same topic in th…" at bounding box center [303, 531] width 563 height 124
click at [183, 469] on textarea "One of the Harvard Psychologist found every pupil learning the same topic in th…" at bounding box center [303, 531] width 563 height 124
click at [160, 469] on textarea "One of the Harvard Psychologist found every pupil learning the same topic in th…" at bounding box center [303, 531] width 563 height 124
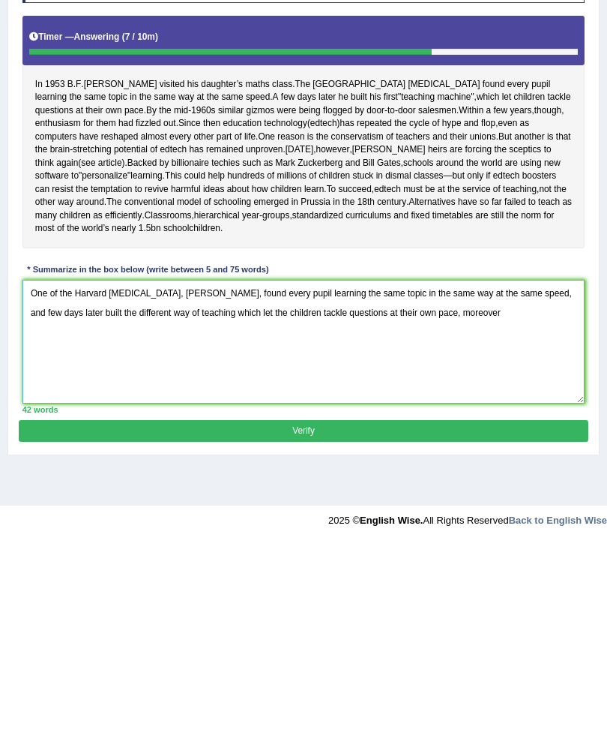
click at [485, 469] on textarea "One of the Harvard Psychologist, Skinner, found every pupil learning the same t…" at bounding box center [303, 531] width 563 height 124
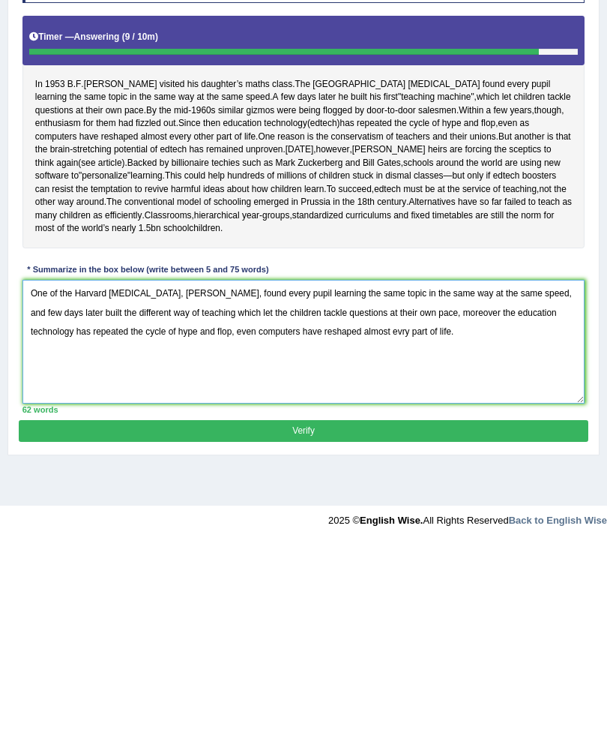
click at [347, 469] on textarea "One of the Harvard Psychologist, Skinner, found every pupil learning the same t…" at bounding box center [303, 531] width 563 height 124
click at [54, 469] on textarea "One of the Harvard Psychologist, Skinner, found every pupil learning the same t…" at bounding box center [303, 531] width 563 height 124
type textarea "One of the Harvard Psychologist, Skinner, found every pupil learning the same t…"
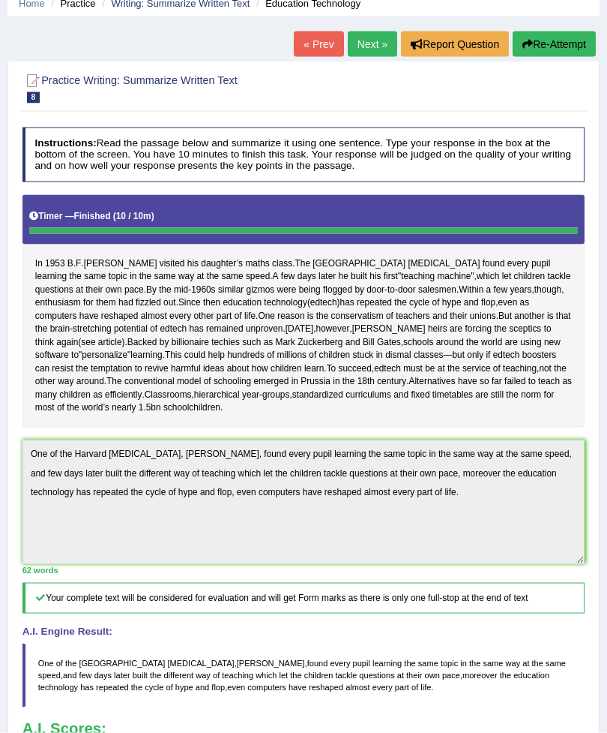
scroll to position [0, 0]
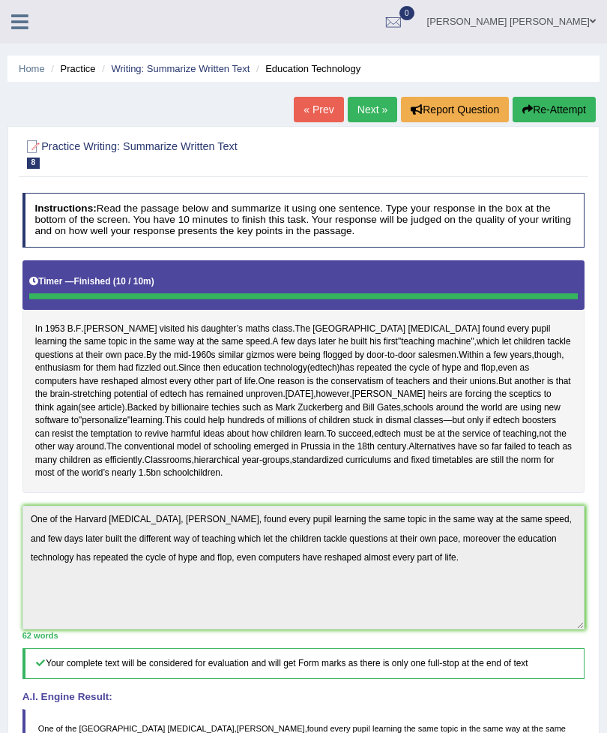
click at [369, 109] on link "Next »" at bounding box center [372, 109] width 49 height 25
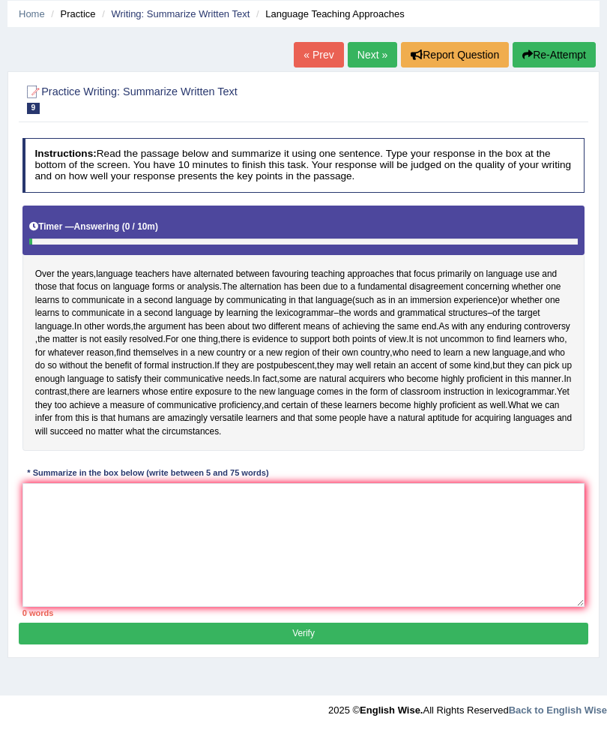
scroll to position [80, 0]
click at [114, 581] on textarea at bounding box center [303, 545] width 563 height 124
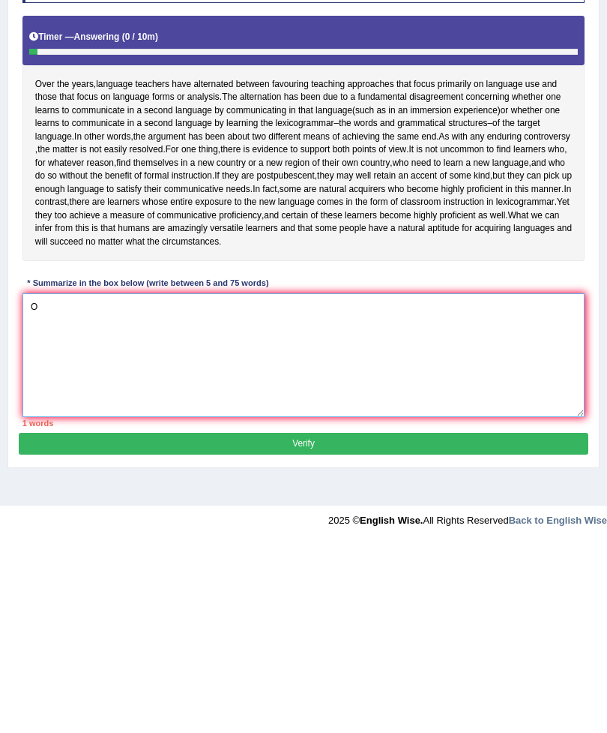
scroll to position [147, 0]
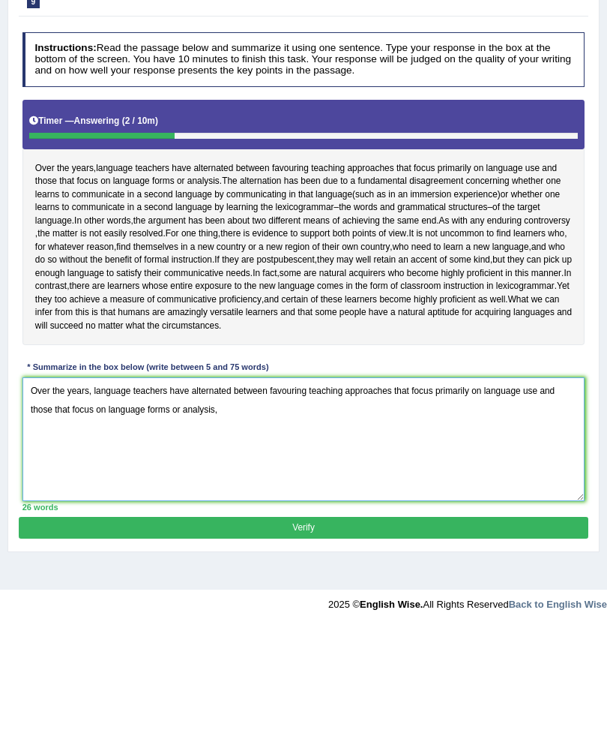
click at [139, 483] on textarea "Over the years, language teachers have alternated between favouring teaching ap…" at bounding box center [303, 545] width 563 height 124
click at [261, 483] on textarea "Over the years, language Teachers have alternated between favouring teaching ap…" at bounding box center [303, 545] width 563 height 124
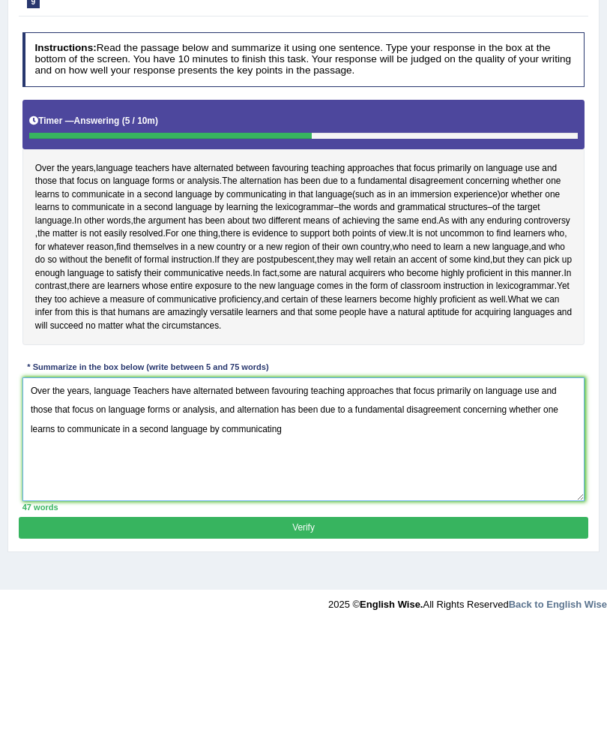
click at [218, 483] on textarea "Over the years, language Teachers have alternated between favouring teaching ap…" at bounding box center [303, 545] width 563 height 124
click at [220, 483] on textarea "Over the years, language Teachers have alternated between favouring teaching ap…" at bounding box center [303, 545] width 563 height 124
click at [325, 483] on textarea "Over the years, language Teachers have alternated between favouring teaching ap…" at bounding box center [303, 545] width 563 height 124
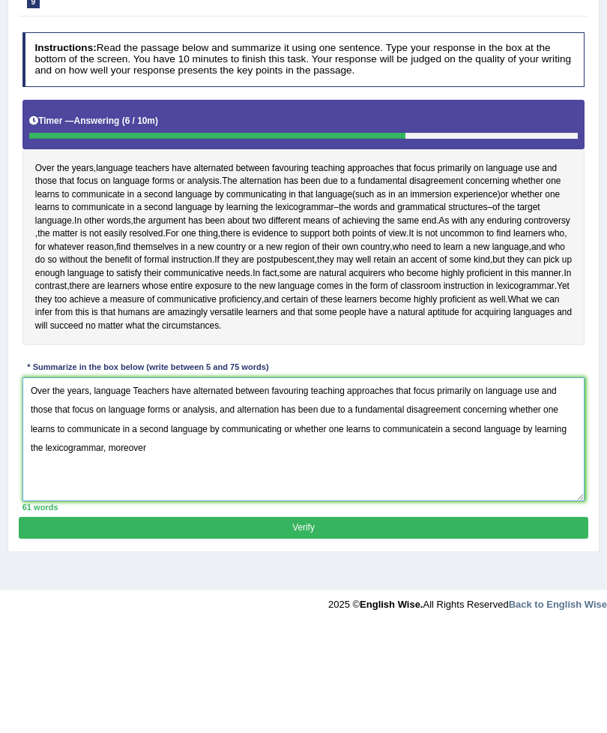
click at [120, 483] on textarea "Over the years, language Teachers have alternated between favouring teaching ap…" at bounding box center [303, 545] width 563 height 124
click at [124, 483] on textarea "Over the years, language Teachers have alternated between favouring teaching ap…" at bounding box center [303, 545] width 563 height 124
click at [123, 483] on textarea "Over the years, language Teachers have alternated between favouring teaching ap…" at bounding box center [303, 545] width 563 height 124
click at [120, 483] on textarea "Over the years, language Teachers have alternated between favouring teaching ap…" at bounding box center [303, 545] width 563 height 124
click at [164, 483] on textarea "Over the years, language Teachers have alternated between favouring teaching ap…" at bounding box center [303, 545] width 563 height 124
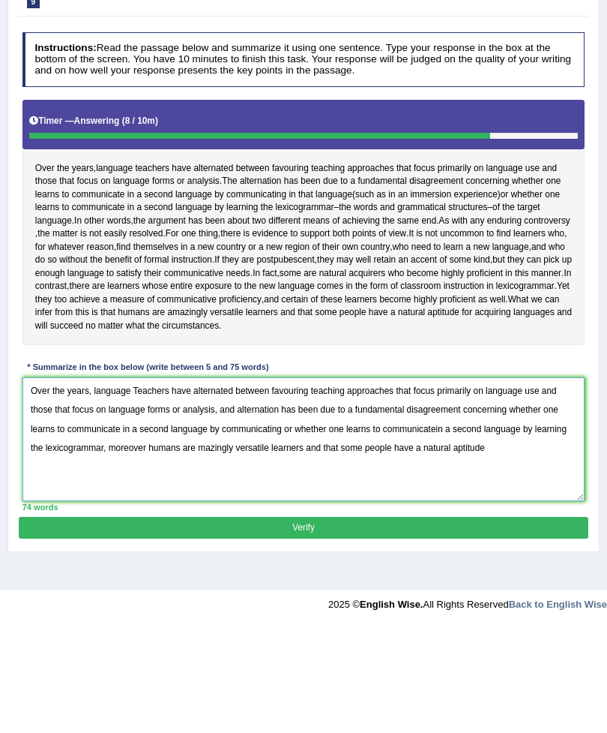
click at [165, 483] on textarea "Over the years, language Teachers have alternated between favouring teaching ap…" at bounding box center [303, 545] width 563 height 124
click at [320, 483] on textarea "Over the years, language Teachers have alternated between favouring teaching ap…" at bounding box center [303, 545] width 563 height 124
click at [451, 483] on textarea "Over the years, language Teachers have alternated between favouring teaching ap…" at bounding box center [303, 545] width 563 height 124
click at [403, 483] on textarea "Over the years, language Teachers have alternated between favouring teaching ap…" at bounding box center [303, 545] width 563 height 124
click at [405, 483] on textarea "Over the years, language Teachers have alternated between favouring teaching ap…" at bounding box center [303, 545] width 563 height 124
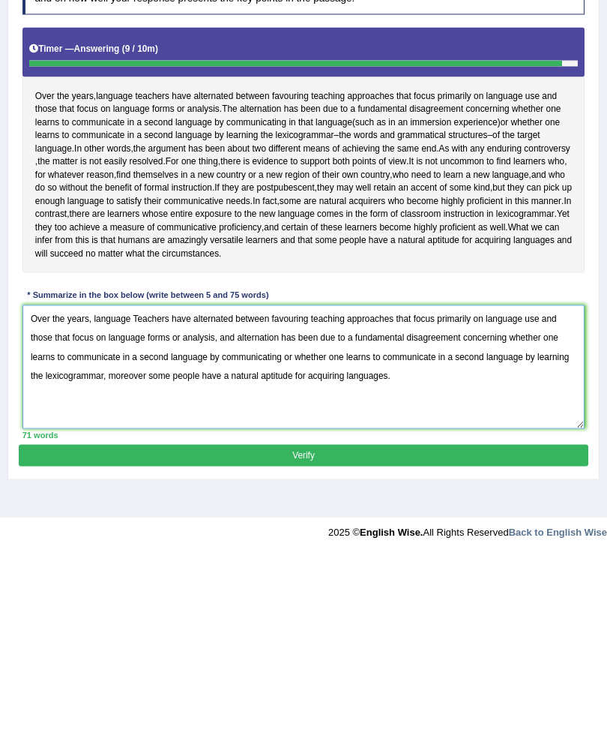
scroll to position [148, 0]
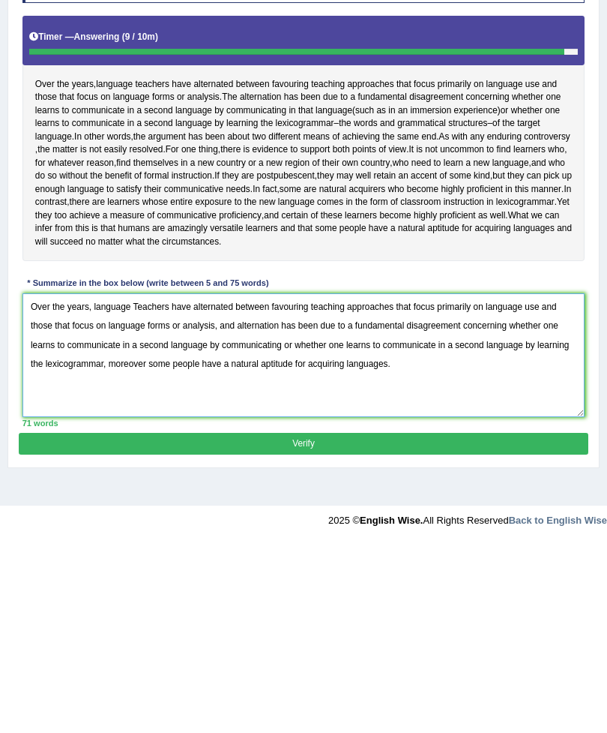
type textarea "Over the years, language Teachers have alternated between favouring teaching ap…"
click at [403, 622] on button "Verify" at bounding box center [303, 633] width 569 height 22
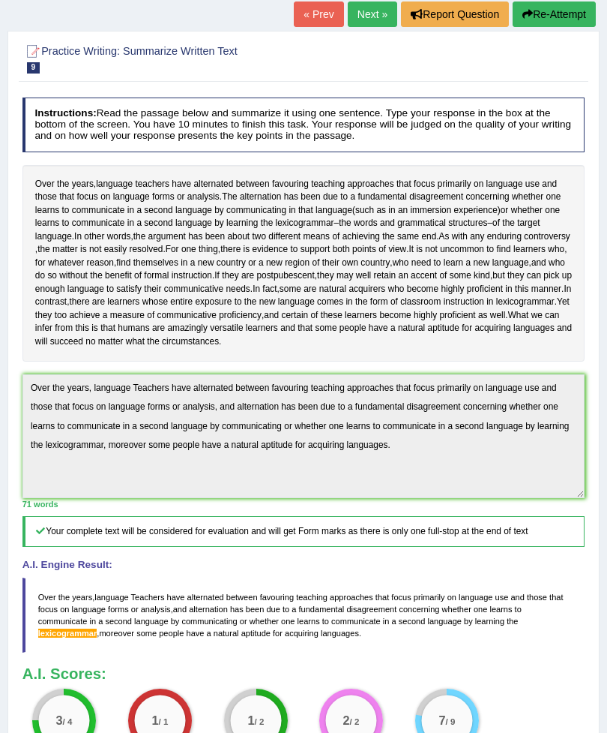
scroll to position [0, 0]
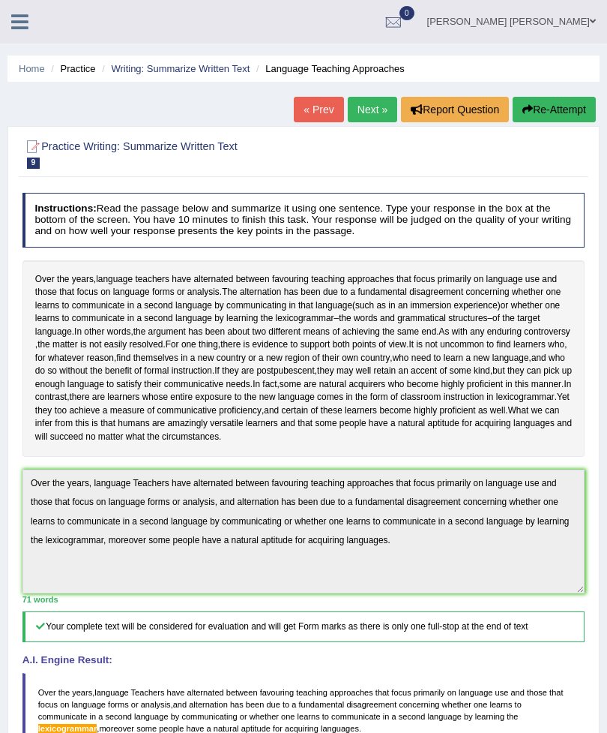
click at [373, 110] on link "Next »" at bounding box center [372, 109] width 49 height 25
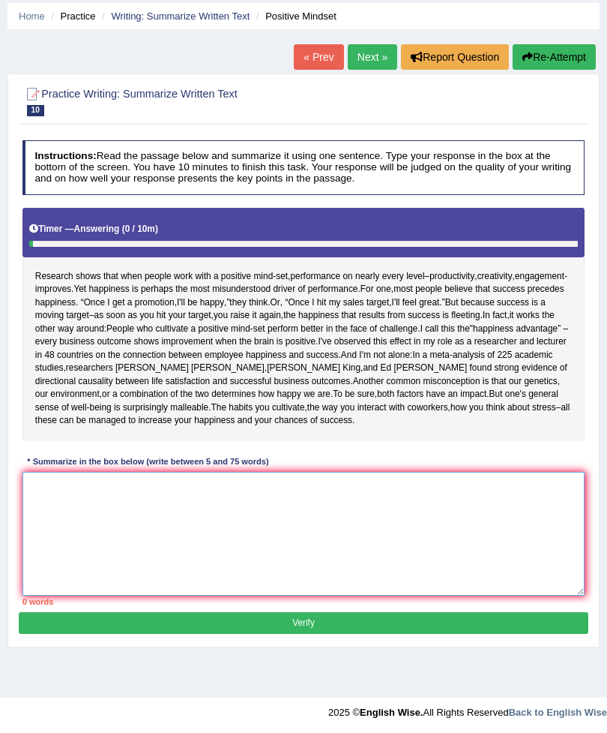
click at [158, 565] on textarea at bounding box center [303, 534] width 563 height 124
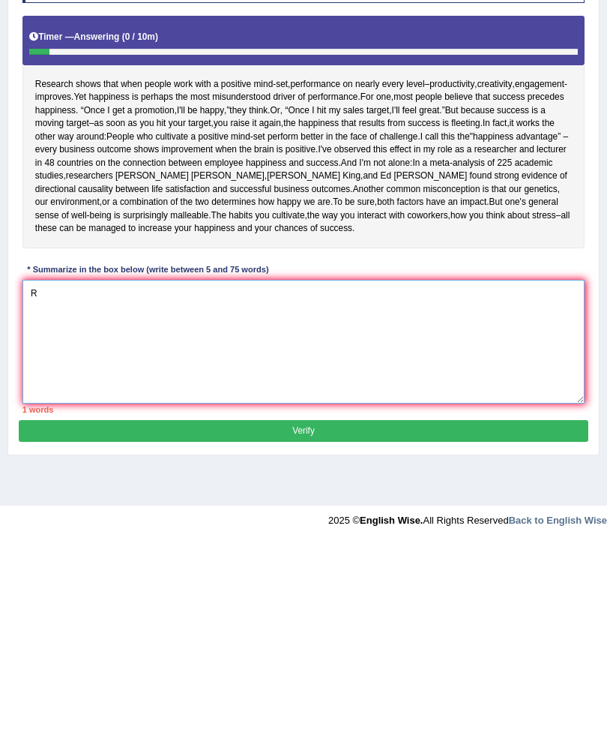
scroll to position [102, 0]
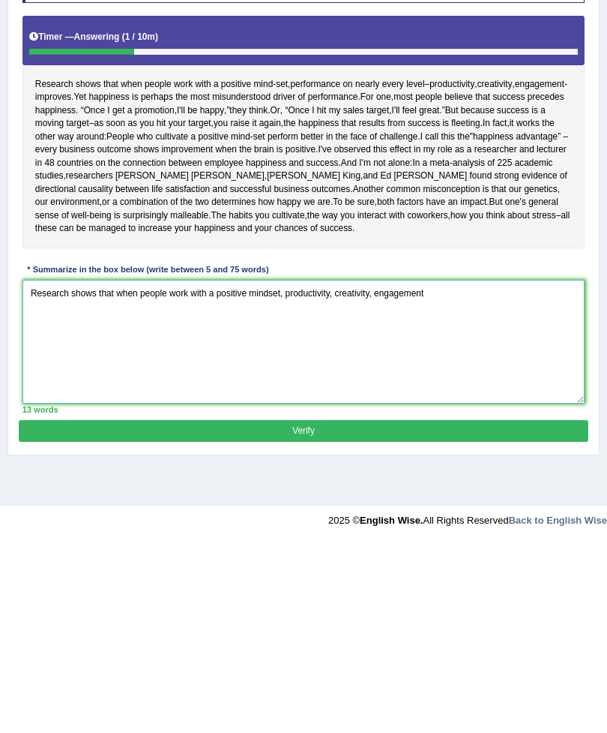
click at [292, 469] on textarea "Research shows that when people work with a positive mindset, productivity, cre…" at bounding box center [303, 531] width 563 height 124
click at [544, 469] on textarea "Research shows that when people work with a positive mindset, all performances …" at bounding box center [303, 531] width 563 height 124
click at [292, 469] on textarea "Research shows that when people work with a positive mindset, all performances …" at bounding box center [303, 531] width 563 height 124
click at [295, 469] on textarea "Research shows that when people work with a positive mindset, all performances …" at bounding box center [303, 531] width 563 height 124
click at [298, 469] on textarea "Research shows that when people work with a positive mindset, all performances …" at bounding box center [303, 531] width 563 height 124
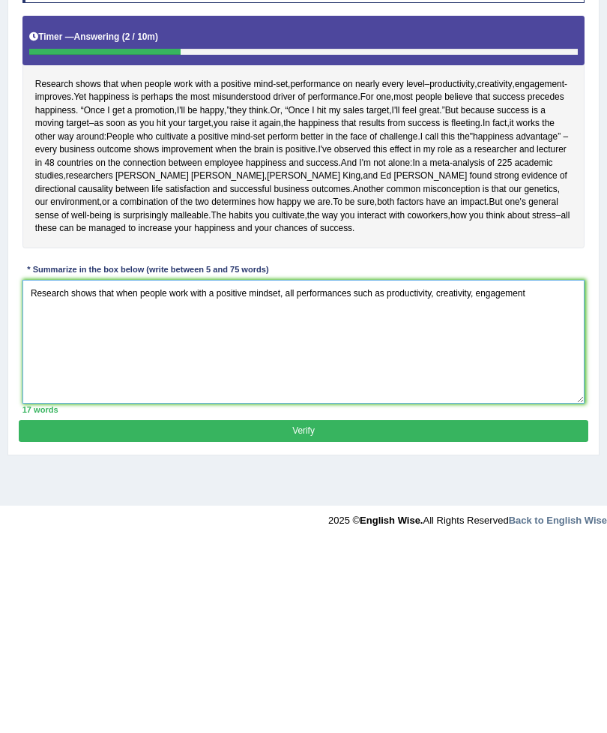
click at [302, 469] on textarea "Research shows that when people work with a positive mindset, all performances …" at bounding box center [303, 531] width 563 height 124
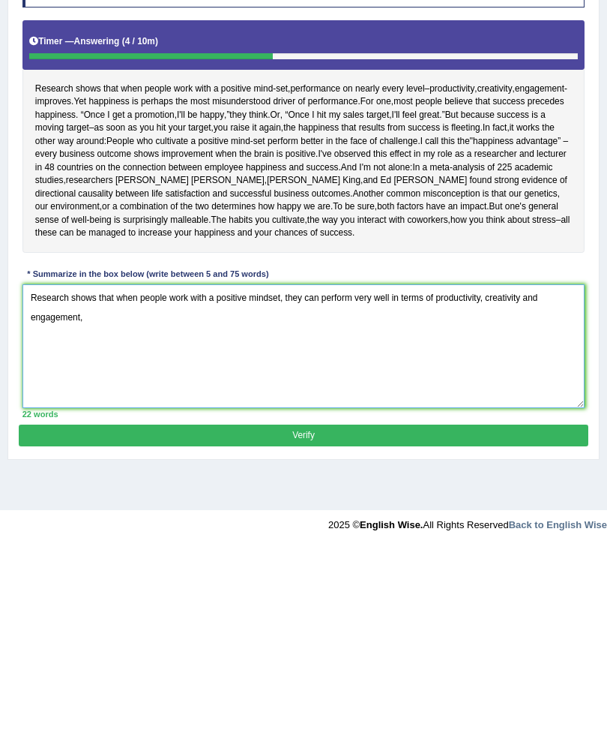
click at [441, 472] on textarea "Research shows that when people work with a positive mindset, they can perform …" at bounding box center [303, 534] width 563 height 124
click at [336, 472] on textarea "Research shows that when people work with a positive mindset, they can perform …" at bounding box center [303, 534] width 563 height 124
click at [346, 472] on textarea "Research shows that when people work with a positive mindset, they can perform …" at bounding box center [303, 534] width 563 height 124
click at [372, 472] on textarea "Research shows that when people work with a positive mindset, they can improve …" at bounding box center [303, 534] width 563 height 124
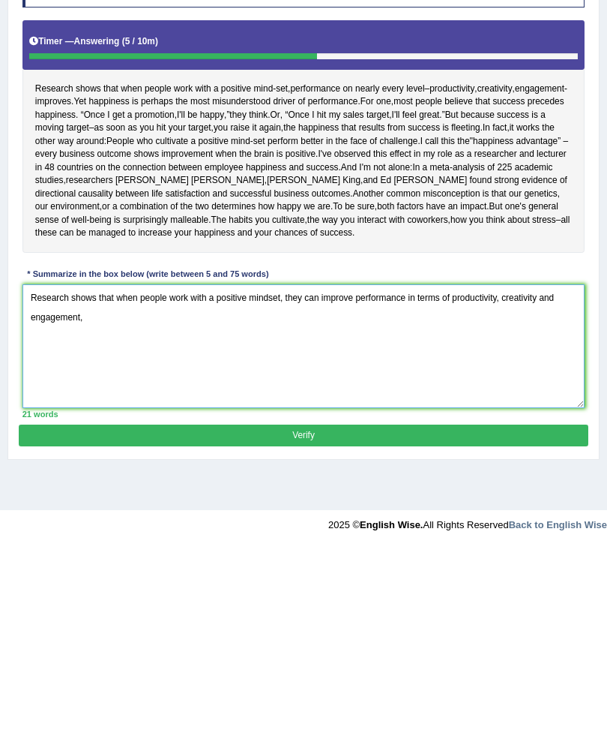
click at [301, 472] on textarea "Research shows that when people work with a positive mindset, they can improve …" at bounding box center [303, 534] width 563 height 124
click at [562, 472] on textarea "Research shows that when people work with a positive mindset, the performance i…" at bounding box center [303, 534] width 563 height 124
click at [232, 472] on textarea "Research shows that when people work with a positive mindset, the performance i…" at bounding box center [303, 534] width 563 height 124
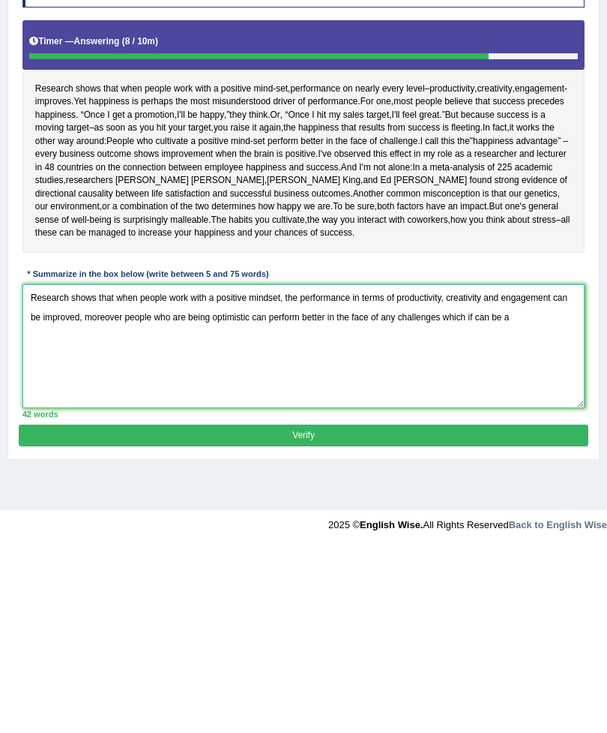
click at [459, 472] on textarea "Research shows that when people work with a positive mindset, the performance i…" at bounding box center [303, 534] width 563 height 124
click at [461, 472] on textarea "Research shows that when people work with a positive mindset, the performance i…" at bounding box center [303, 534] width 563 height 124
click at [460, 472] on textarea "Research shows that when people work with a positive mindset, the performance i…" at bounding box center [303, 534] width 563 height 124
click at [493, 472] on textarea "Research shows that when people work with a positive mindset, the performance i…" at bounding box center [303, 534] width 563 height 124
click at [553, 472] on textarea "Research shows that when people work with a positive mindset, the performance i…" at bounding box center [303, 534] width 563 height 124
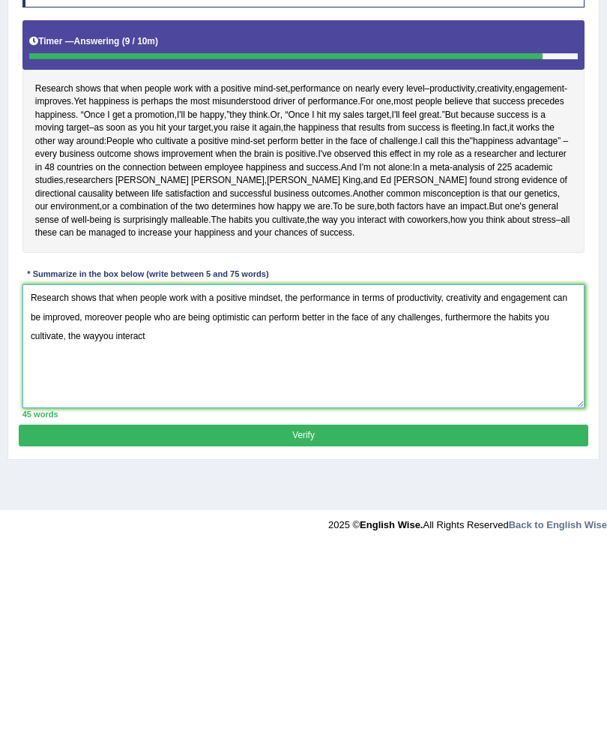
click at [100, 472] on textarea "Research shows that when people work with a positive mindset, the performance i…" at bounding box center [303, 534] width 563 height 124
click at [212, 472] on textarea "Research shows that when people work with a positive mindset, the performance i…" at bounding box center [303, 534] width 563 height 124
type textarea "Research shows that when people work with a positive mindset, the performance i…"
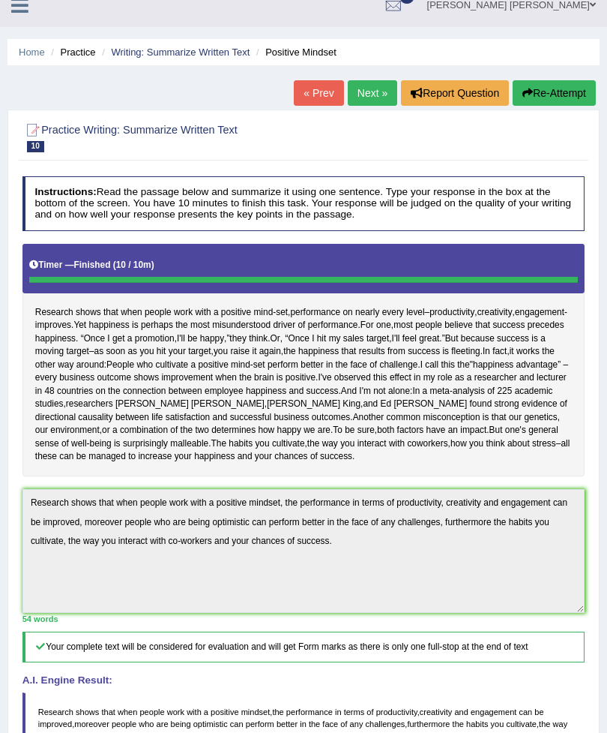
scroll to position [0, 0]
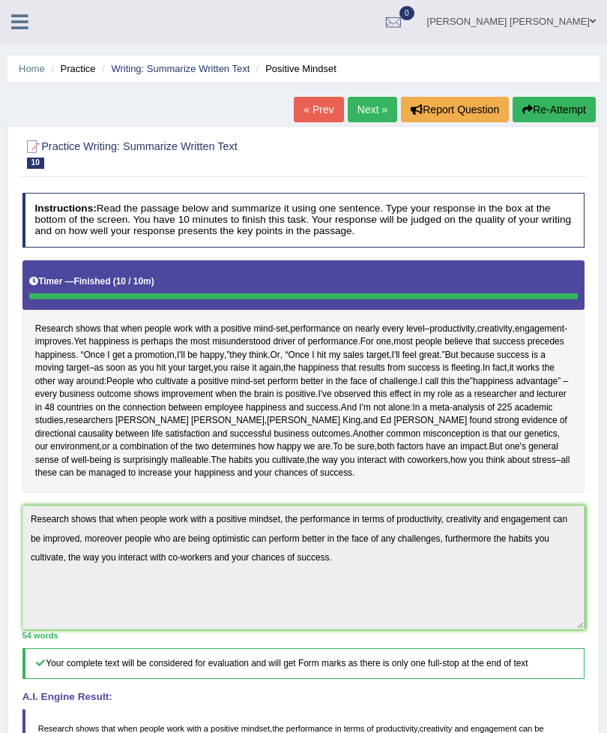
click at [375, 114] on link "Next »" at bounding box center [372, 109] width 49 height 25
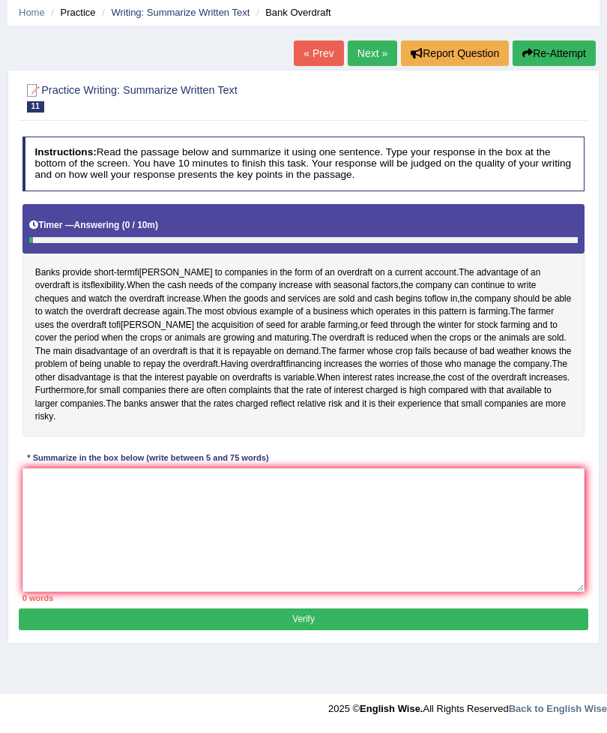
scroll to position [67, 0]
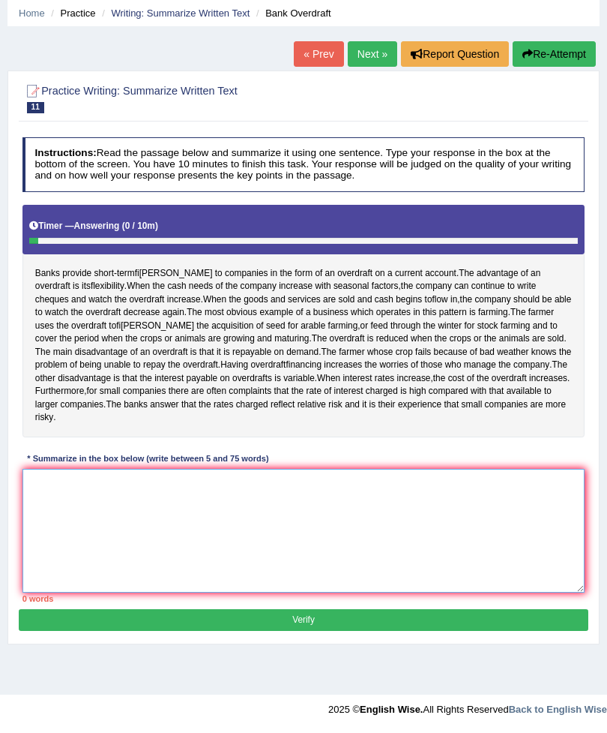
click at [191, 568] on textarea at bounding box center [303, 531] width 563 height 124
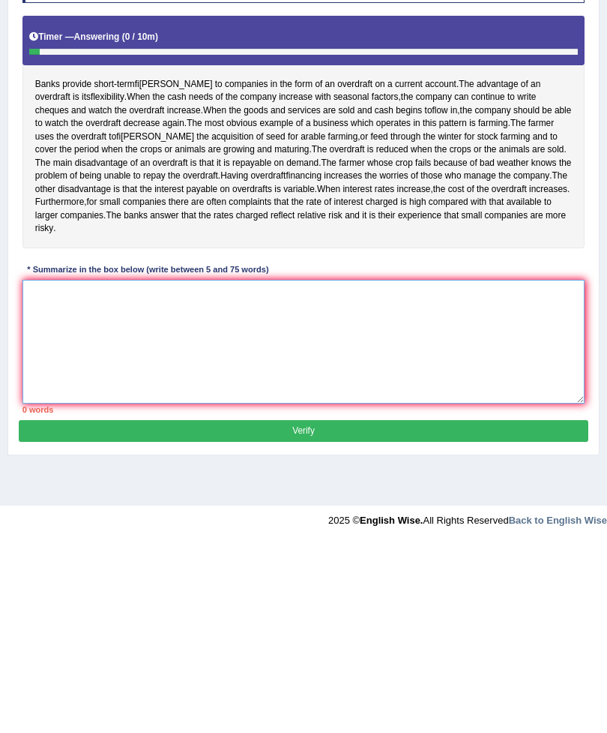
type textarea "N"
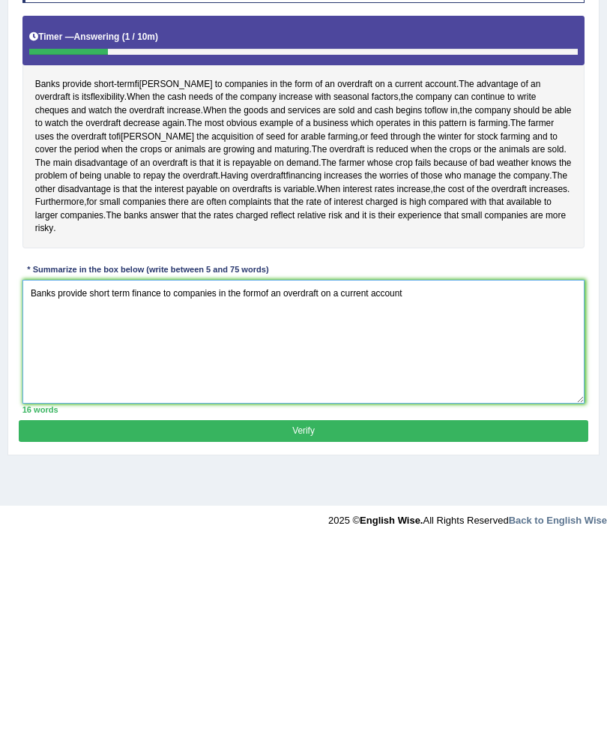
click at [273, 469] on textarea "Banks provide short term finance to companies in the formof an overdraft on a c…" at bounding box center [303, 531] width 563 height 124
click at [437, 469] on textarea "Banks provide short term finance to companies in the form of an overdraft on a …" at bounding box center [303, 531] width 563 height 124
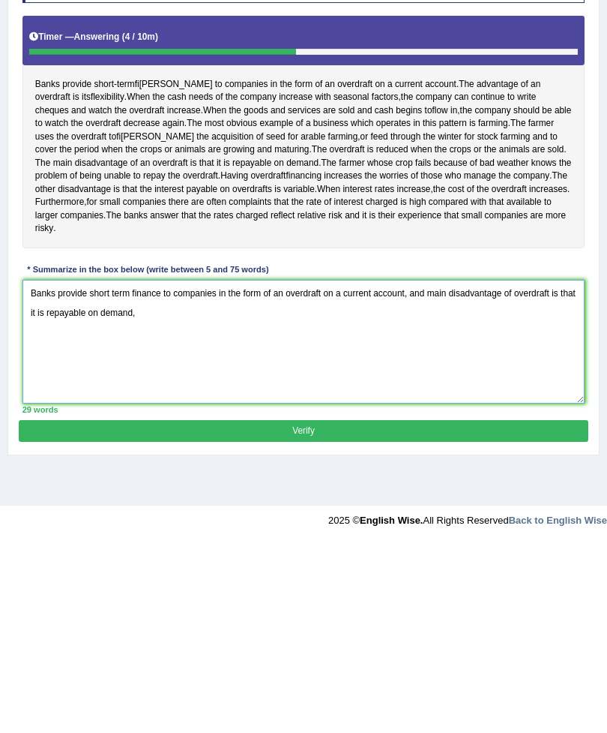
click at [434, 469] on textarea "Banks provide short term finance to companies in the form of an overdraft on a …" at bounding box center [303, 531] width 563 height 124
click at [200, 469] on textarea "Banks provide short term finance to companies in the form of an overdraft on a …" at bounding box center [303, 531] width 563 height 124
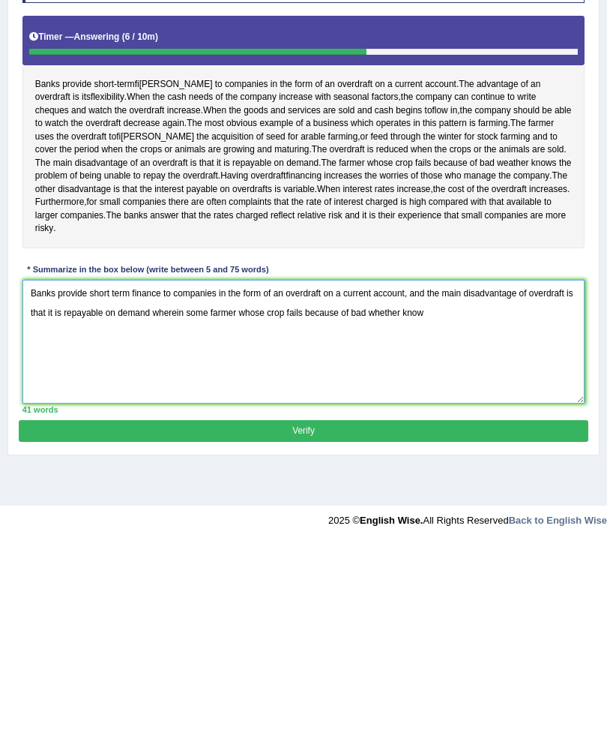
click at [165, 469] on textarea "Banks provide short term finance to companies in the form of an overdraft on a …" at bounding box center [303, 531] width 563 height 124
click at [227, 469] on textarea "Banks provide short term finance to companies in the form of an overdraft on a …" at bounding box center [303, 531] width 563 height 124
click at [222, 469] on textarea "Banks provide short term finance to companies in the form of an overdraft on a …" at bounding box center [303, 531] width 563 height 124
click at [478, 469] on textarea "Banks provide short term finance to companies in the form of an overdraft on a …" at bounding box center [303, 531] width 563 height 124
click at [552, 469] on textarea "Banks provide short term finance to companies in the form of an overdraft on a …" at bounding box center [303, 531] width 563 height 124
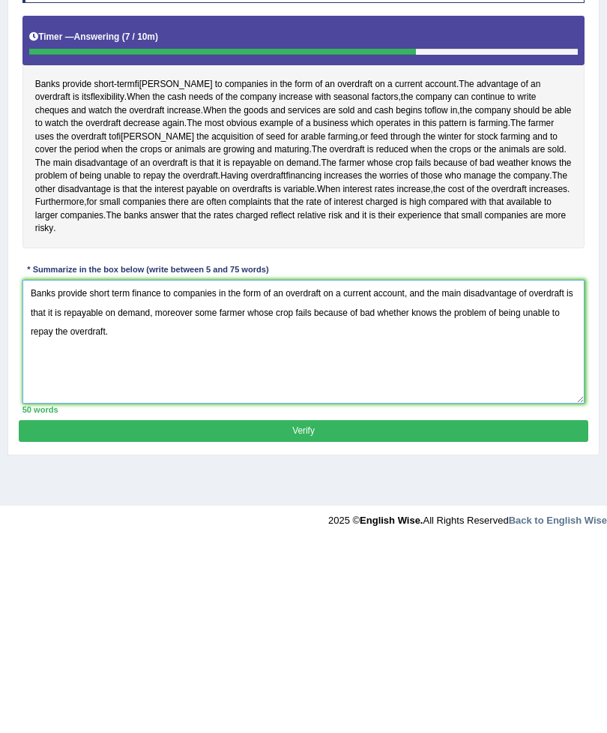
click at [556, 469] on textarea "Banks provide short term finance to companies in the form of an overdraft on a …" at bounding box center [303, 531] width 563 height 124
click at [498, 469] on textarea "Banks provide short term finance to companies in the form of an overdraft on a …" at bounding box center [303, 531] width 563 height 124
click at [193, 469] on textarea "Banks provide short term finance to companies in the form of an overdraft on a …" at bounding box center [303, 531] width 563 height 124
click at [286, 469] on textarea "Banks provide short term finance to companies in the form of an overdraft on a …" at bounding box center [303, 531] width 563 height 124
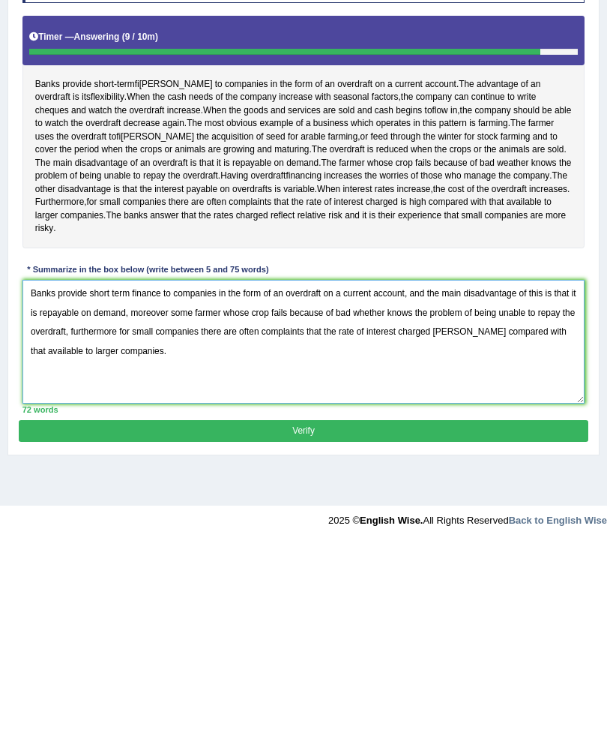
click at [495, 469] on textarea "Banks provide short term finance to companies in the form of an overdraft on a …" at bounding box center [303, 531] width 563 height 124
type textarea "Banks provide short term finance to companies in the form of an overdraft on a …"
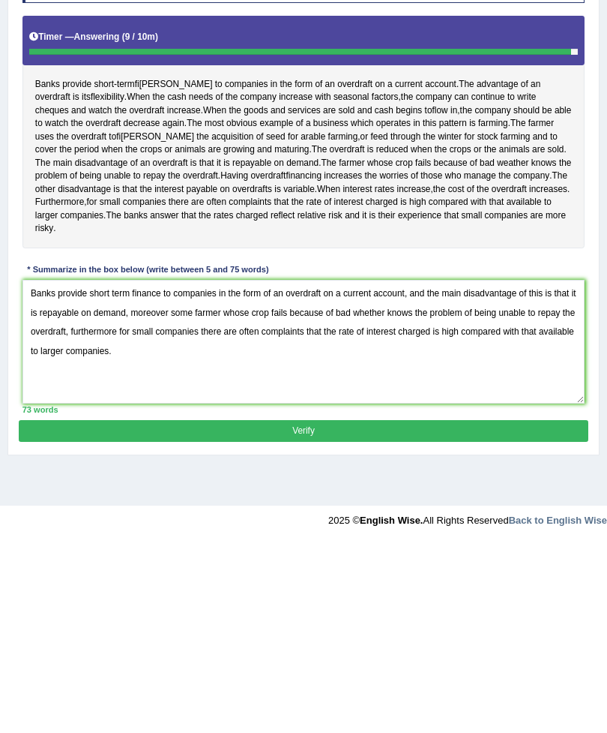
click at [431, 610] on button "Verify" at bounding box center [303, 621] width 569 height 22
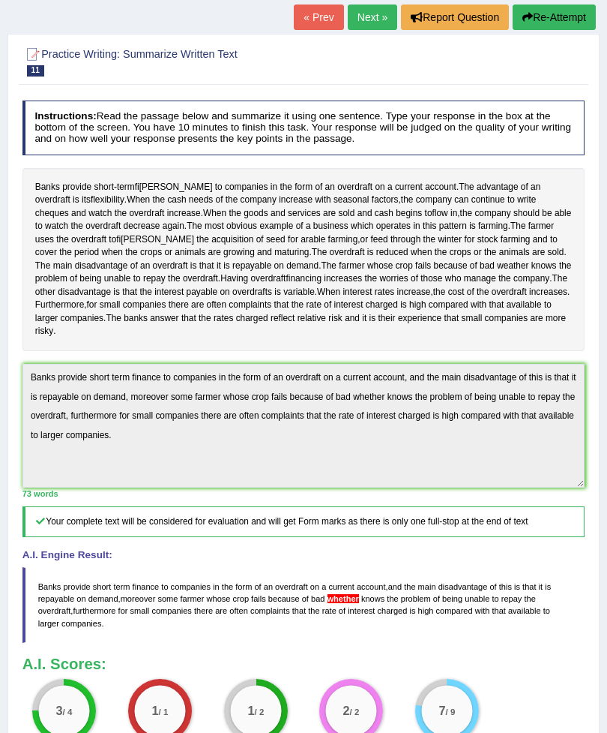
scroll to position [0, 0]
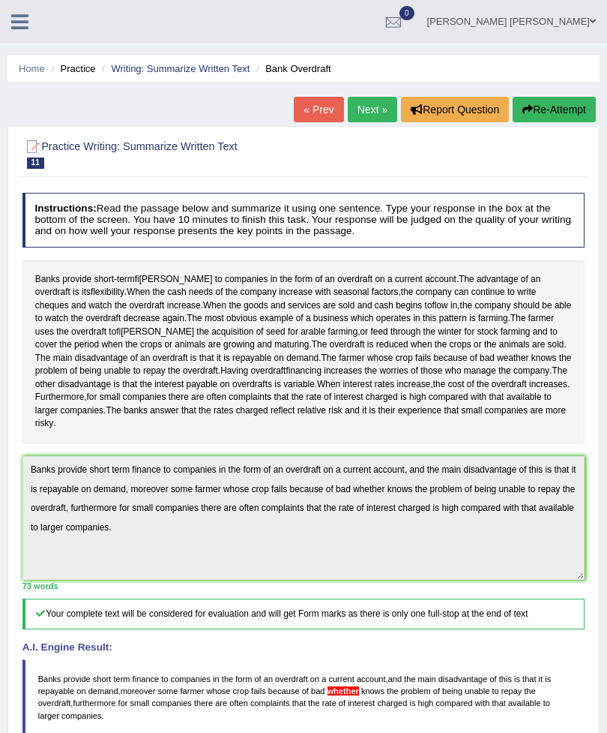
click at [367, 117] on link "Next »" at bounding box center [372, 109] width 49 height 25
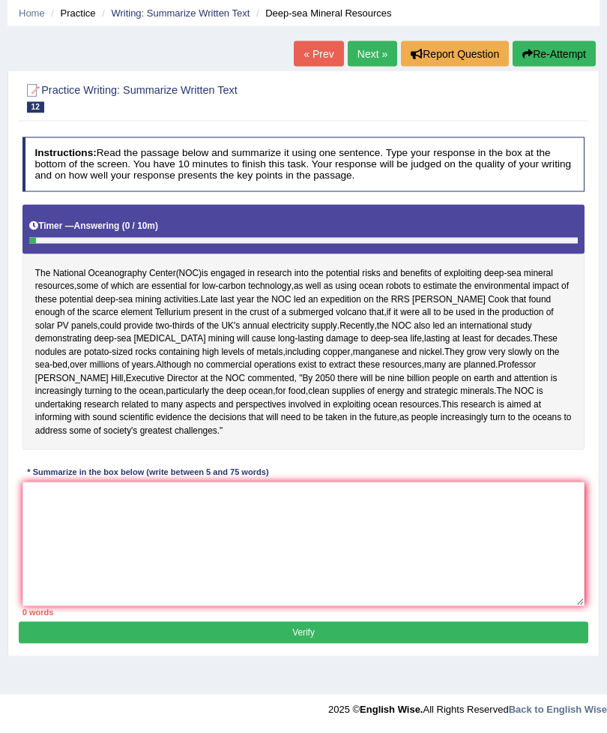
scroll to position [112, 0]
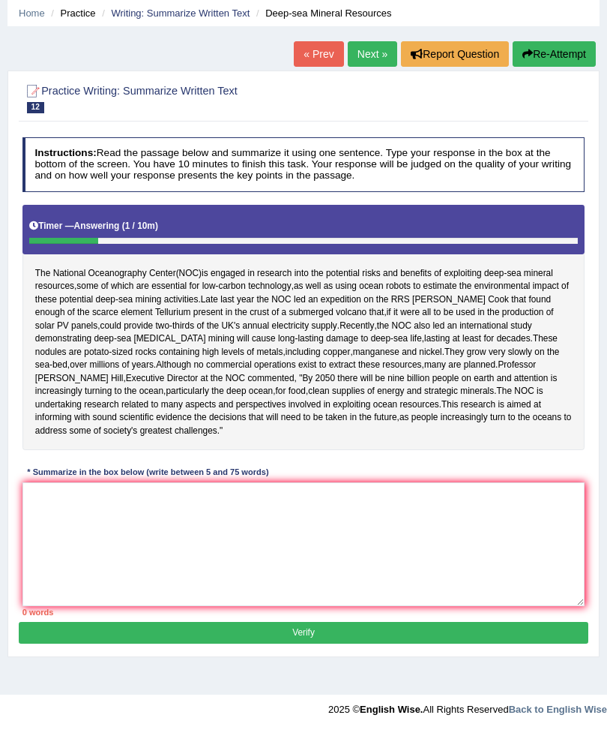
click at [377, 399] on span "energy" at bounding box center [390, 391] width 27 height 13
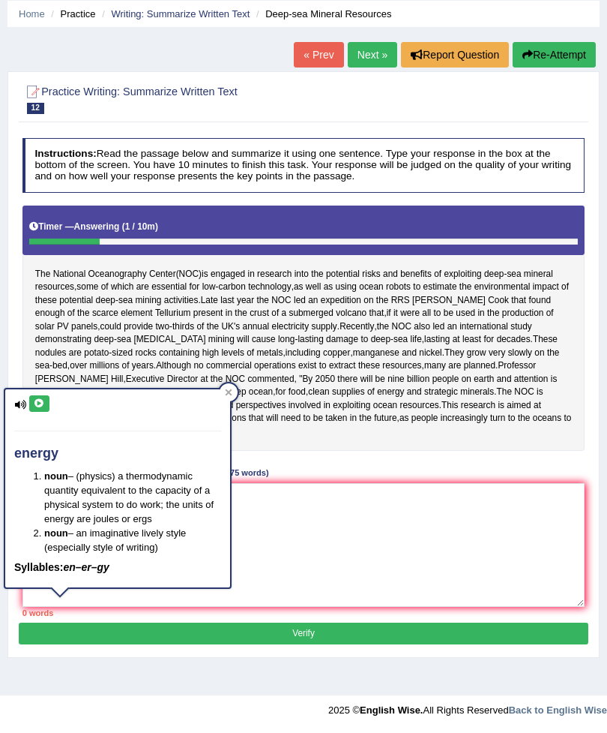
click at [231, 388] on icon at bounding box center [228, 391] width 7 height 7
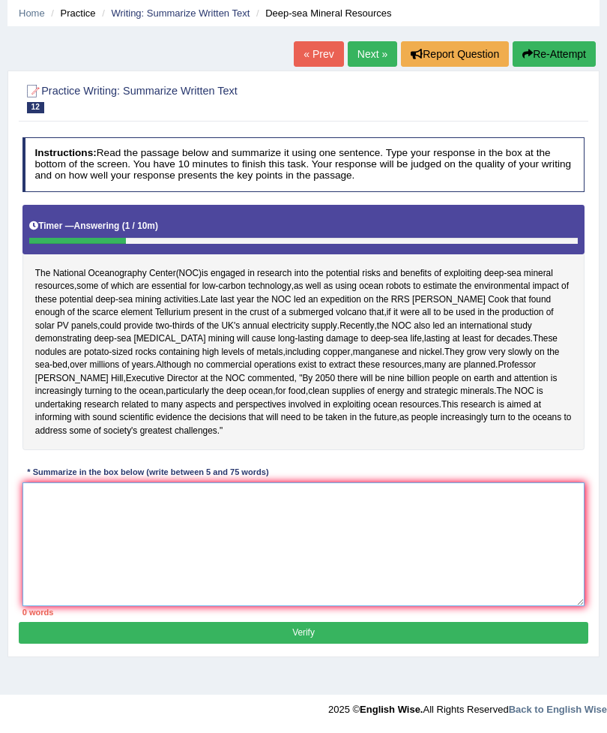
click at [262, 565] on textarea at bounding box center [303, 545] width 563 height 124
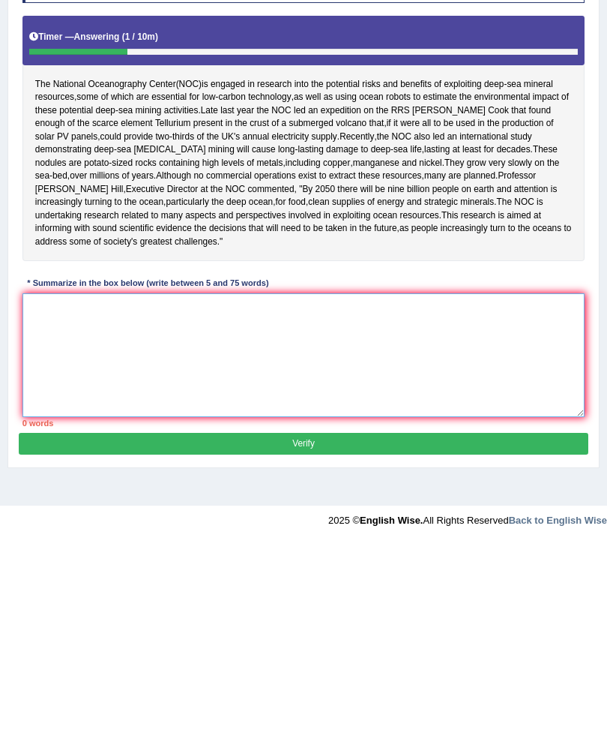
scroll to position [162, 0]
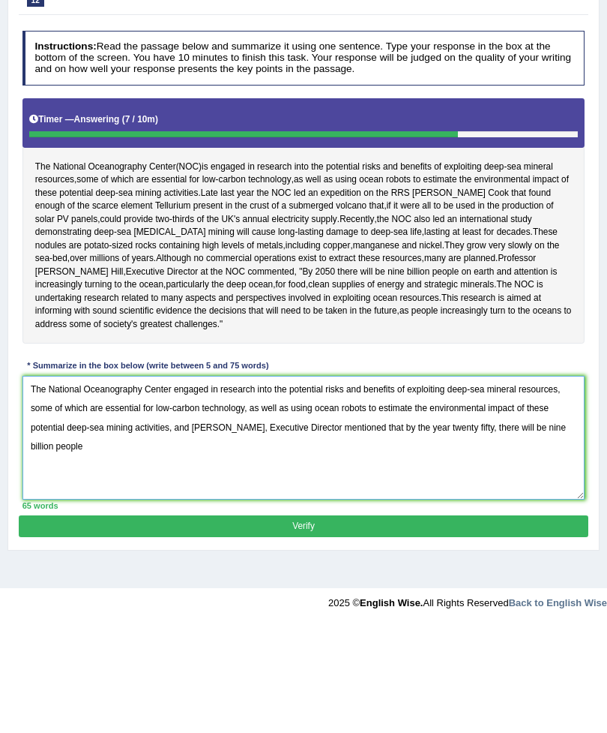
click at [289, 483] on textarea "The National Oceanography Center engaged in research into the potential risks a…" at bounding box center [303, 545] width 563 height 124
click at [388, 483] on textarea "The National Oceanography Center engaged in research into the potential risks a…" at bounding box center [303, 545] width 563 height 124
click at [475, 483] on textarea "The National Oceanography Center engaged in research into the potential risks a…" at bounding box center [303, 545] width 563 height 124
click at [481, 483] on textarea "The National Oceanography Center engaged in research into the potential risks a…" at bounding box center [303, 545] width 563 height 124
click at [490, 483] on textarea "The National Oceanography Center engaged in research into the potential risks a…" at bounding box center [303, 545] width 563 height 124
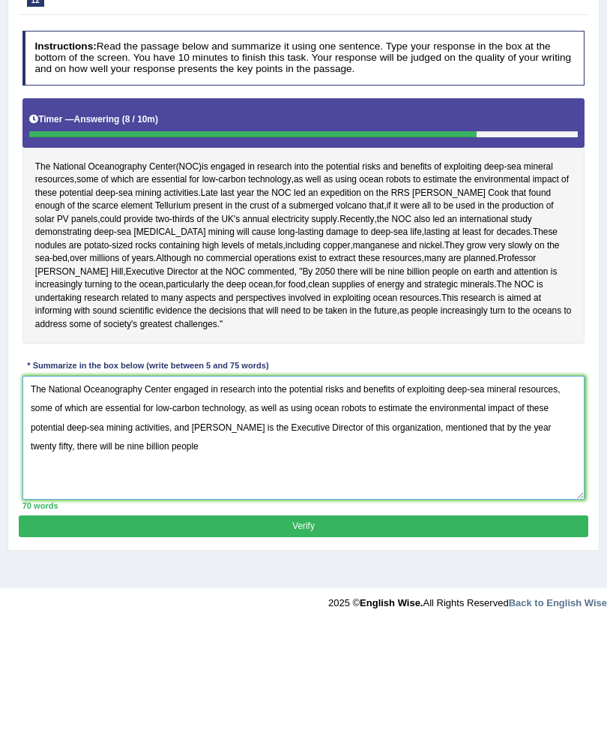
click at [482, 483] on textarea "The National Oceanography Center engaged in research into the potential risks a…" at bounding box center [303, 545] width 563 height 124
click at [481, 483] on textarea "The National Oceanography Center engaged in research into the potential risks a…" at bounding box center [303, 545] width 563 height 124
click at [204, 483] on textarea "The National Oceanography Center engaged in research into the potential risks a…" at bounding box center [303, 545] width 563 height 124
click at [199, 483] on textarea "The National Oceanography Center engaged in research into the potential risks a…" at bounding box center [303, 545] width 563 height 124
type textarea "The National Oceanography Center engaged in research into the potential risks a…"
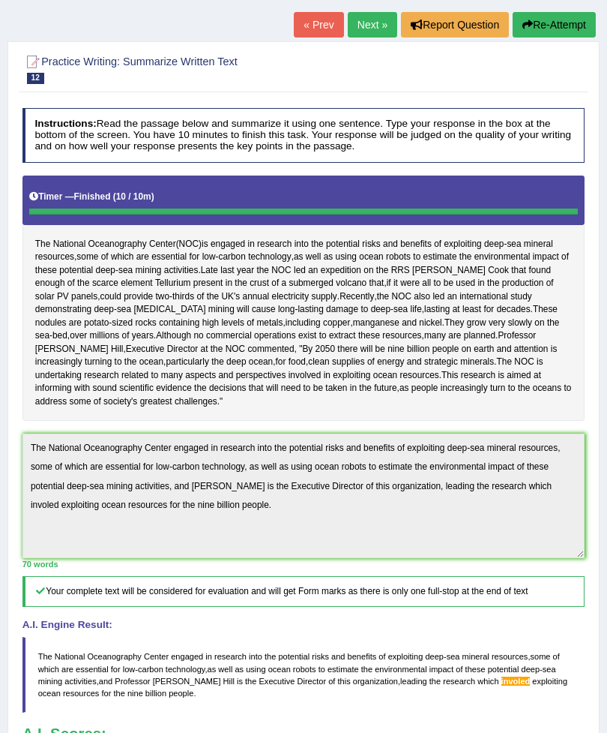
scroll to position [0, 0]
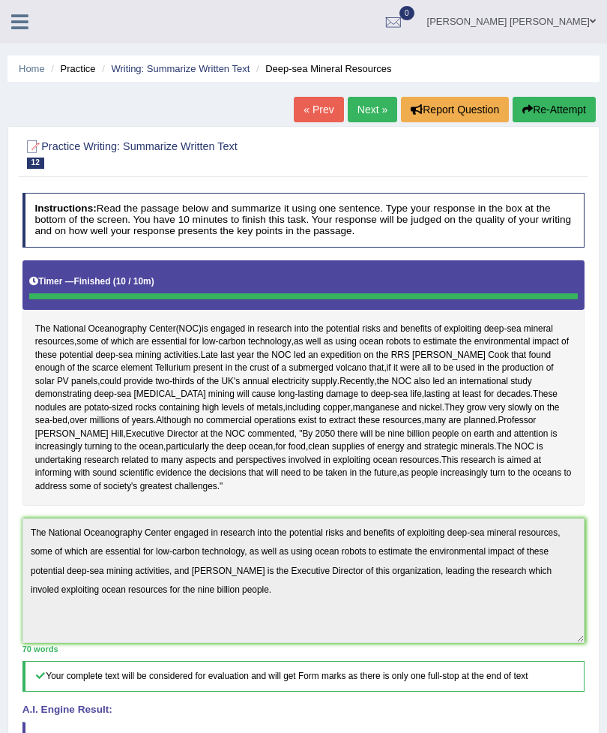
click at [195, 67] on link "Writing: Summarize Written Text" at bounding box center [180, 68] width 139 height 11
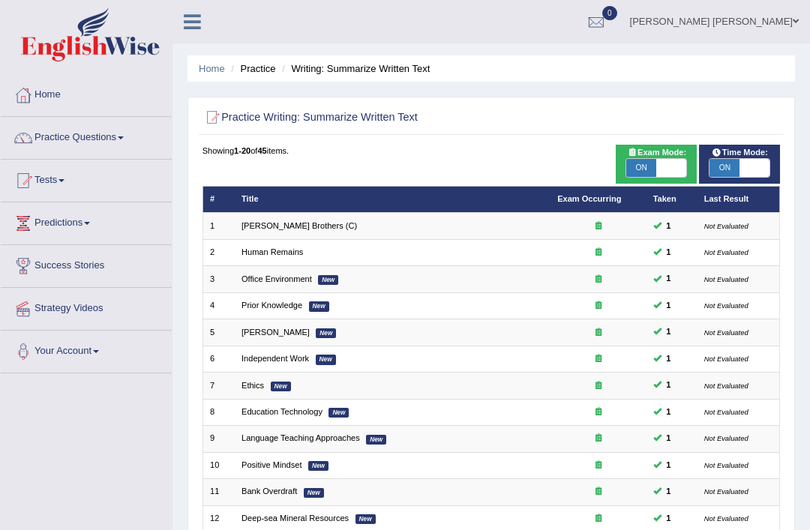
click at [607, 30] on link "[PERSON_NAME] [PERSON_NAME]" at bounding box center [714, 19] width 191 height 39
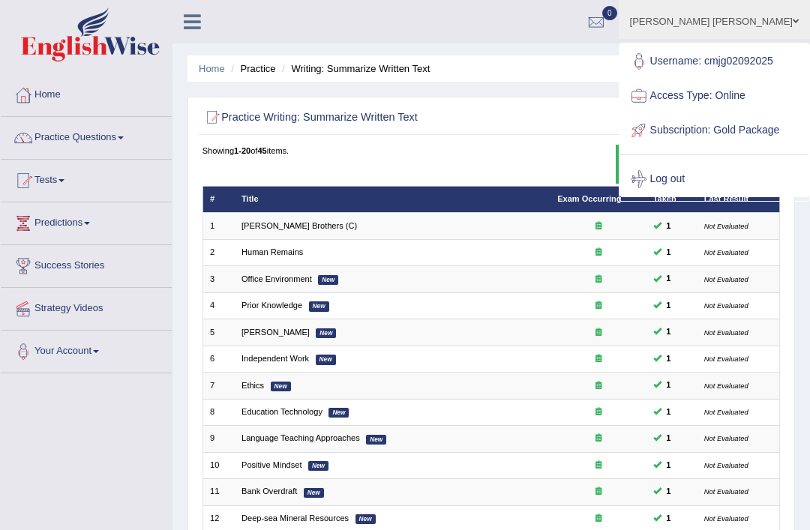
click at [607, 196] on link "Log out" at bounding box center [714, 179] width 188 height 34
